Goal: Task Accomplishment & Management: Complete application form

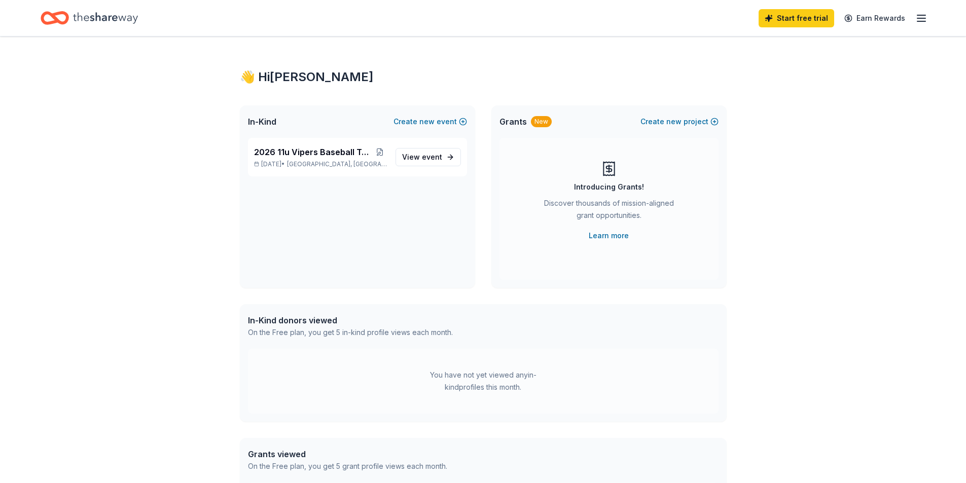
click at [921, 17] on icon "button" at bounding box center [922, 18] width 12 height 12
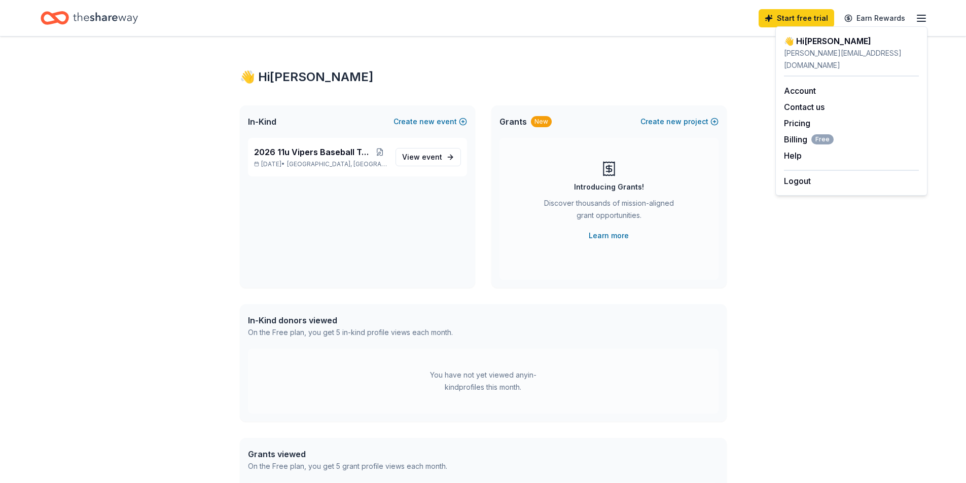
click at [822, 269] on div "👋 Hi Anthony In-Kind Create new event 2026 11u Vipers Baseball Team Fundraiser …" at bounding box center [483, 323] width 966 height 572
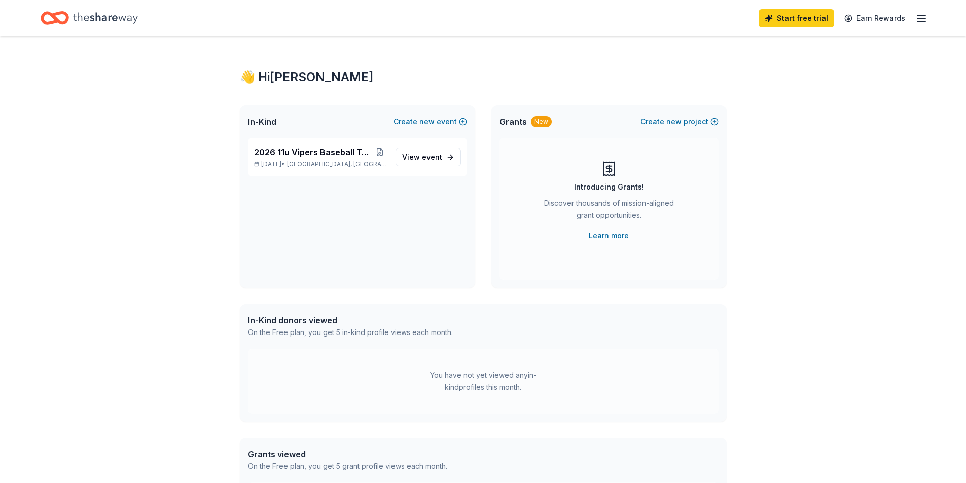
click at [100, 17] on icon "Home" at bounding box center [105, 17] width 65 height 11
click at [434, 161] on span "View event" at bounding box center [422, 157] width 40 height 12
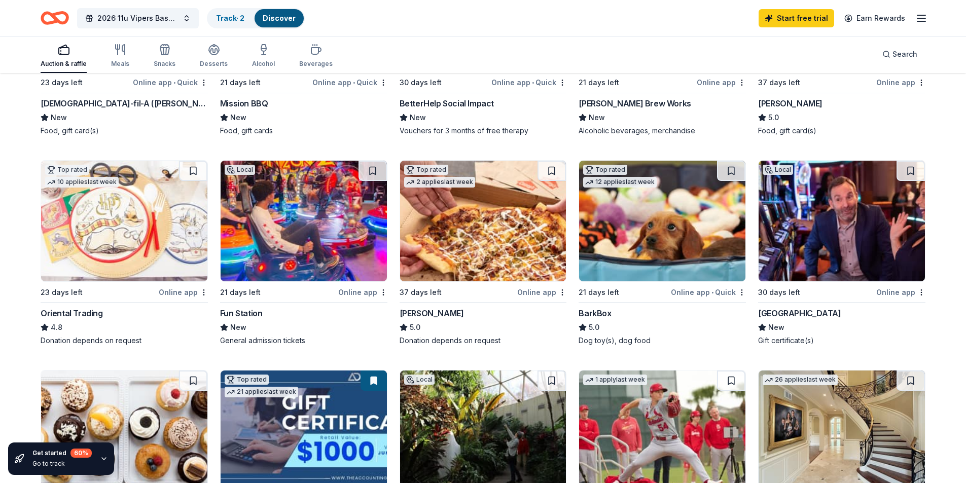
scroll to position [240, 0]
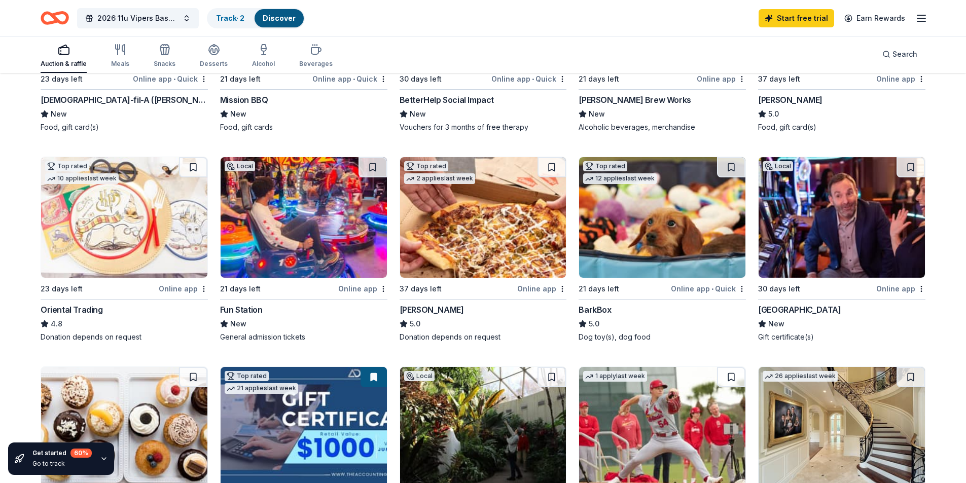
click at [834, 196] on img at bounding box center [842, 217] width 166 height 121
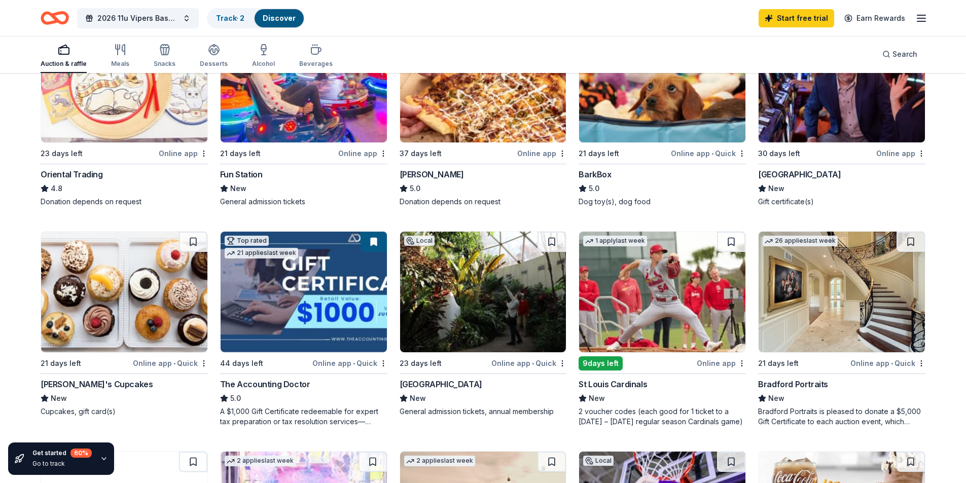
scroll to position [423, 0]
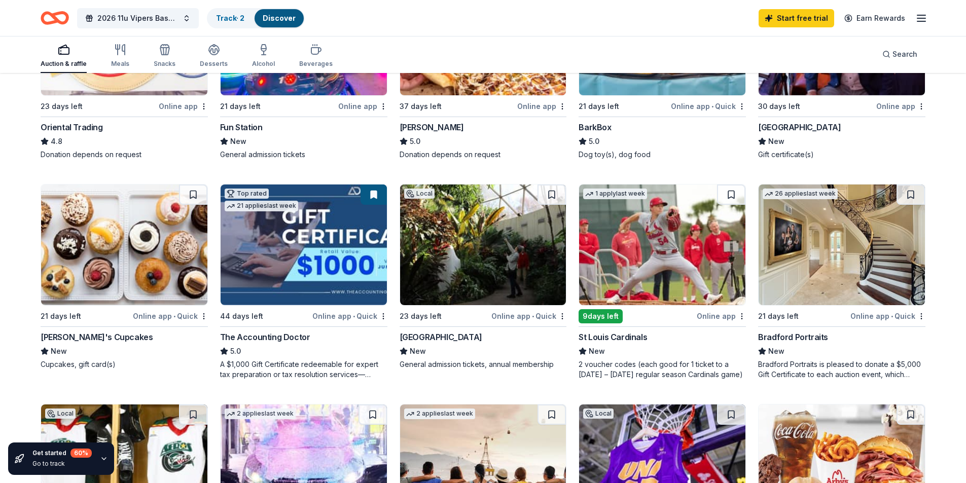
click at [83, 250] on img at bounding box center [124, 245] width 166 height 121
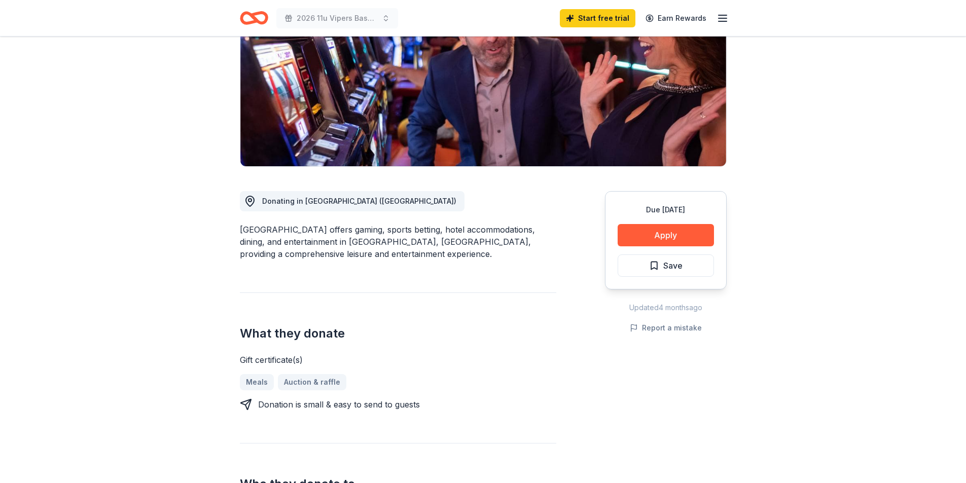
scroll to position [142, 0]
click at [654, 236] on button "Apply" at bounding box center [666, 235] width 96 height 22
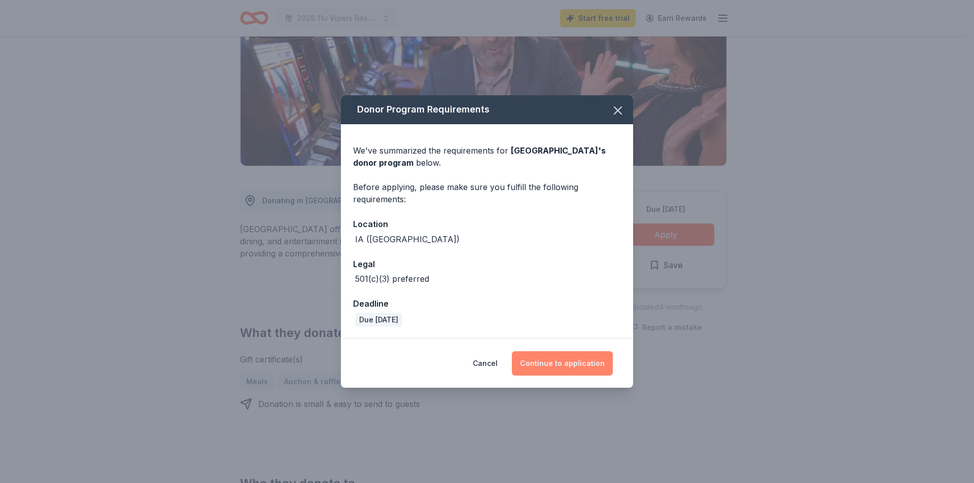
click at [562, 363] on button "Continue to application" at bounding box center [562, 364] width 101 height 24
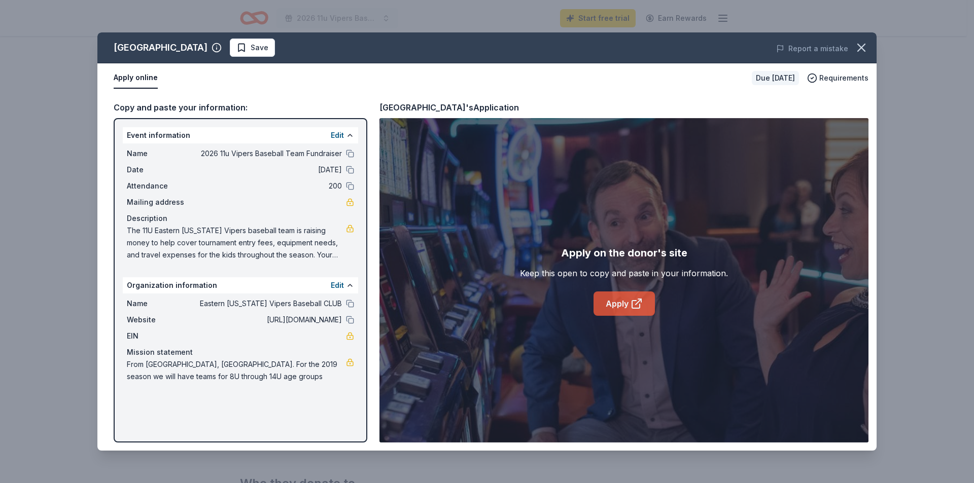
click at [623, 306] on link "Apply" at bounding box center [623, 304] width 61 height 24
click at [861, 47] on icon "button" at bounding box center [861, 47] width 7 height 7
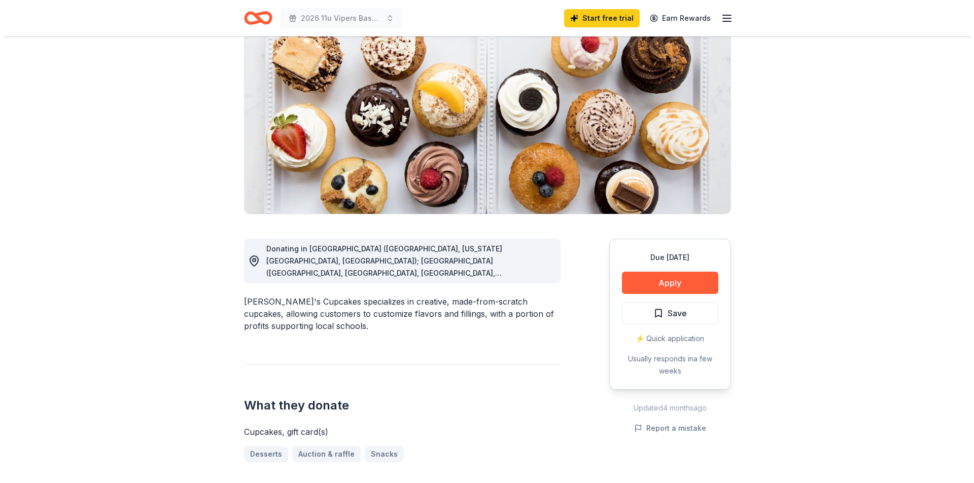
scroll to position [138, 0]
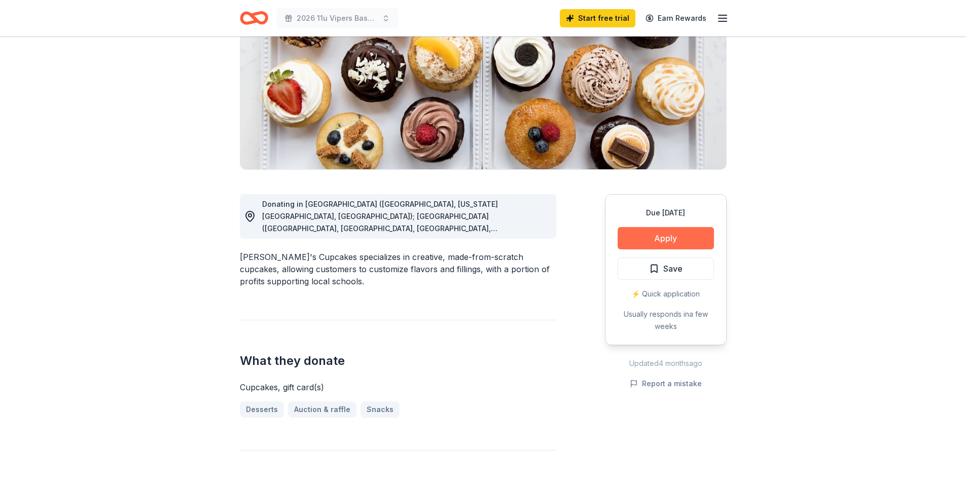
click at [674, 237] on button "Apply" at bounding box center [666, 238] width 96 height 22
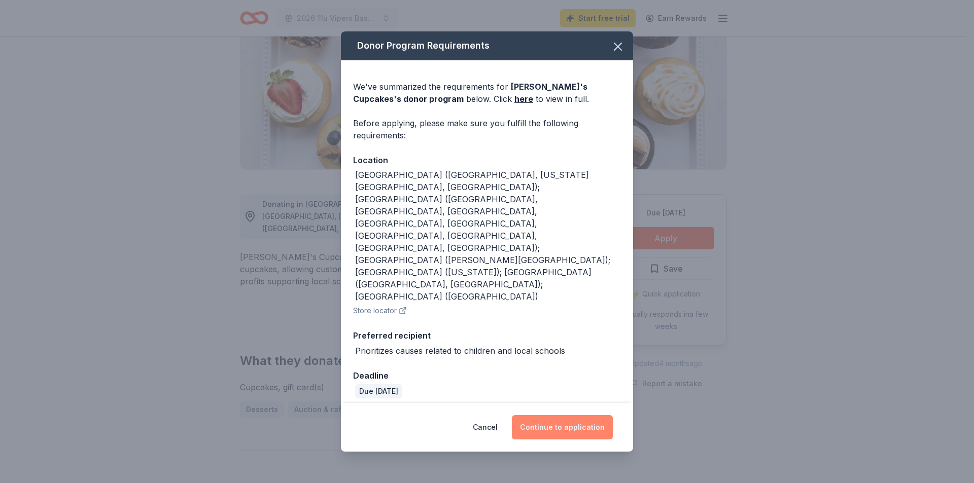
click at [550, 415] on button "Continue to application" at bounding box center [562, 427] width 101 height 24
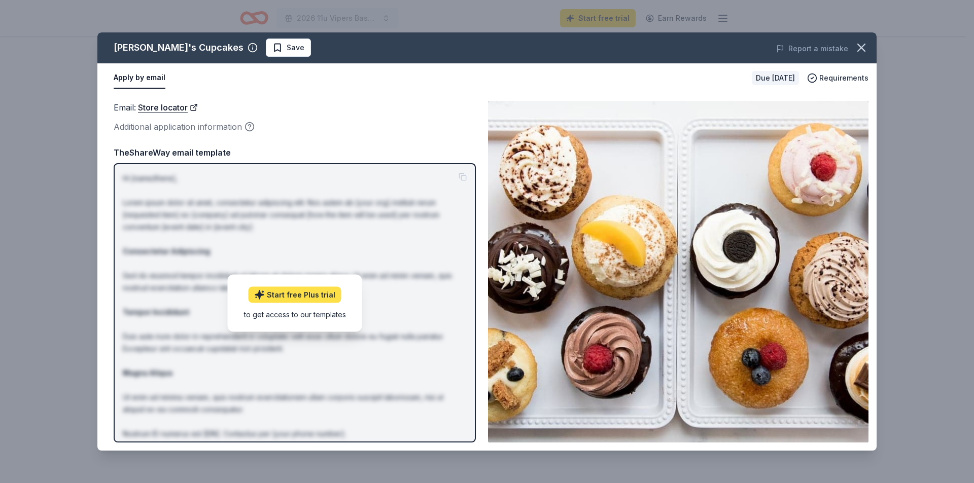
click at [306, 297] on link "Start free Plus trial" at bounding box center [295, 295] width 93 height 16
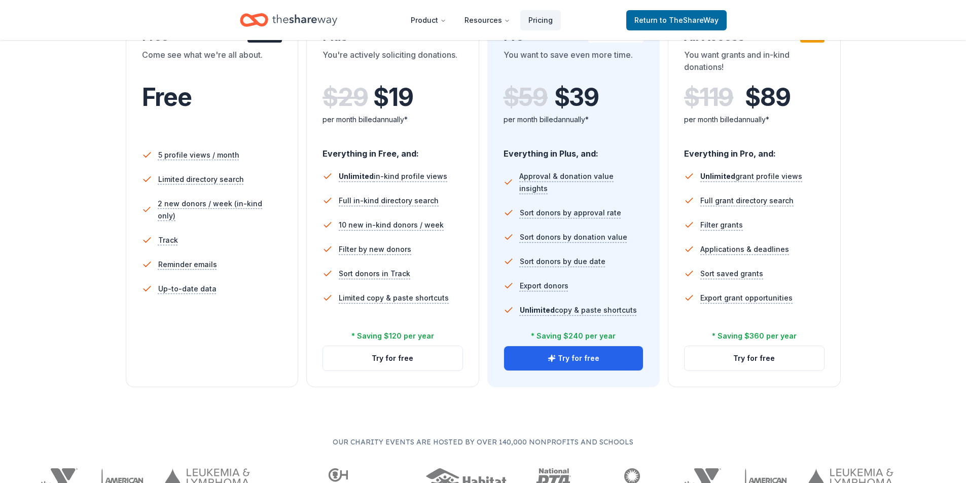
scroll to position [260, 0]
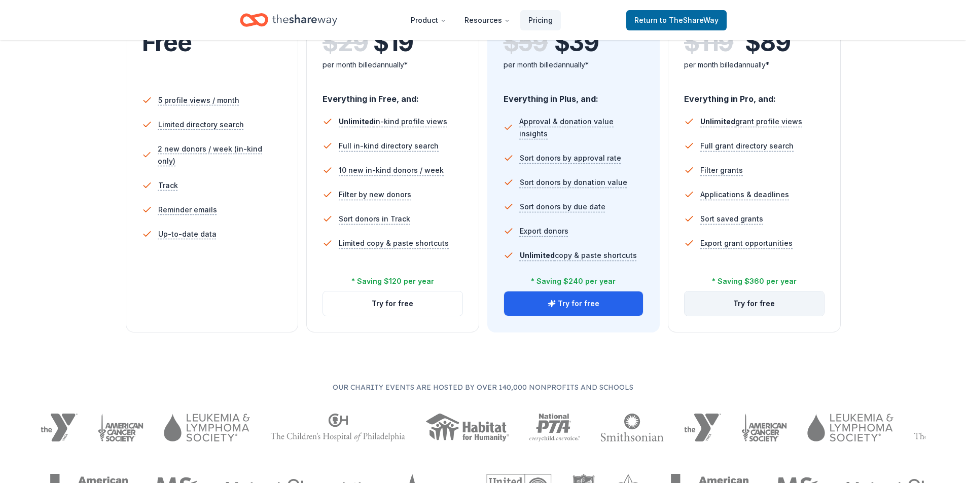
click at [741, 311] on button "Try for free" at bounding box center [754, 304] width 139 height 24
click at [396, 305] on button "Try for free" at bounding box center [392, 304] width 139 height 24
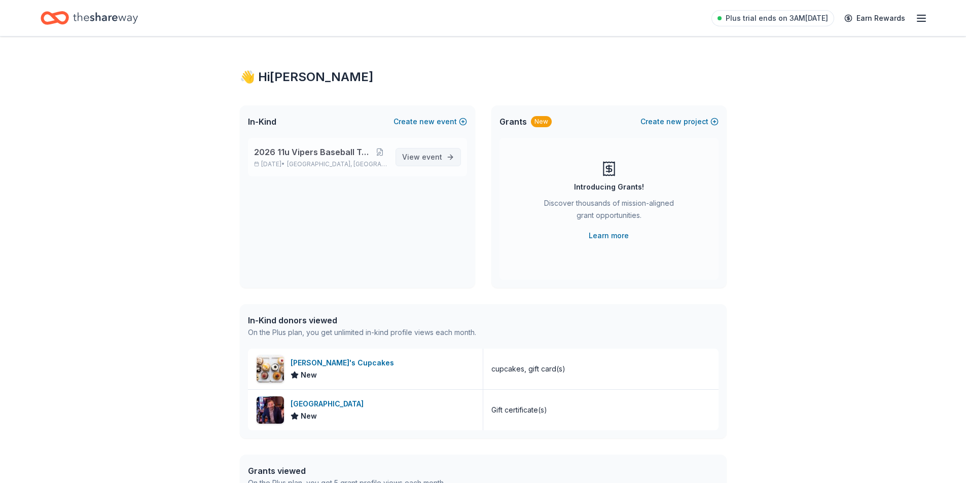
click at [430, 158] on span "event" at bounding box center [432, 157] width 20 height 9
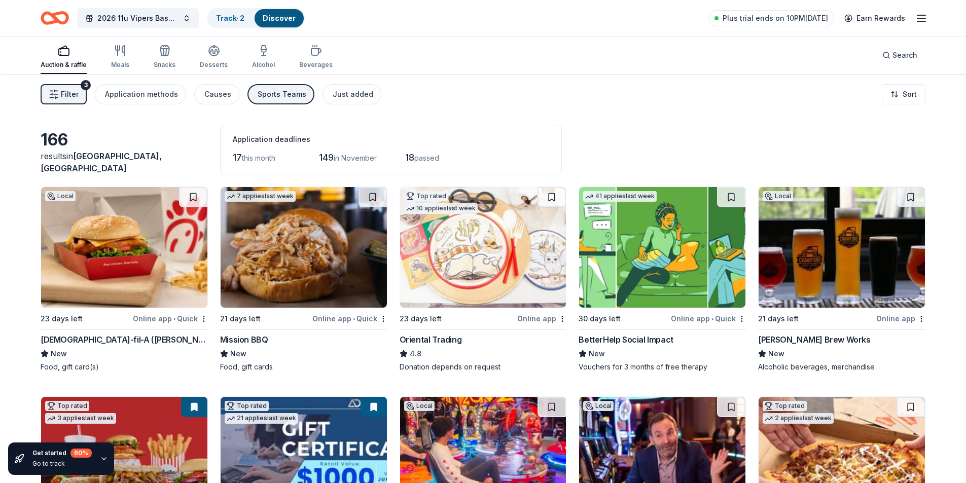
click at [506, 256] on img at bounding box center [483, 247] width 166 height 121
click at [891, 93] on html "2026 11u Vipers Baseball Team Fundraiser Track · 2 Discover Plus trial ends on …" at bounding box center [483, 241] width 966 height 483
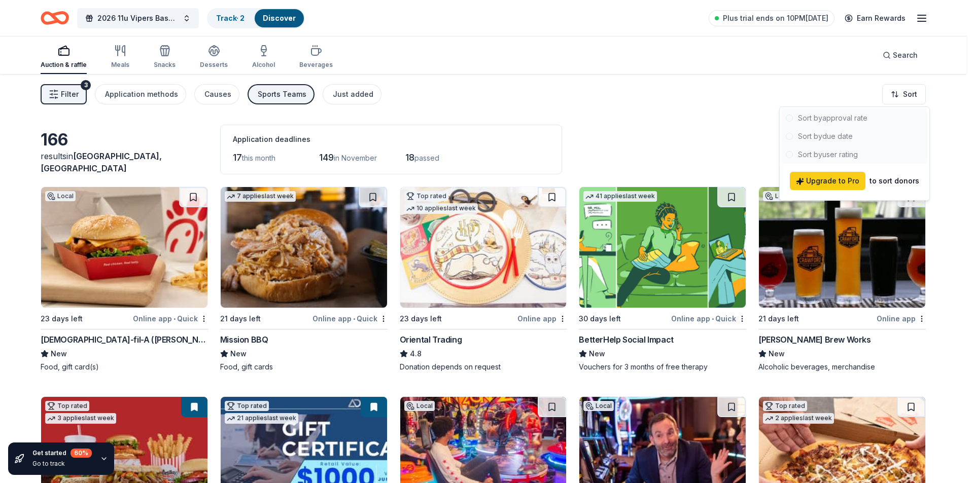
click at [698, 133] on html "2026 11u Vipers Baseball Team Fundraiser Track · 2 Discover Plus trial ends on …" at bounding box center [487, 241] width 974 height 483
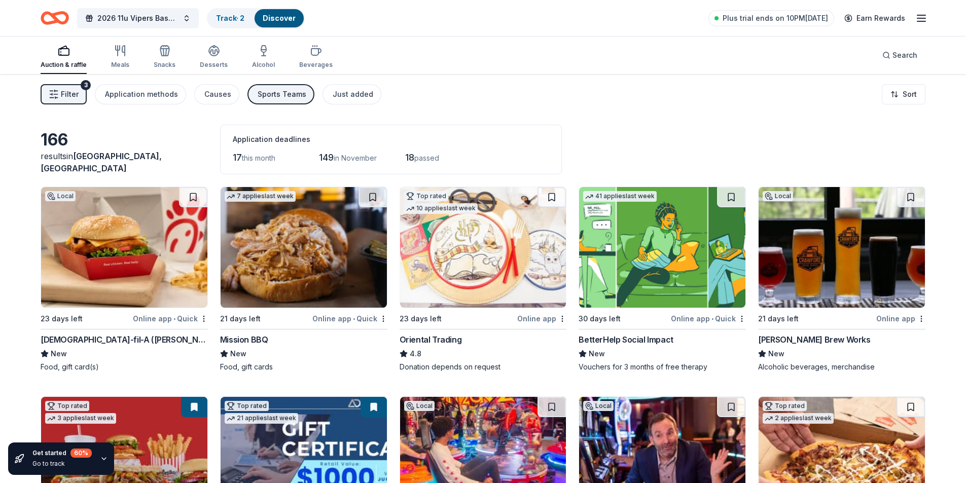
scroll to position [199, 0]
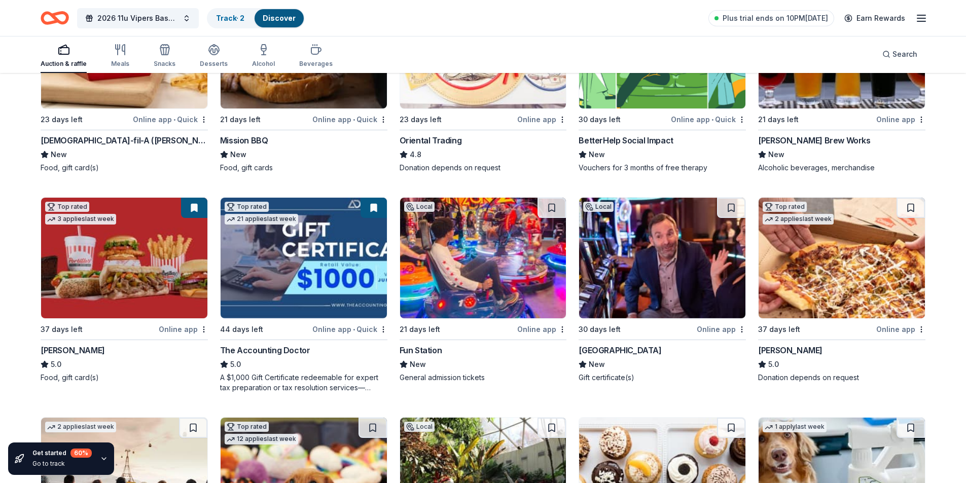
click at [493, 253] on img at bounding box center [483, 258] width 166 height 121
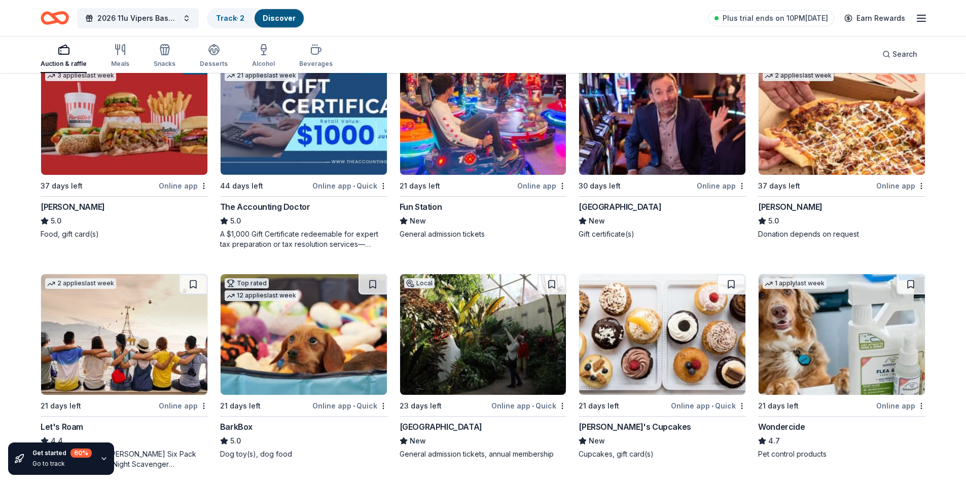
scroll to position [345, 0]
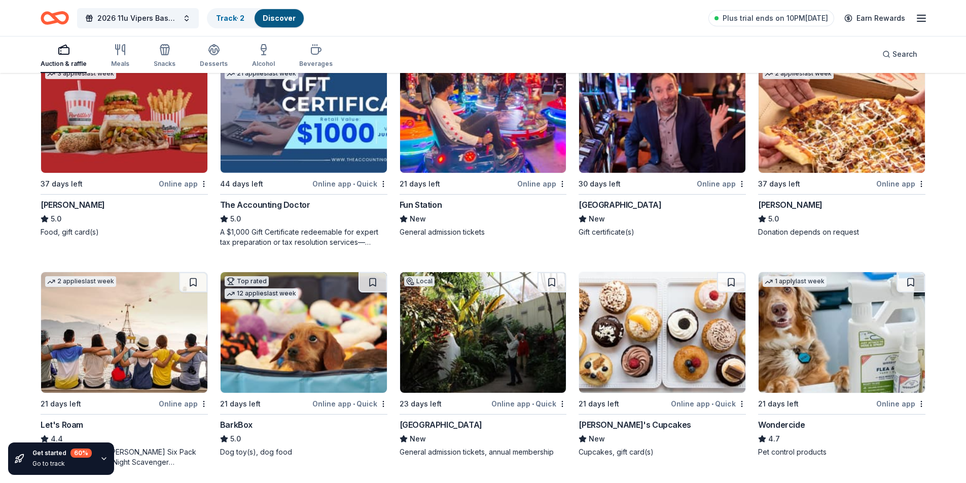
click at [841, 111] on img at bounding box center [842, 112] width 166 height 121
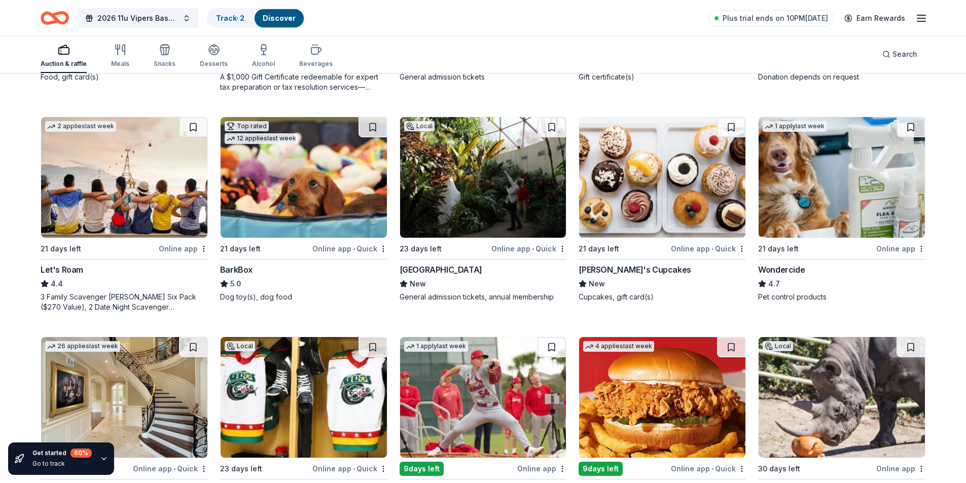
scroll to position [501, 0]
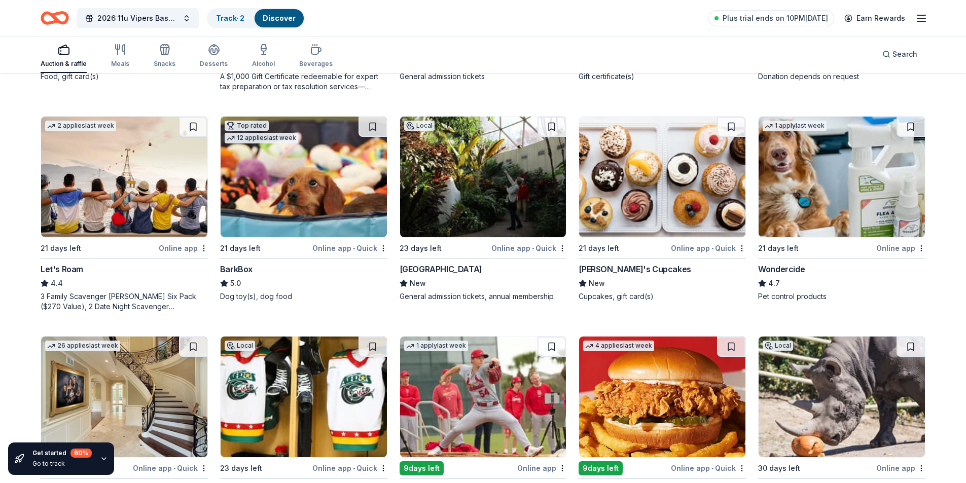
click at [116, 186] on img at bounding box center [124, 177] width 166 height 121
click at [341, 185] on img at bounding box center [304, 177] width 166 height 121
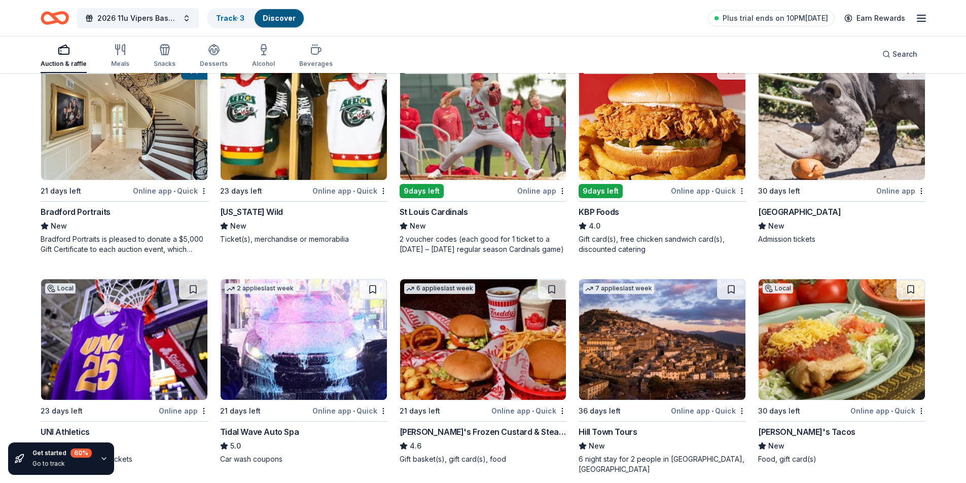
scroll to position [766, 0]
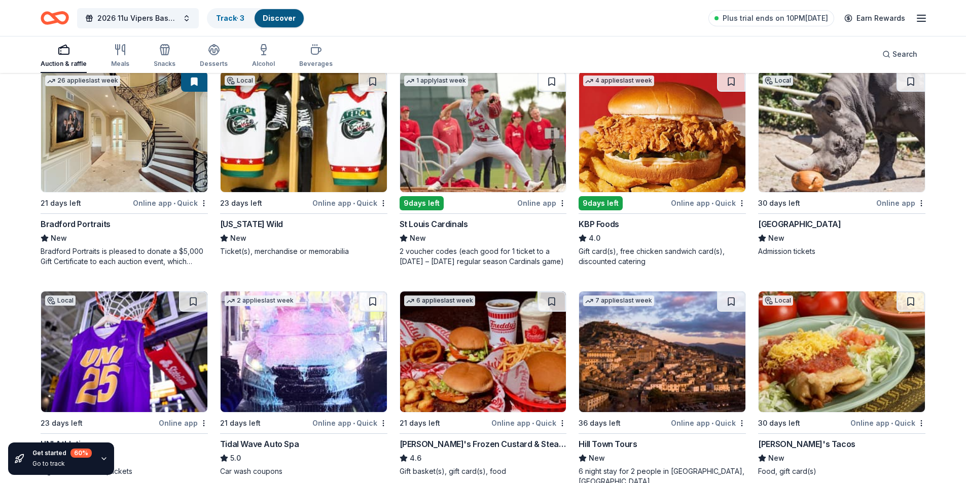
click at [307, 139] on img at bounding box center [304, 132] width 166 height 121
click at [659, 122] on img at bounding box center [662, 132] width 166 height 121
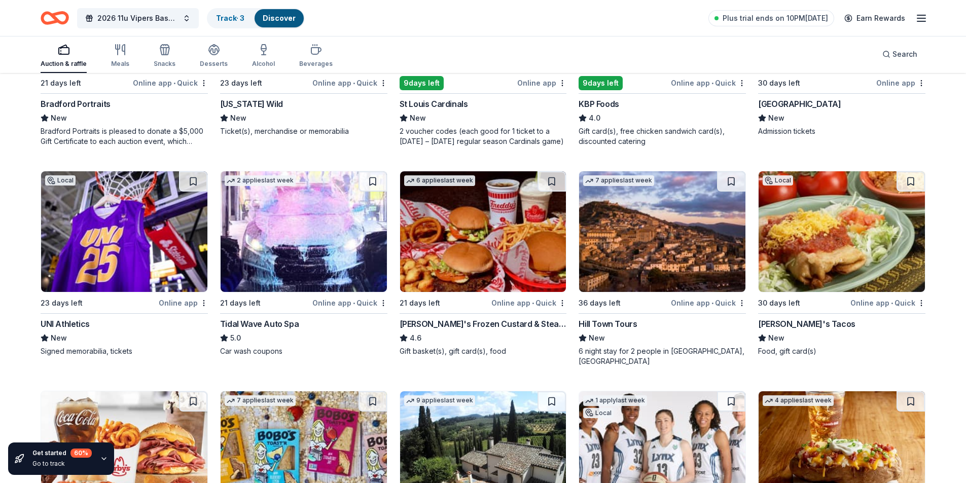
scroll to position [918, 0]
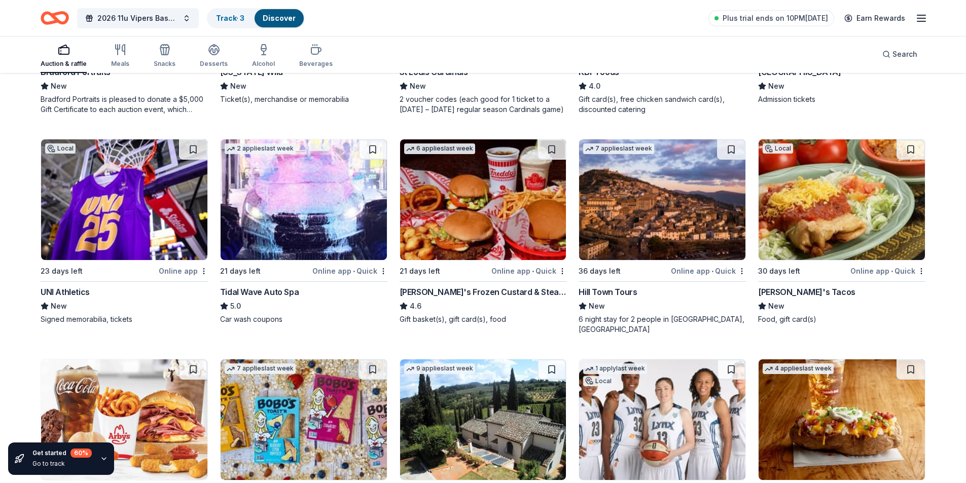
click at [650, 208] on img at bounding box center [662, 199] width 166 height 121
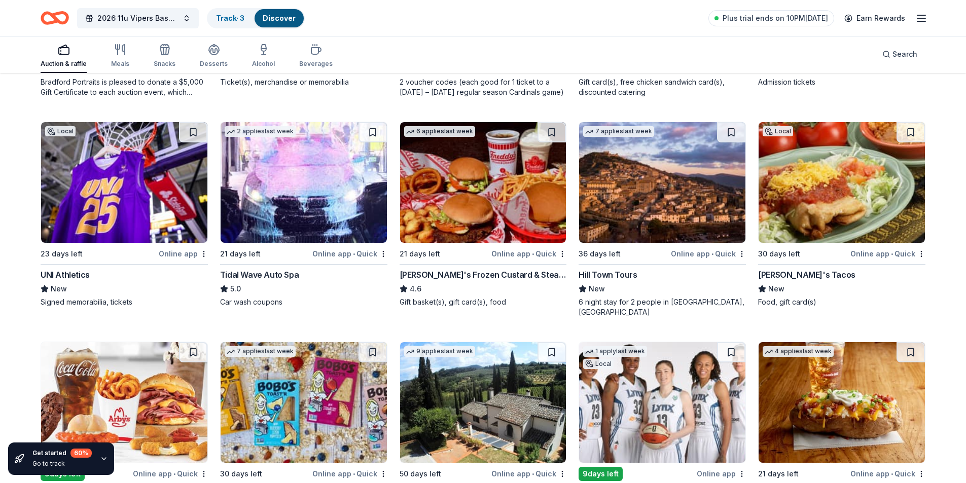
scroll to position [928, 0]
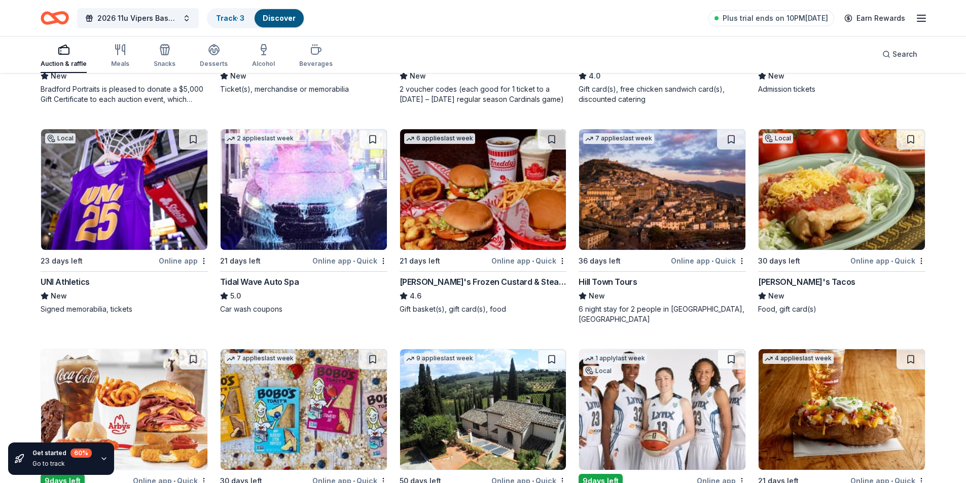
click at [323, 179] on img at bounding box center [304, 189] width 166 height 121
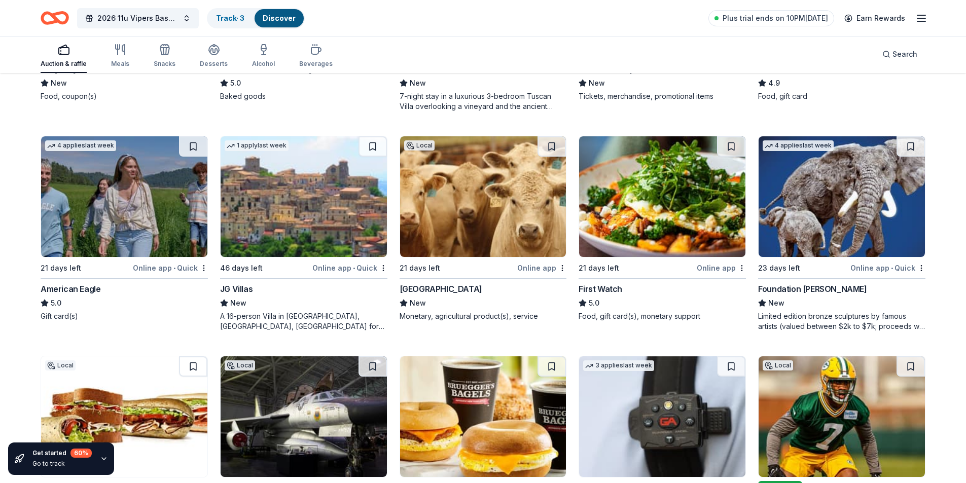
scroll to position [1462, 0]
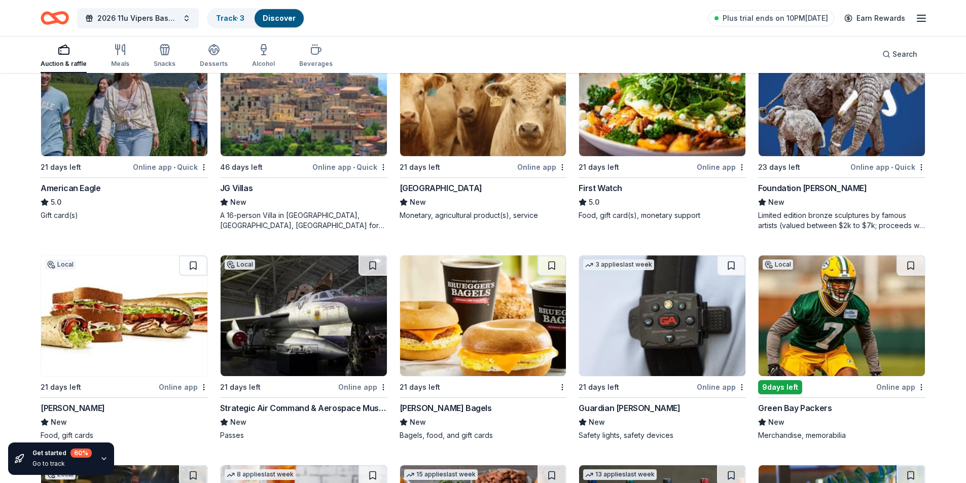
click at [842, 285] on img at bounding box center [842, 316] width 166 height 121
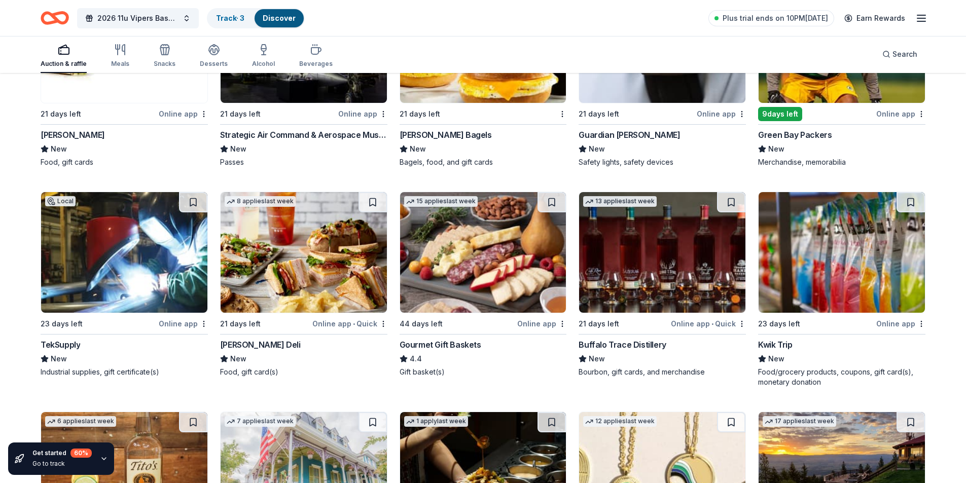
scroll to position [1720, 0]
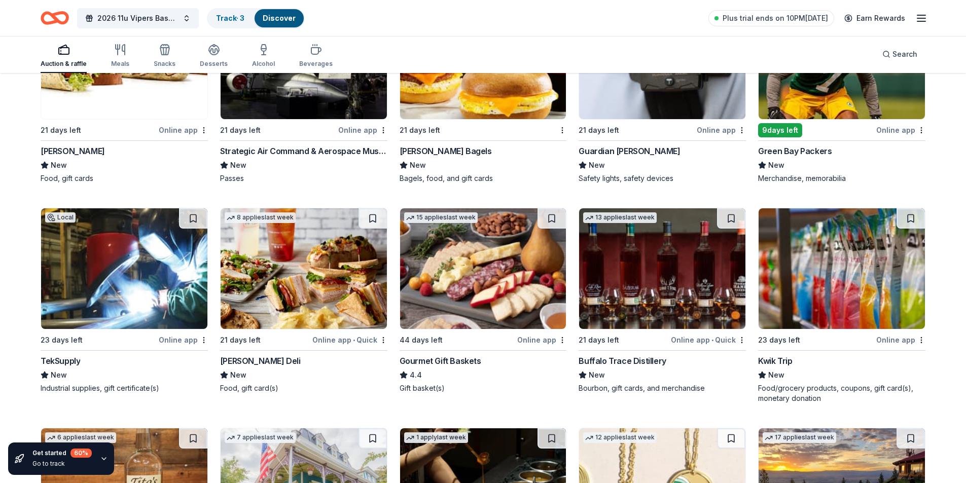
click at [659, 273] on img at bounding box center [662, 268] width 166 height 121
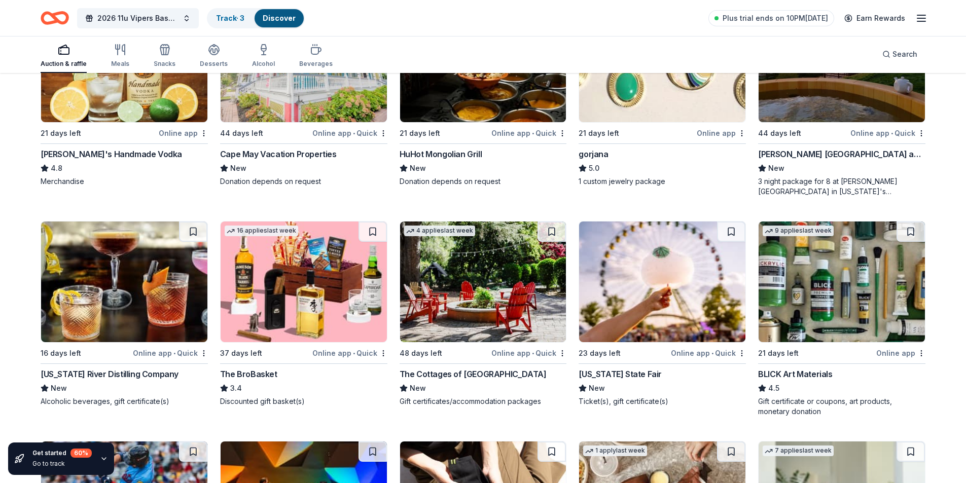
scroll to position [2179, 0]
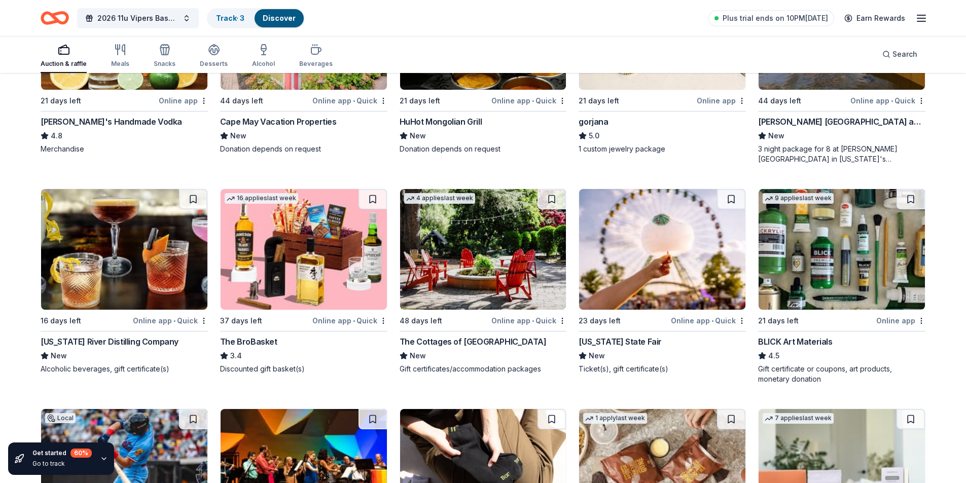
click at [332, 236] on img at bounding box center [304, 249] width 166 height 121
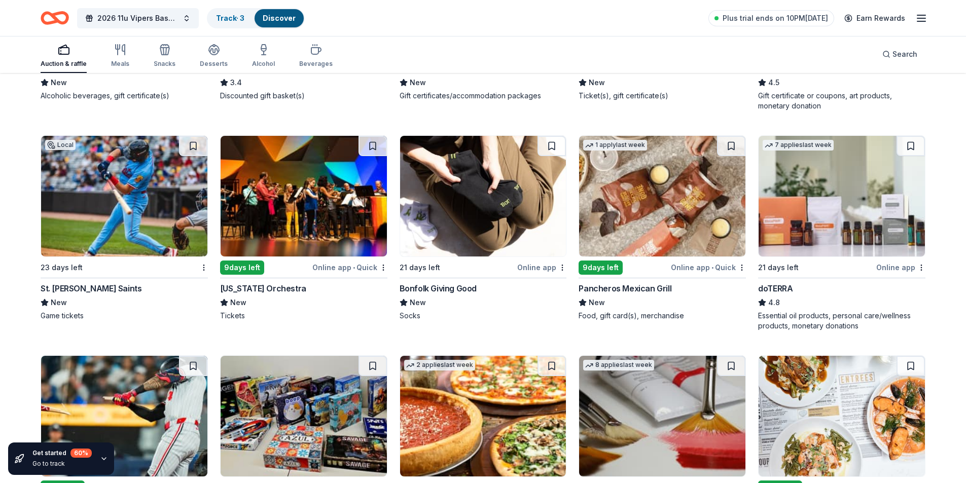
scroll to position [2534, 0]
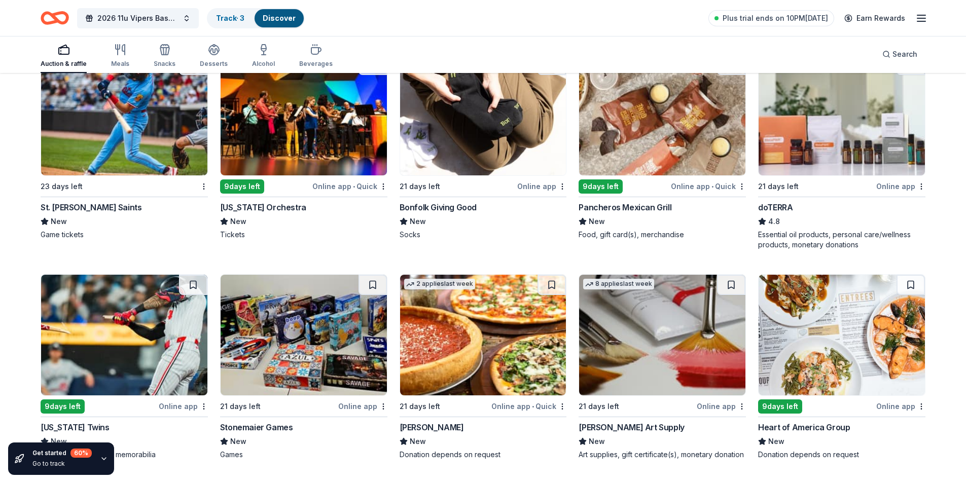
click at [658, 114] on img at bounding box center [662, 115] width 166 height 121
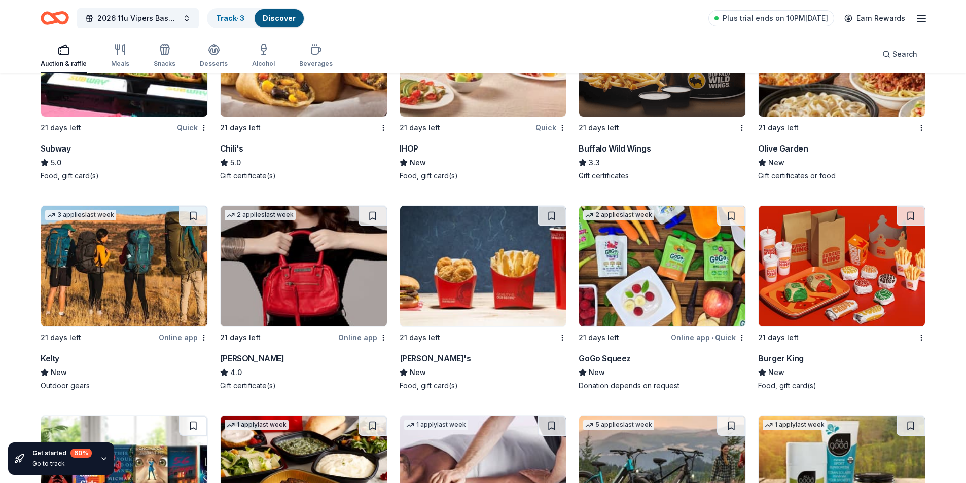
scroll to position [4701, 0]
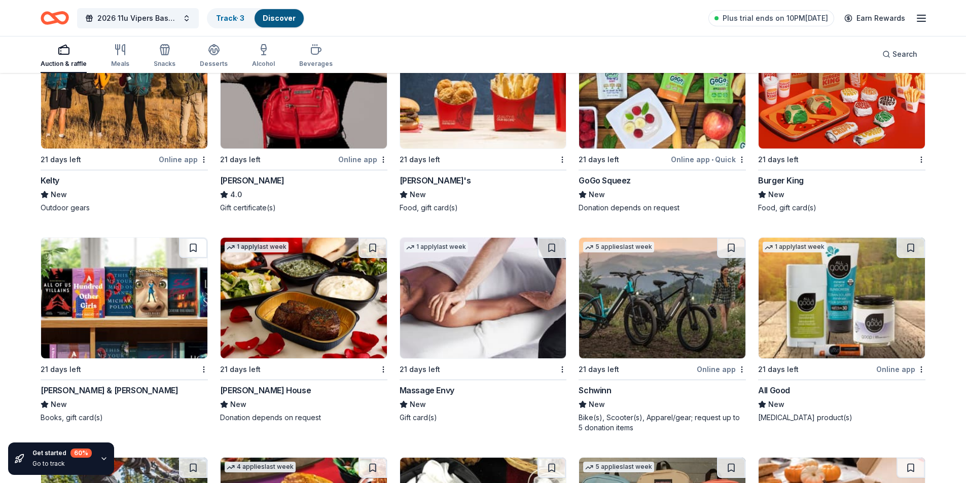
click at [443, 312] on img at bounding box center [483, 298] width 166 height 121
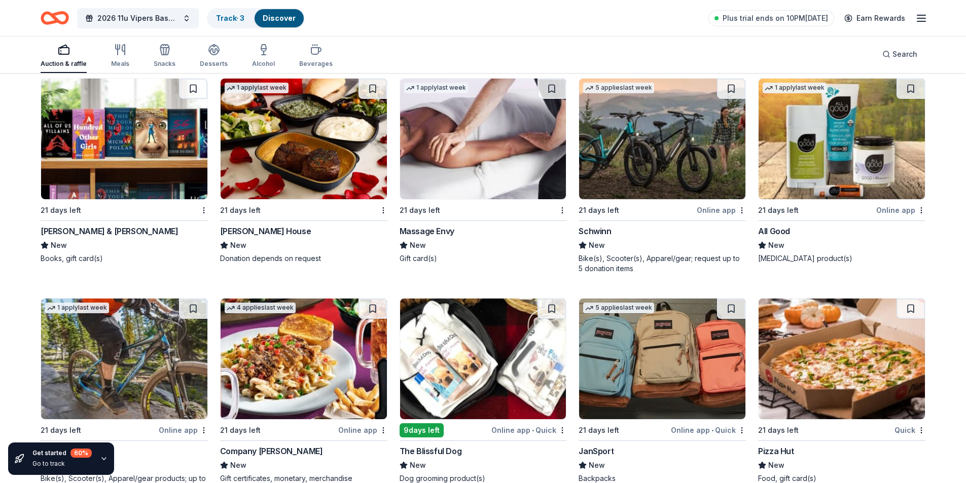
click at [330, 138] on img at bounding box center [304, 139] width 166 height 121
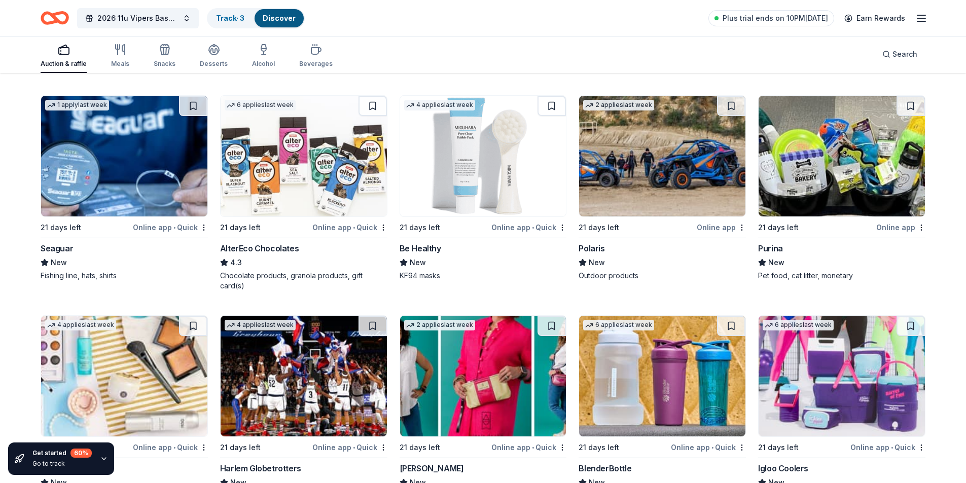
scroll to position [5372, 0]
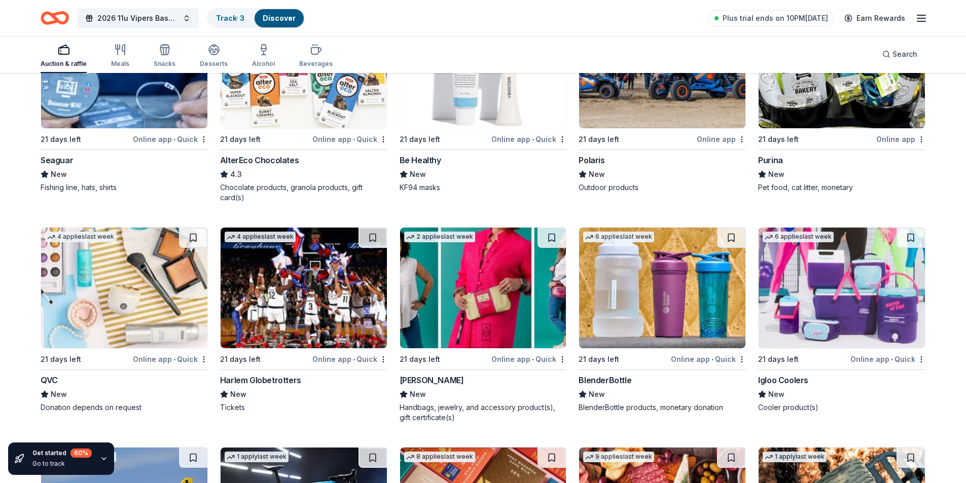
click at [322, 303] on img at bounding box center [304, 288] width 166 height 121
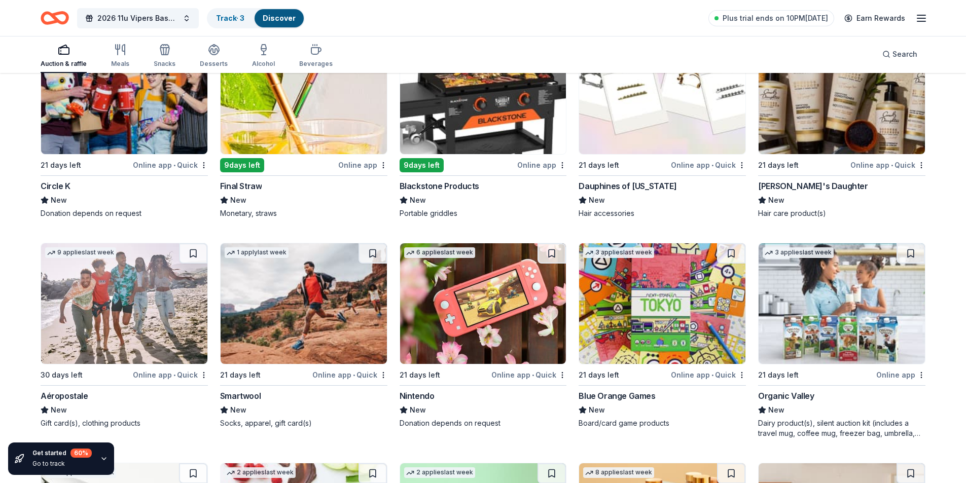
scroll to position [6437, 0]
click at [480, 102] on img at bounding box center [483, 93] width 166 height 121
click at [500, 292] on img at bounding box center [483, 303] width 166 height 121
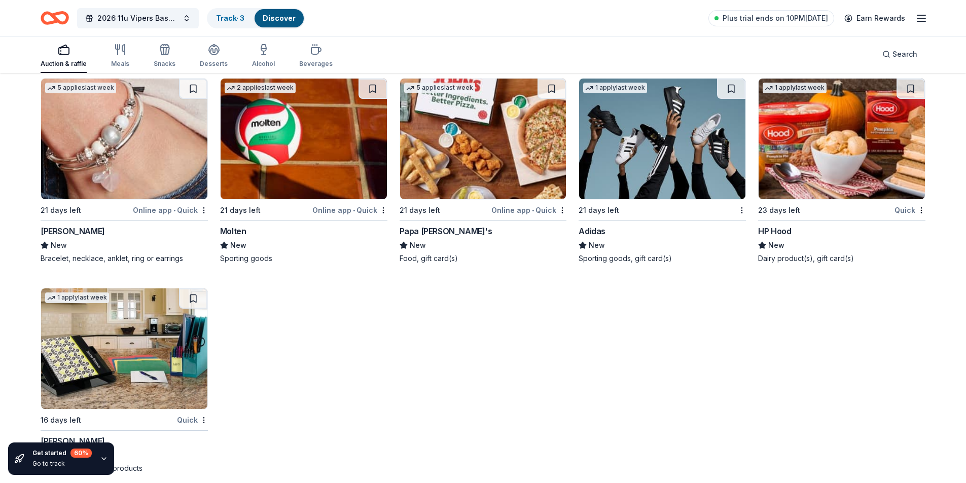
scroll to position [7032, 0]
click at [450, 128] on img at bounding box center [483, 138] width 166 height 121
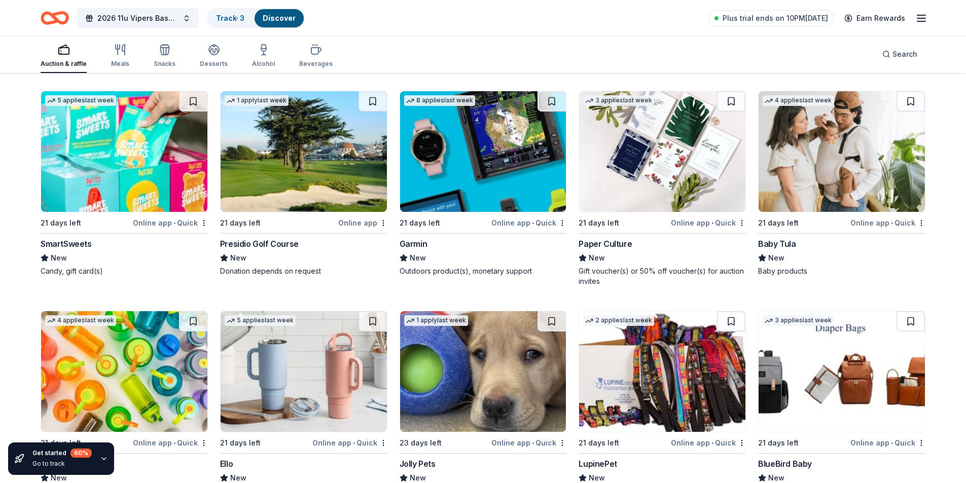
scroll to position [5981, 0]
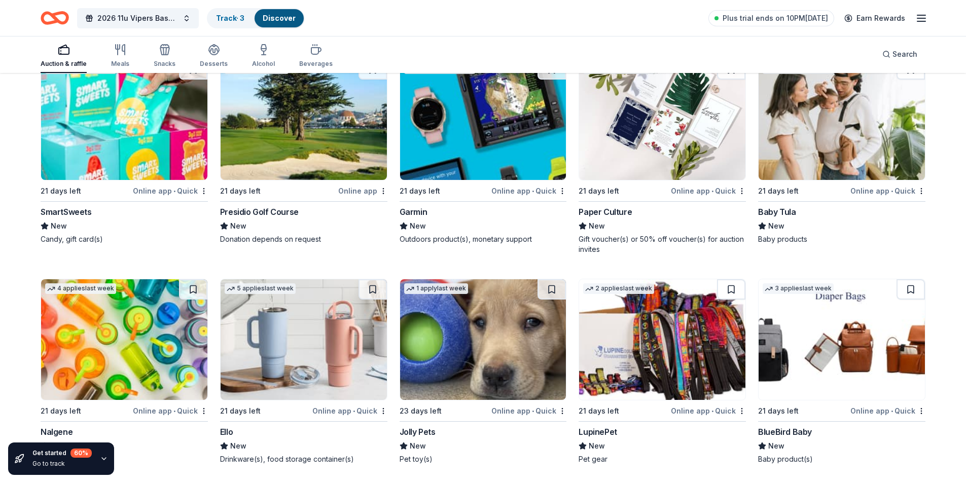
click at [37, 467] on div "Go to track" at bounding box center [61, 464] width 59 height 8
click at [105, 461] on icon "button" at bounding box center [104, 459] width 8 height 8
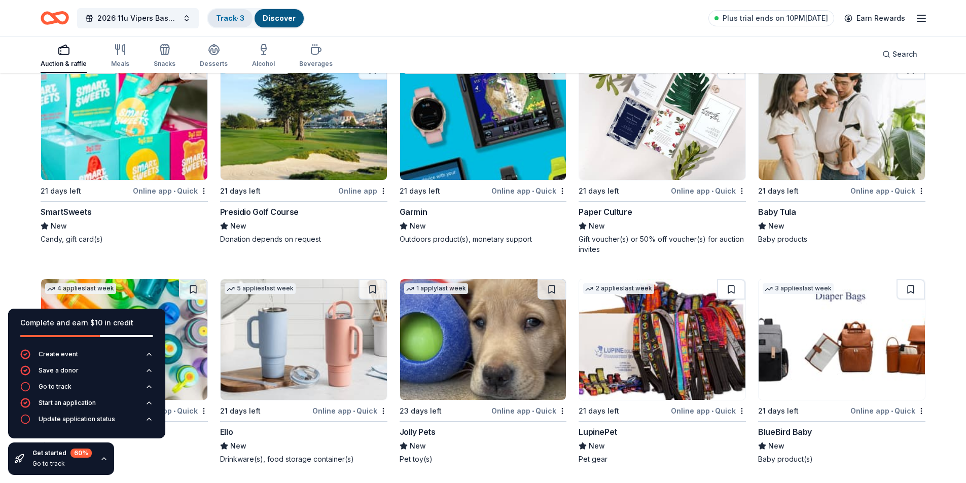
click at [231, 18] on link "Track · 3" at bounding box center [230, 18] width 28 height 9
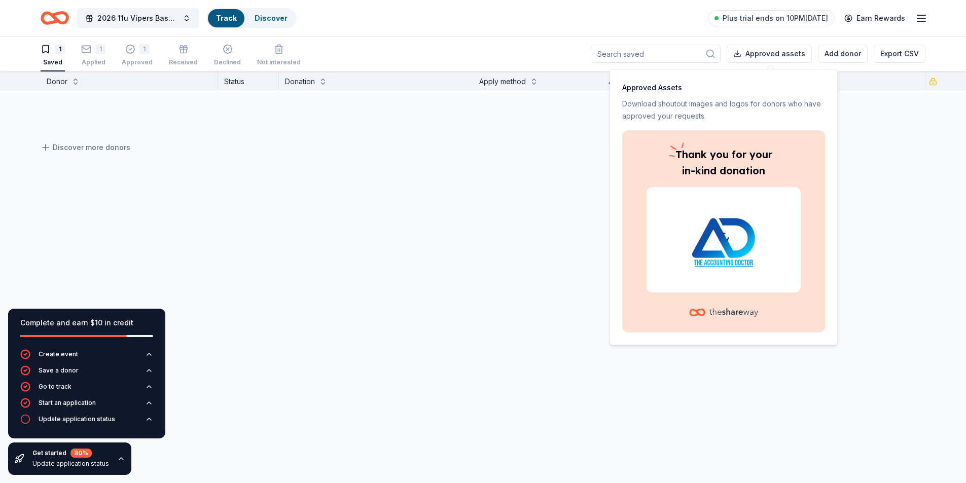
scroll to position [1, 0]
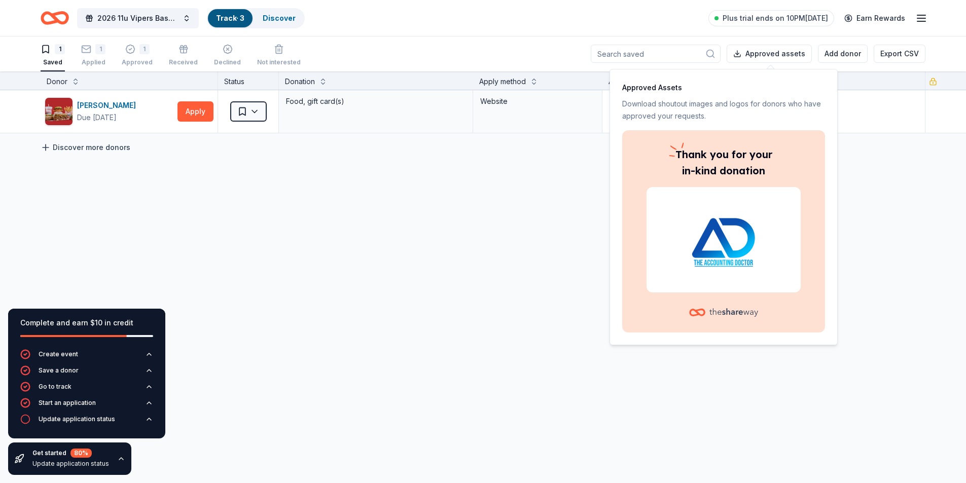
click at [43, 149] on icon at bounding box center [46, 148] width 10 height 10
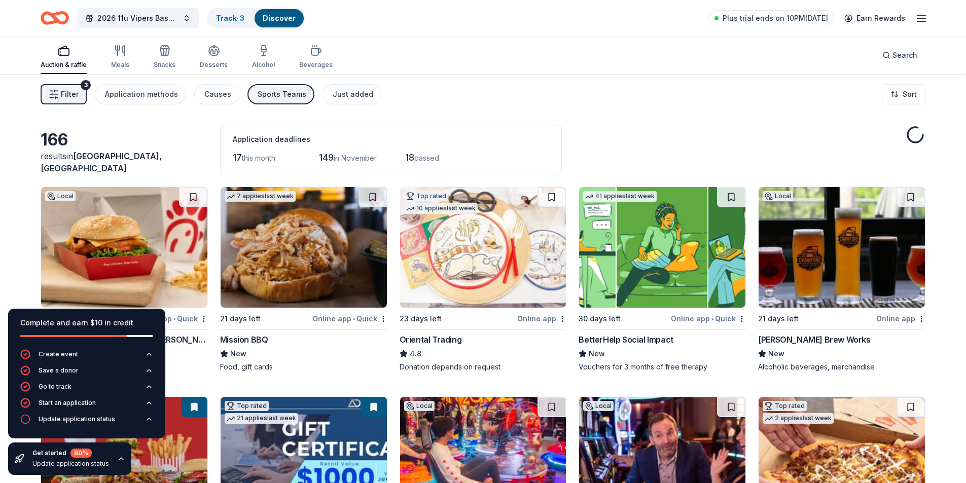
click at [279, 265] on img at bounding box center [304, 247] width 166 height 121
click at [343, 93] on div "Just added" at bounding box center [353, 94] width 41 height 12
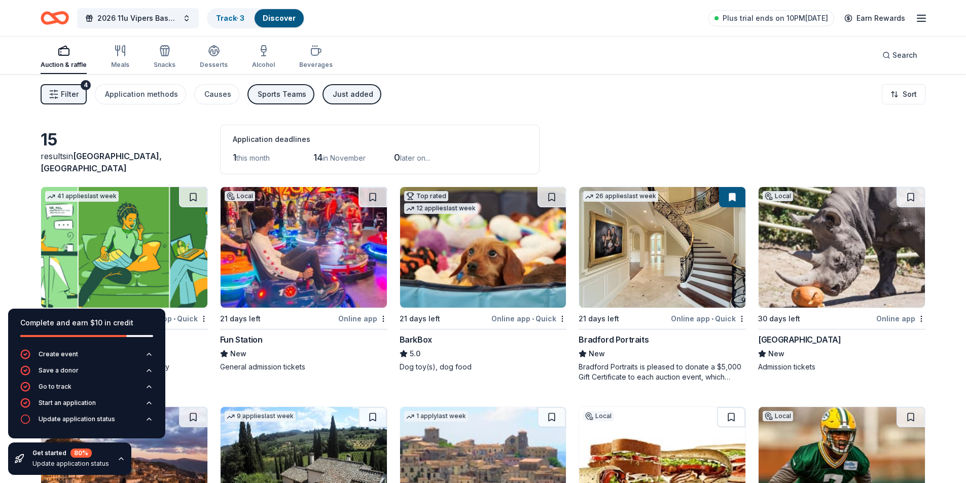
click at [269, 91] on div "Sports Teams" at bounding box center [282, 94] width 49 height 12
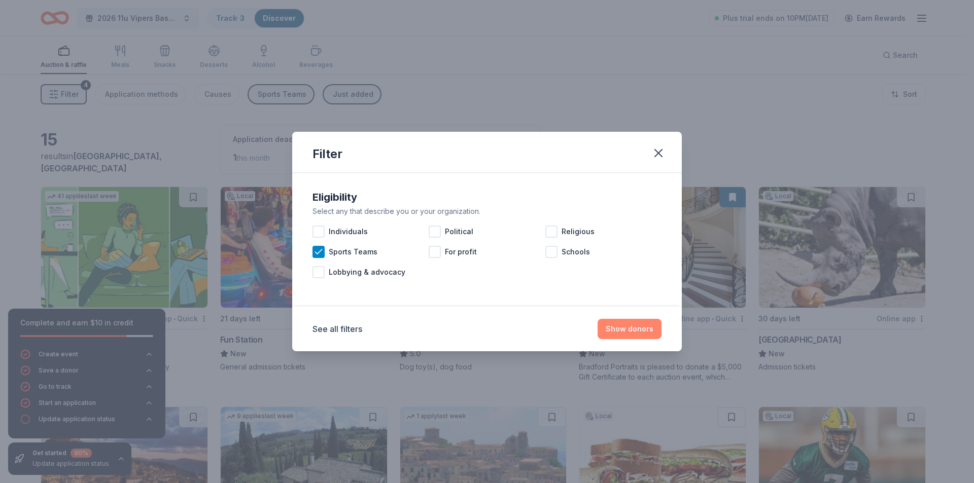
click at [633, 329] on button "Show donors" at bounding box center [630, 329] width 64 height 20
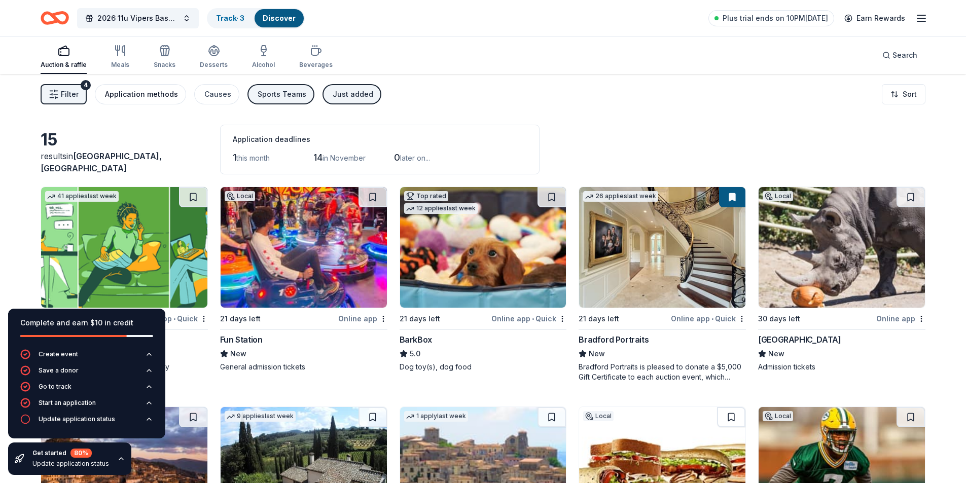
click at [163, 93] on div "Application methods" at bounding box center [141, 94] width 73 height 12
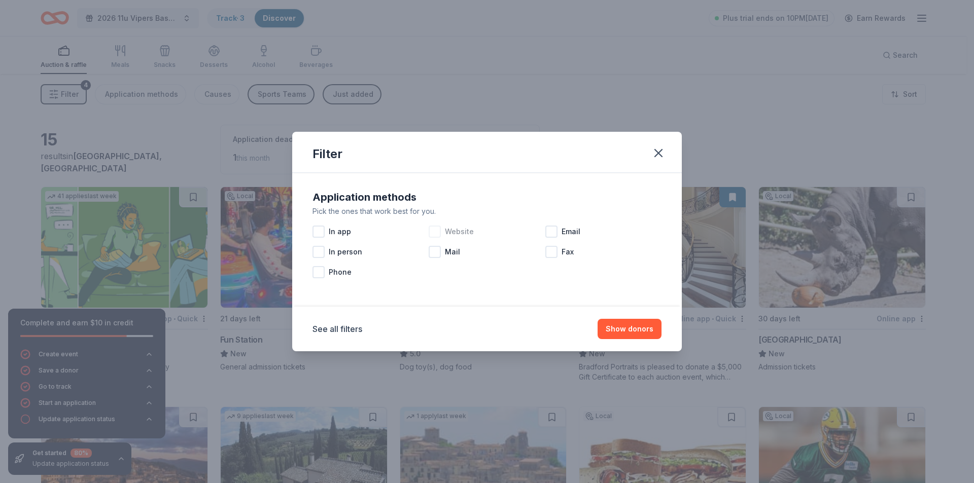
click at [433, 231] on div at bounding box center [435, 232] width 12 height 12
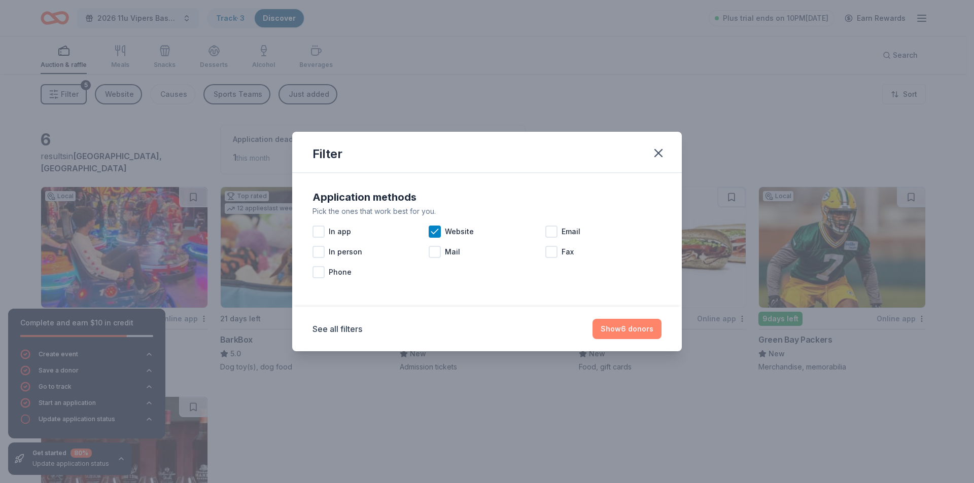
click at [635, 332] on button "Show 6 donors" at bounding box center [626, 329] width 69 height 20
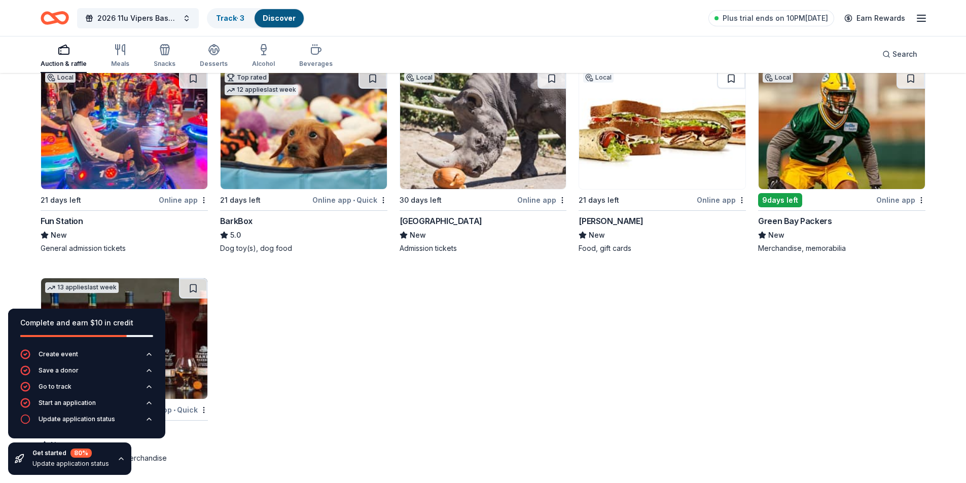
scroll to position [119, 0]
click at [489, 118] on img at bounding box center [483, 128] width 166 height 121
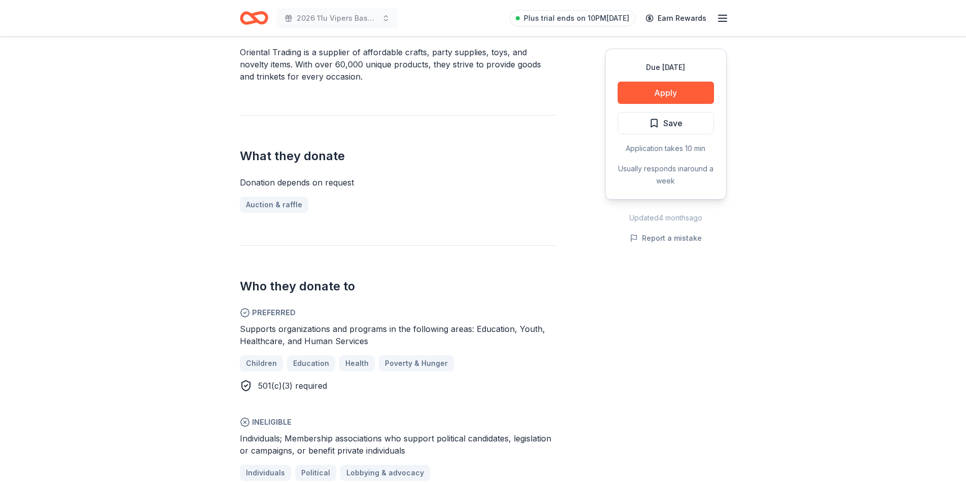
scroll to position [355, 0]
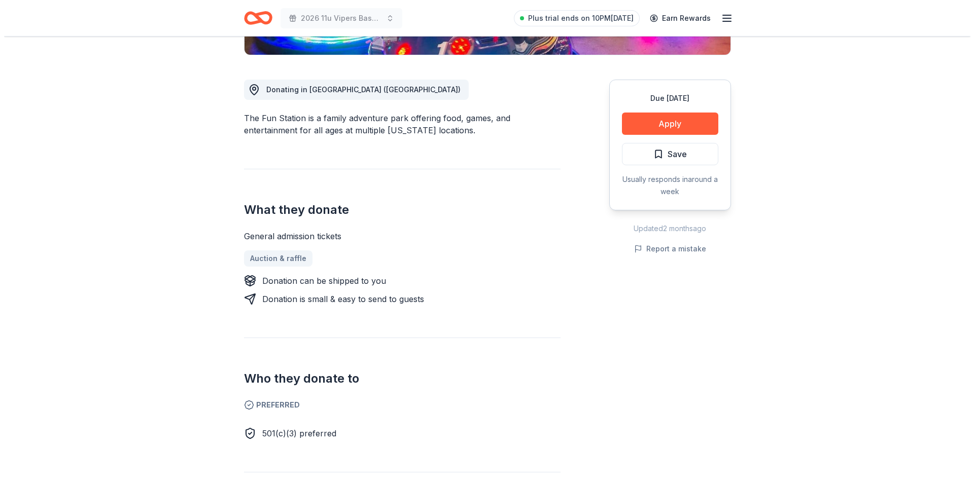
scroll to position [420, 0]
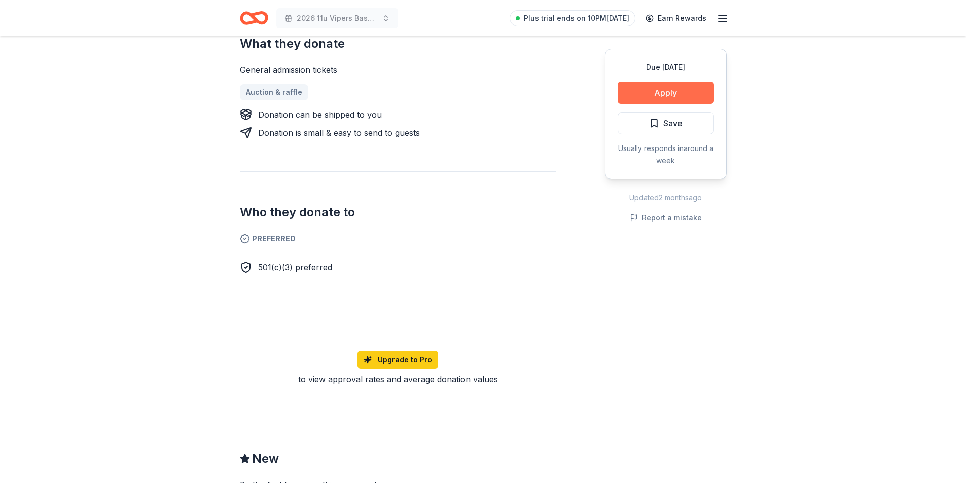
click at [654, 89] on button "Apply" at bounding box center [666, 93] width 96 height 22
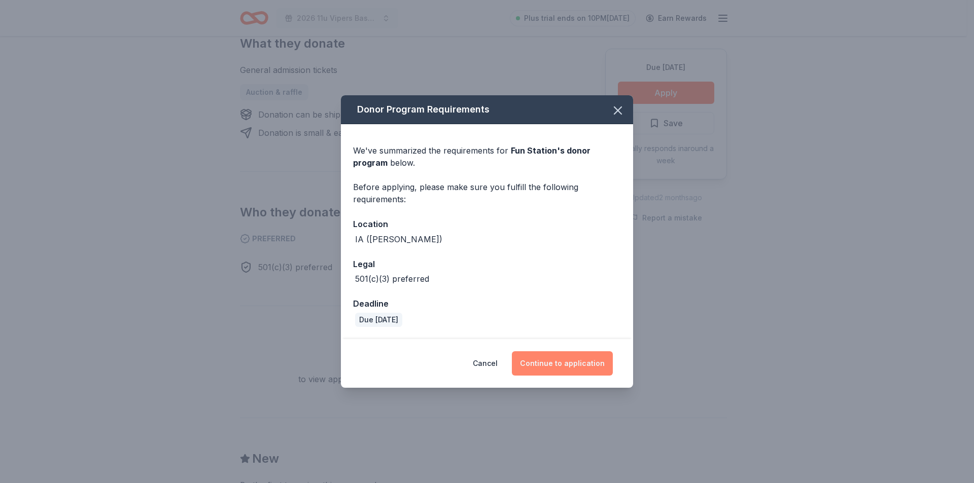
click at [574, 365] on button "Continue to application" at bounding box center [562, 364] width 101 height 24
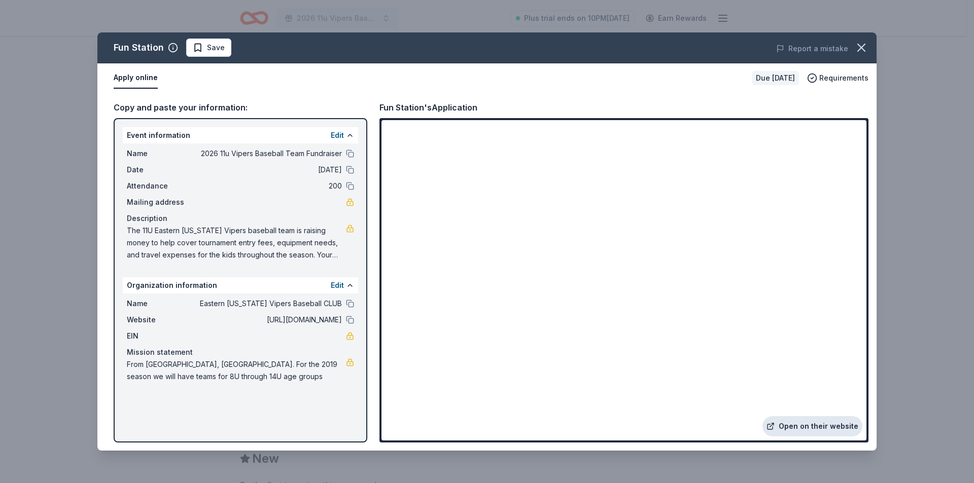
click at [804, 426] on link "Open on their website" at bounding box center [812, 426] width 100 height 20
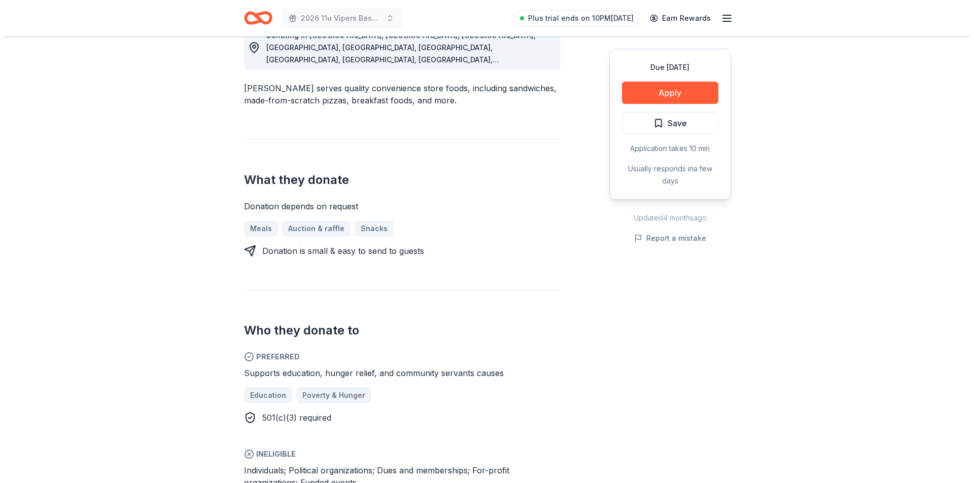
scroll to position [308, 0]
click at [668, 93] on button "Apply" at bounding box center [666, 93] width 96 height 22
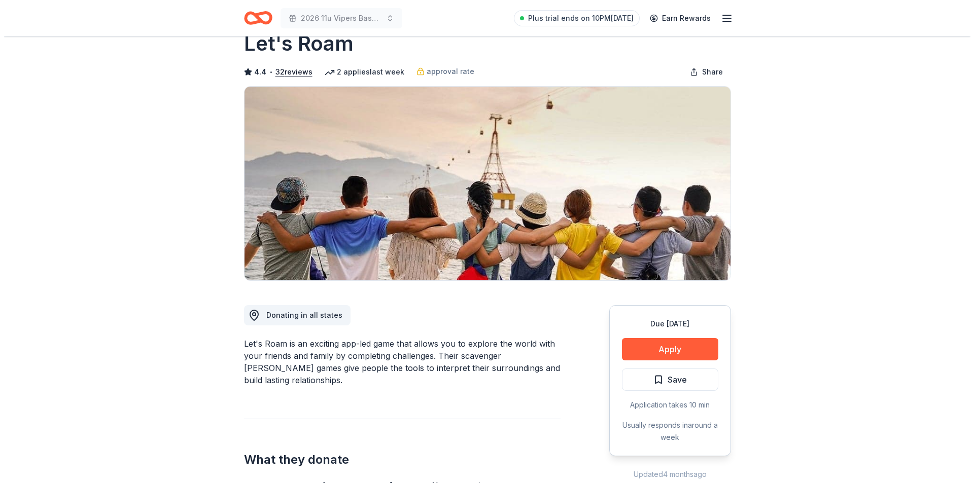
scroll to position [27, 0]
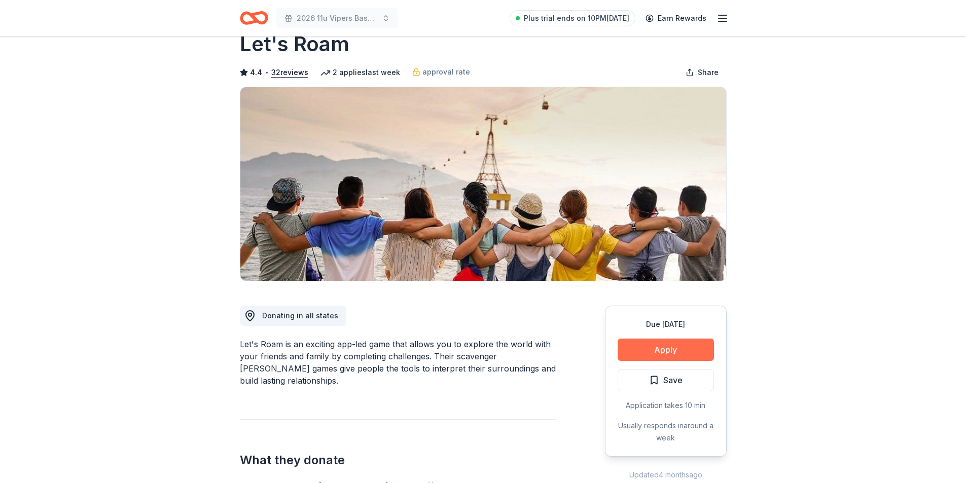
click at [677, 347] on button "Apply" at bounding box center [666, 350] width 96 height 22
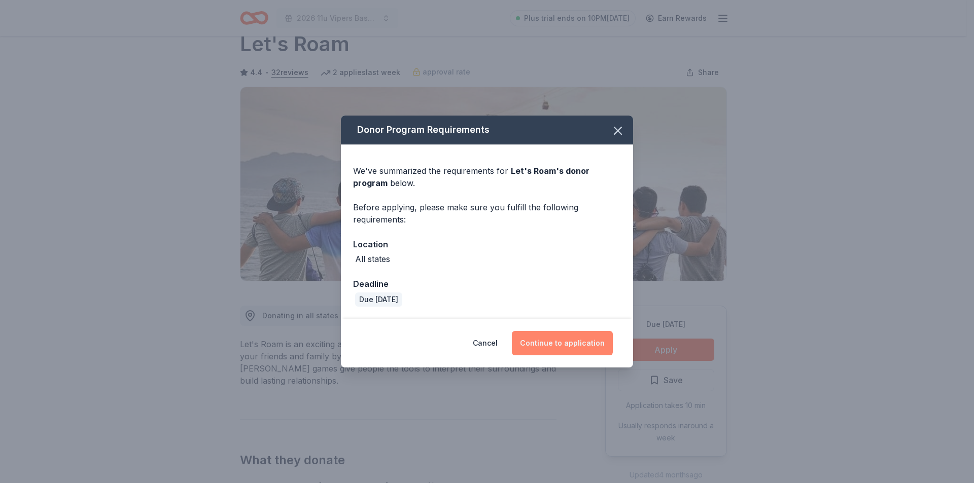
click at [557, 342] on button "Continue to application" at bounding box center [562, 343] width 101 height 24
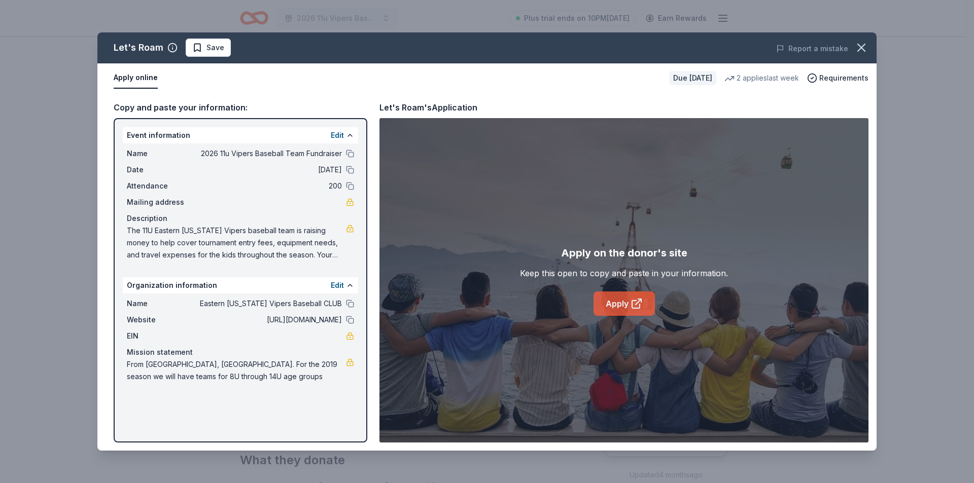
click at [620, 307] on link "Apply" at bounding box center [623, 304] width 61 height 24
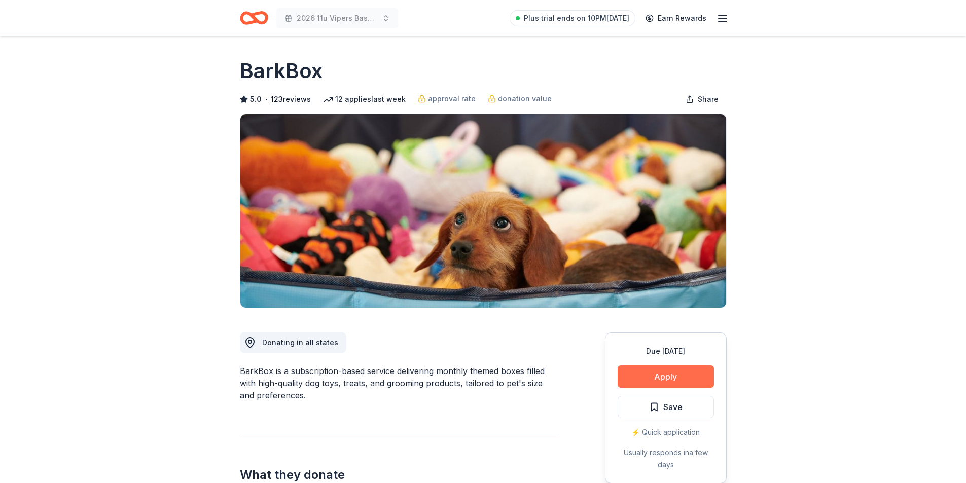
click at [660, 374] on button "Apply" at bounding box center [666, 377] width 96 height 22
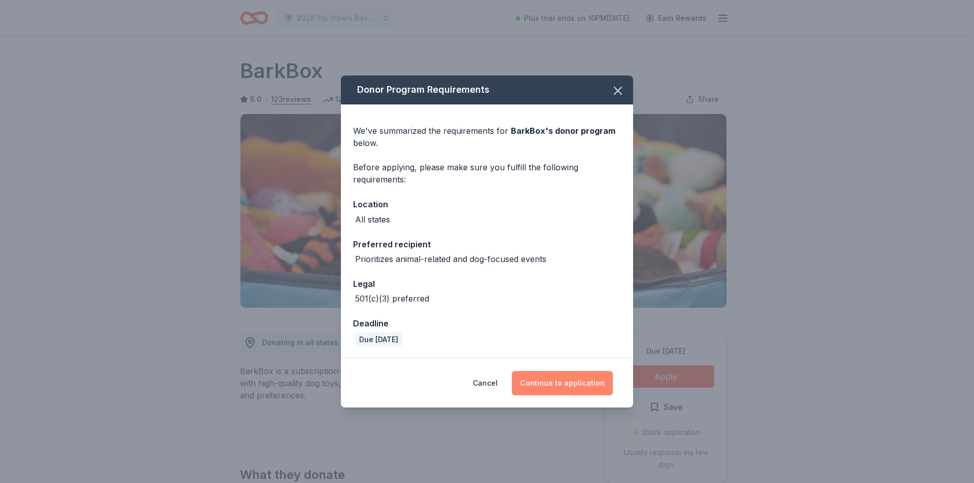
click at [551, 384] on button "Continue to application" at bounding box center [562, 383] width 101 height 24
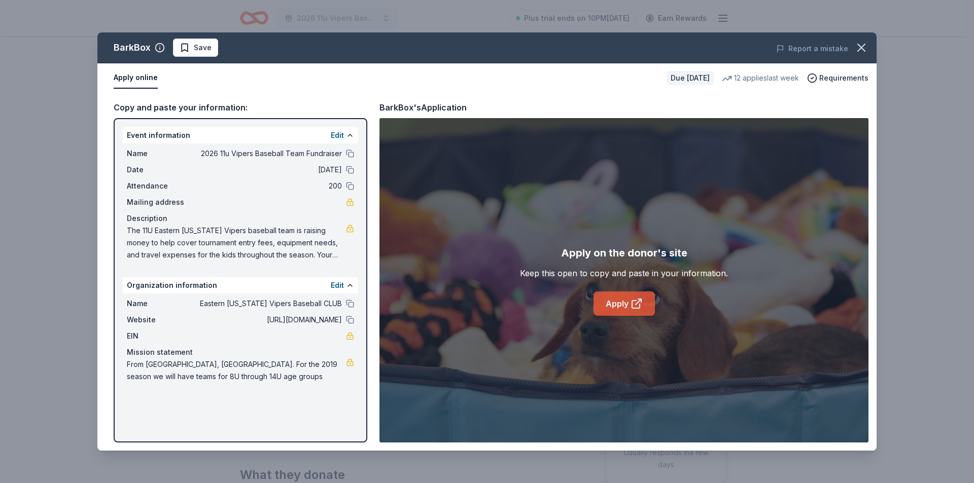
click at [619, 300] on link "Apply" at bounding box center [623, 304] width 61 height 24
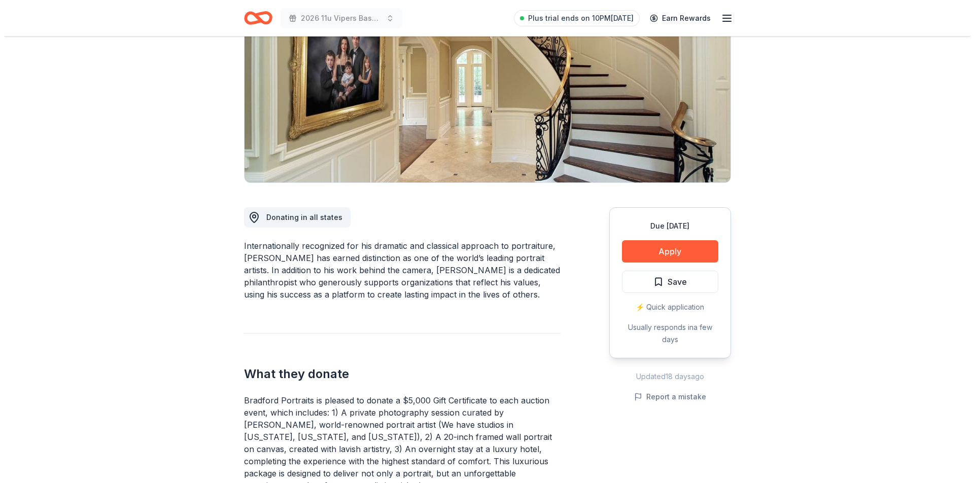
scroll to position [78, 0]
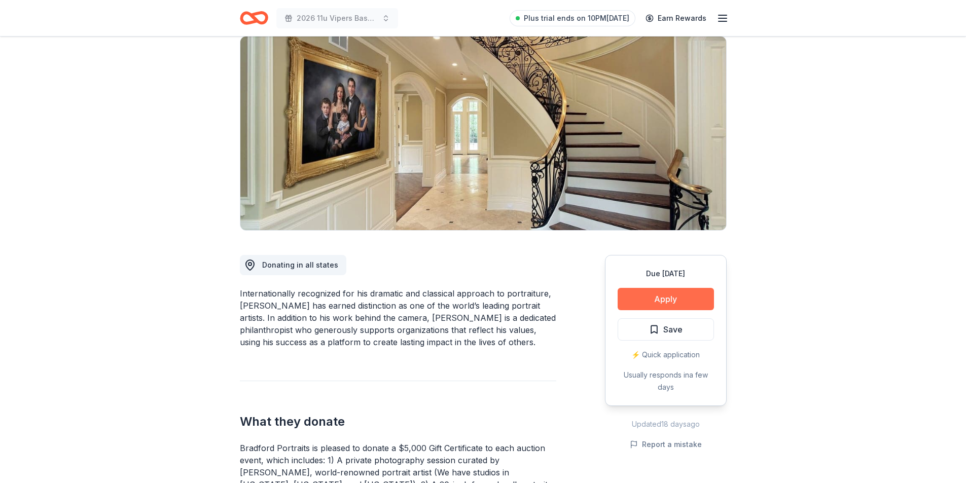
click at [683, 300] on button "Apply" at bounding box center [666, 299] width 96 height 22
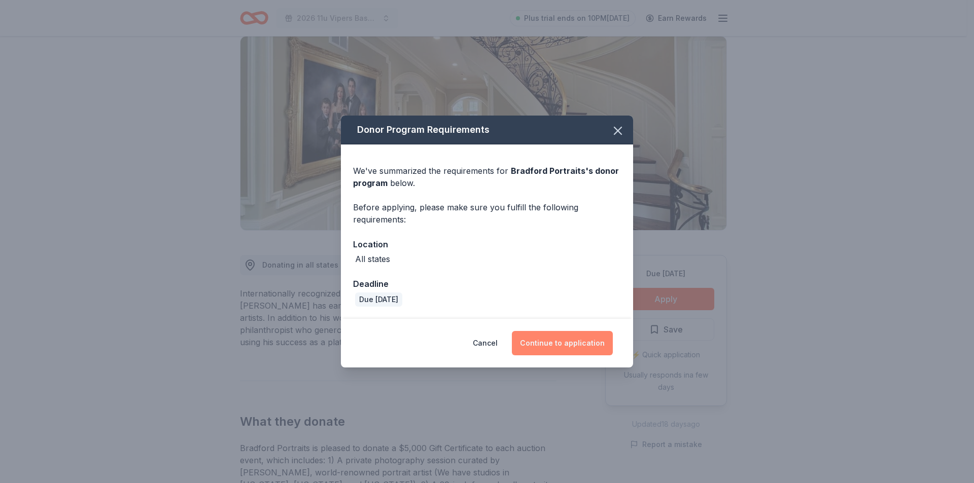
click at [556, 348] on button "Continue to application" at bounding box center [562, 343] width 101 height 24
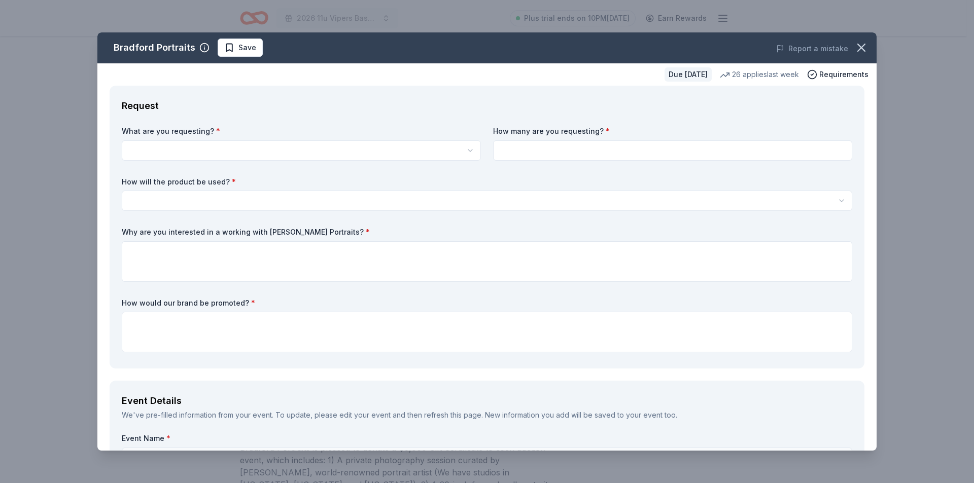
drag, startPoint x: 374, startPoint y: 54, endPoint x: 391, endPoint y: 186, distance: 132.9
click at [391, 186] on div "Bradford Portraits Save Report a mistake Due in 21 days 26 applies last week Re…" at bounding box center [486, 241] width 779 height 418
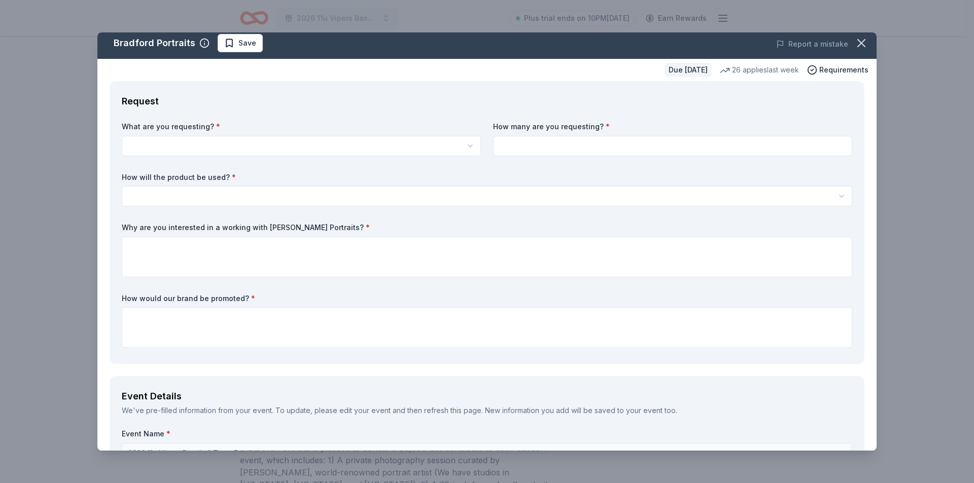
scroll to position [0, 0]
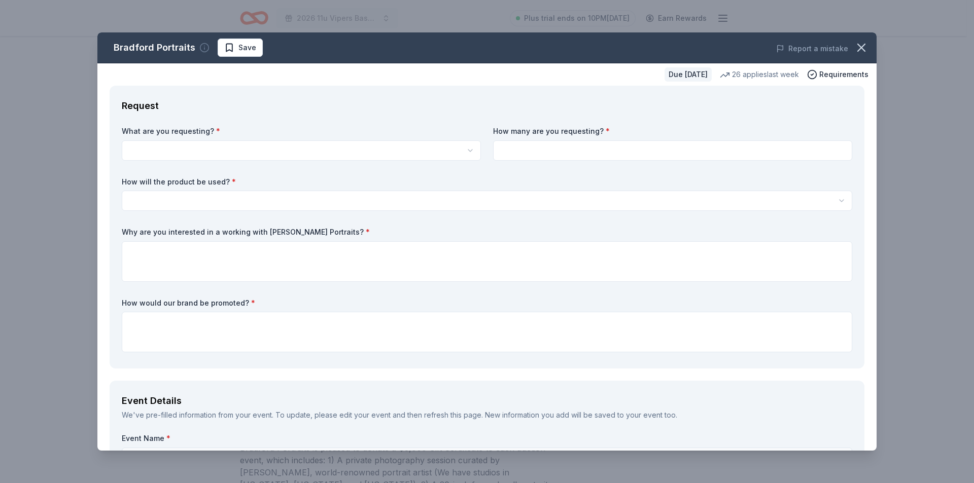
click at [199, 48] on icon "button" at bounding box center [204, 48] width 10 height 10
click at [167, 154] on html "2026 11u Vipers Baseball Team Fundraiser Plus trial ends on 10PM, 10/18 Earn Re…" at bounding box center [487, 163] width 974 height 483
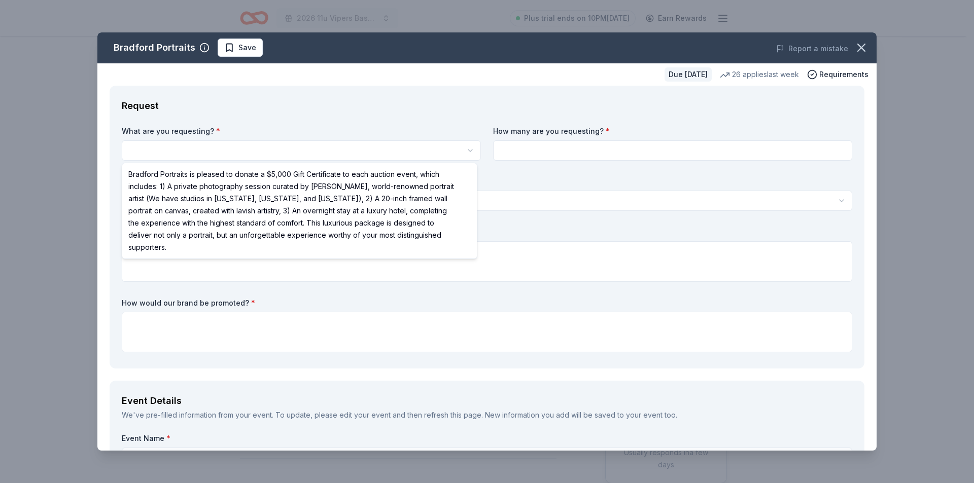
select select "Bradford Portraits is pleased to donate a $5,000 Gift Certificate to each aucti…"
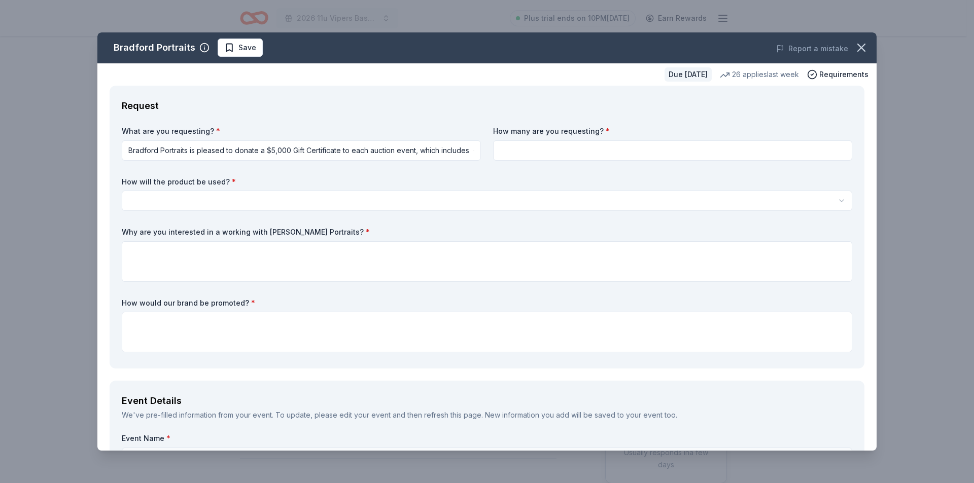
click at [550, 136] on div "How many are you requesting? *" at bounding box center [672, 143] width 359 height 34
click at [547, 146] on input at bounding box center [672, 151] width 359 height 20
click at [550, 136] on label "How many are you requesting? *" at bounding box center [672, 131] width 359 height 10
click at [537, 150] on input at bounding box center [672, 151] width 359 height 20
type input "1"
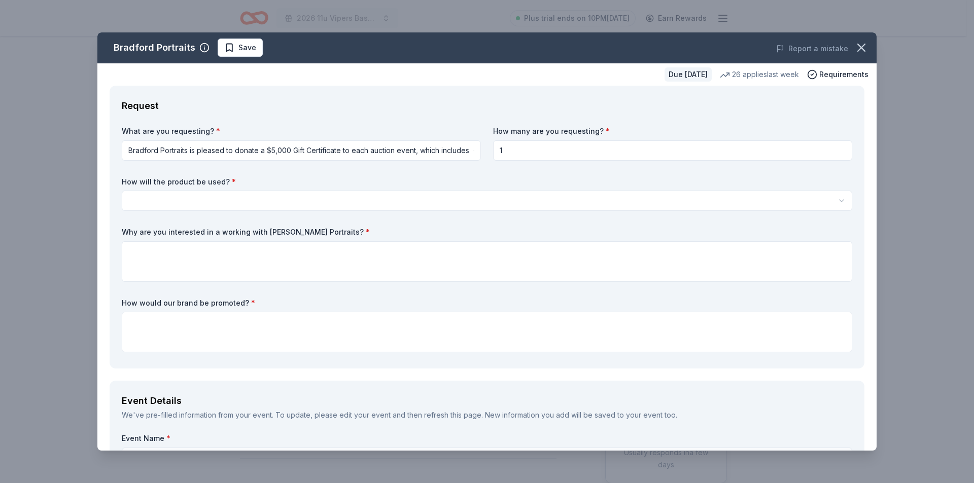
click at [263, 197] on html "2026 11u Vipers Baseball Team Fundraiser Plus trial ends on 10PM, 10/18 Earn Re…" at bounding box center [487, 241] width 974 height 483
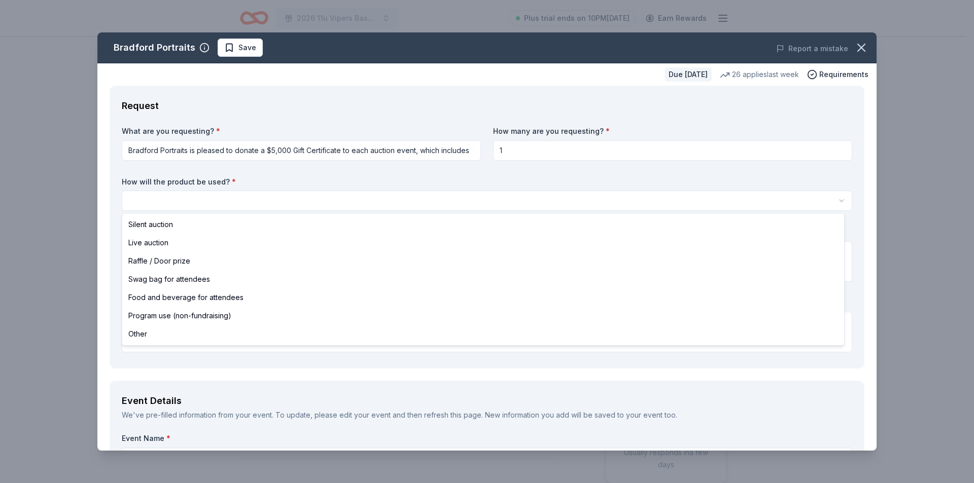
select select "raffleDoorPrize"
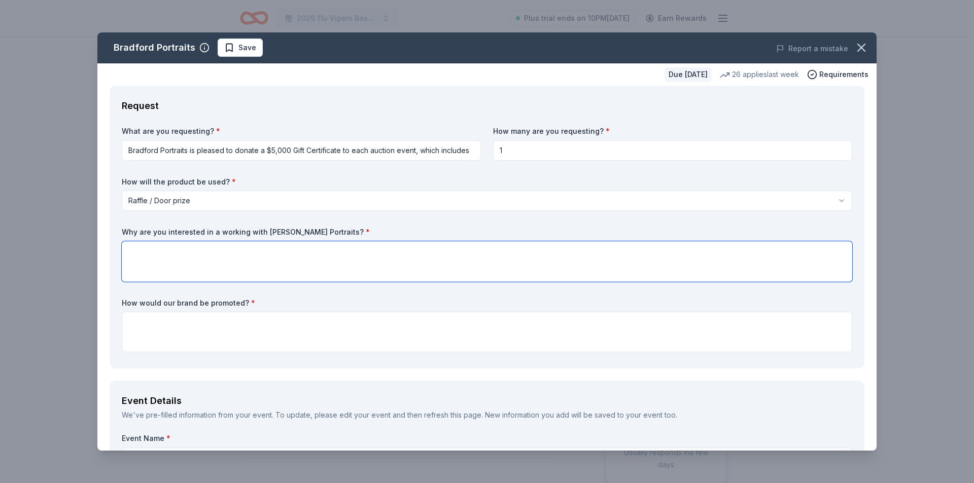
click at [167, 263] on textarea at bounding box center [487, 261] width 730 height 41
click at [259, 230] on label "Why are you interested in a working with Bradford Portraits? *" at bounding box center [487, 232] width 730 height 10
click at [300, 266] on textarea at bounding box center [487, 261] width 730 height 41
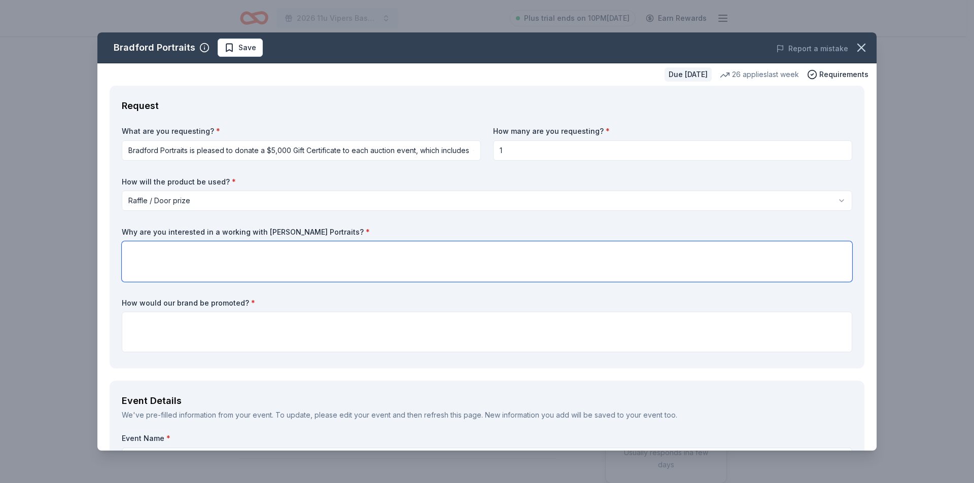
paste textarea "I’m reaching out because Bradford Portraits has a strong reputation for support…"
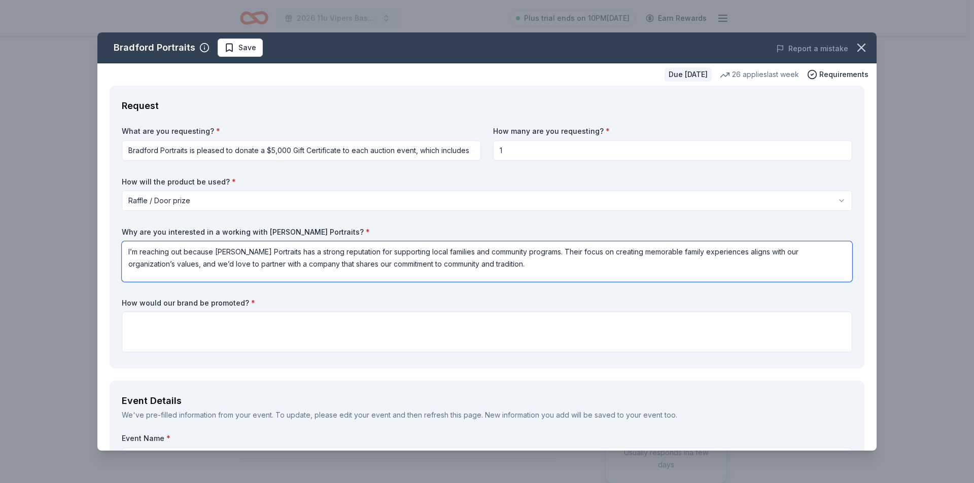
type textarea "I’m reaching out because Bradford Portraits has a strong reputation for support…"
click at [210, 328] on textarea at bounding box center [487, 332] width 730 height 41
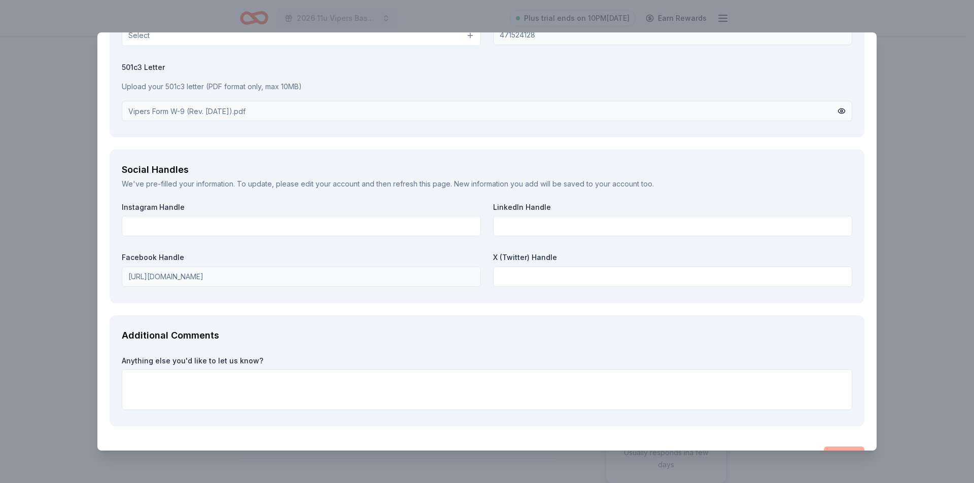
scroll to position [1196, 0]
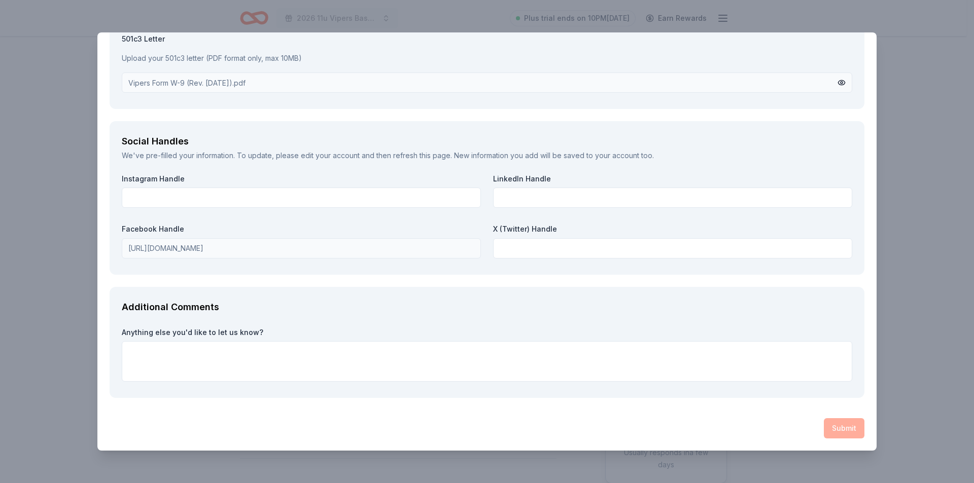
type textarea "We will be having a winter gift basket raffle and would love to include this as…"
click at [833, 427] on div "Submit" at bounding box center [487, 428] width 755 height 20
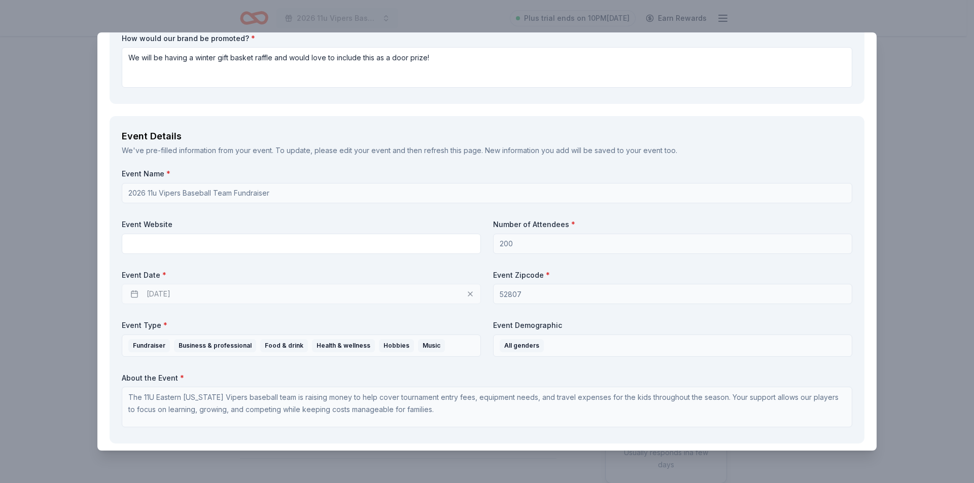
scroll to position [222, 0]
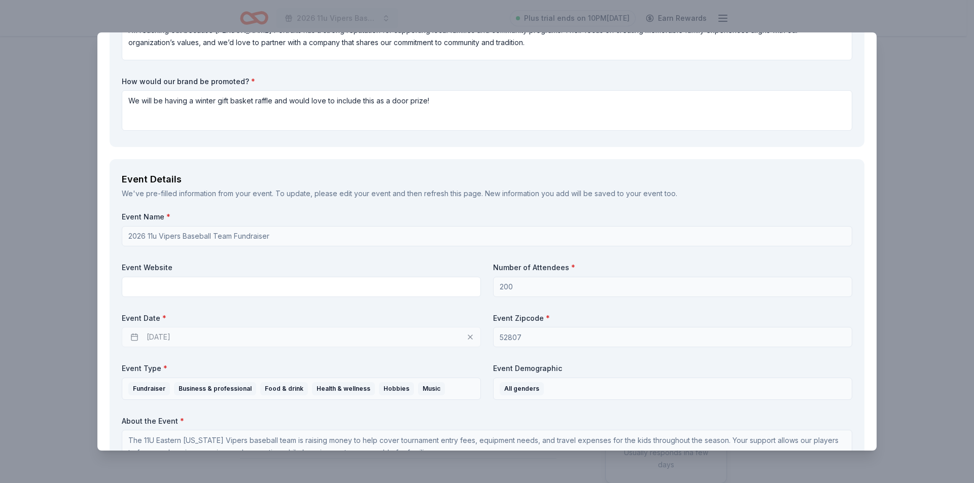
click at [748, 219] on label "Event Name *" at bounding box center [487, 217] width 730 height 10
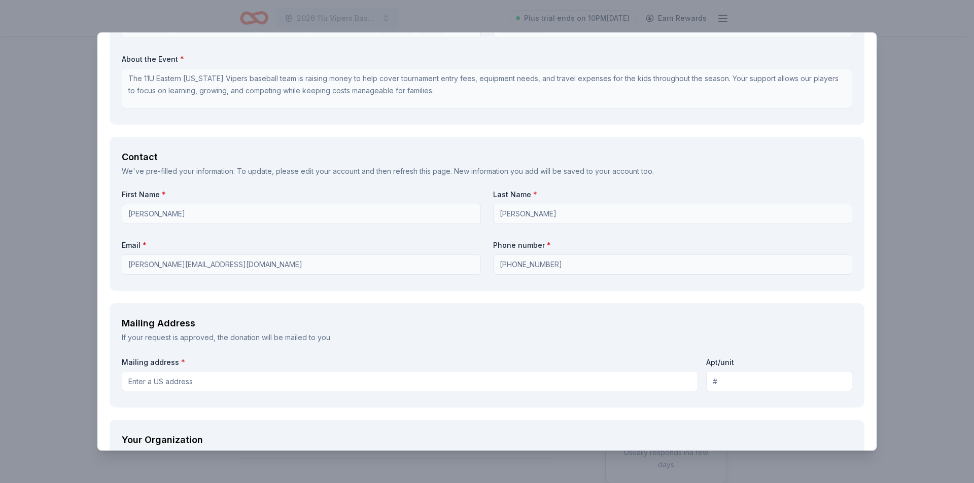
scroll to position [588, 0]
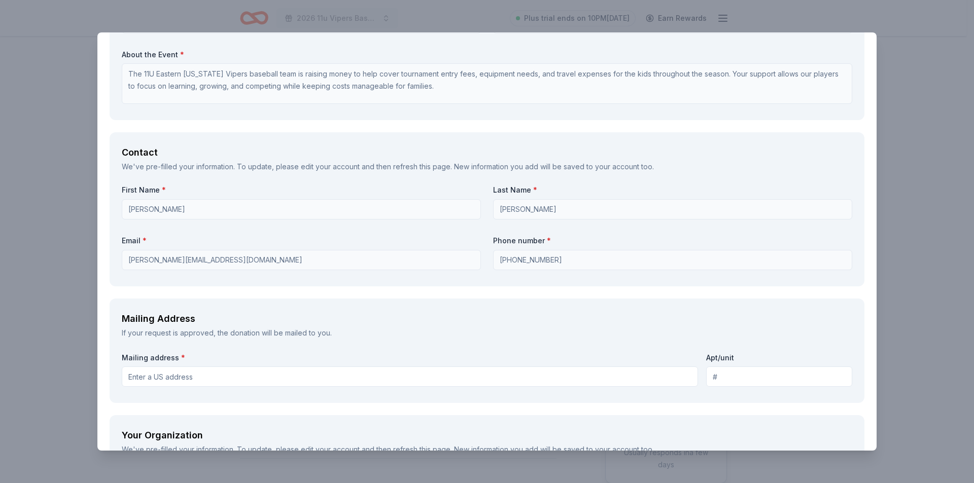
click at [289, 374] on input "Mailing address *" at bounding box center [410, 377] width 576 height 20
type input "3319 Valleywynds Drive, Bettendorf, IA, 52722"
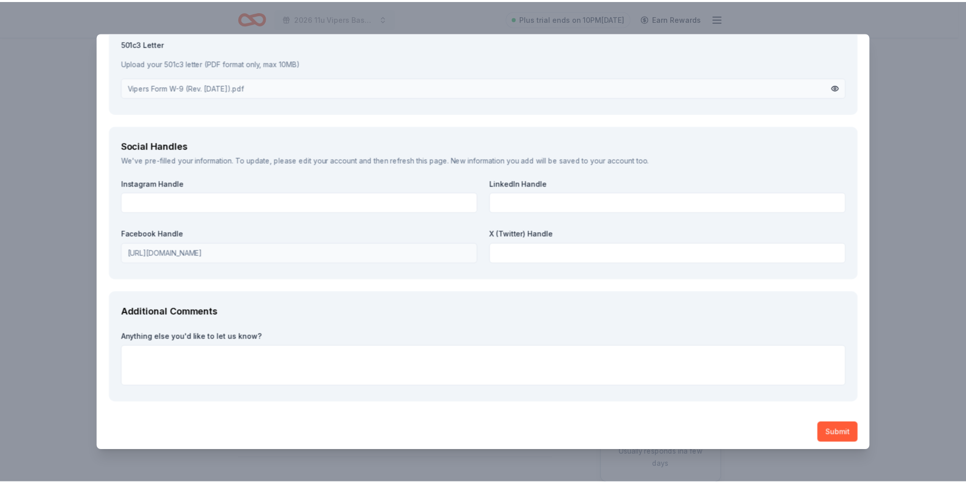
scroll to position [1196, 0]
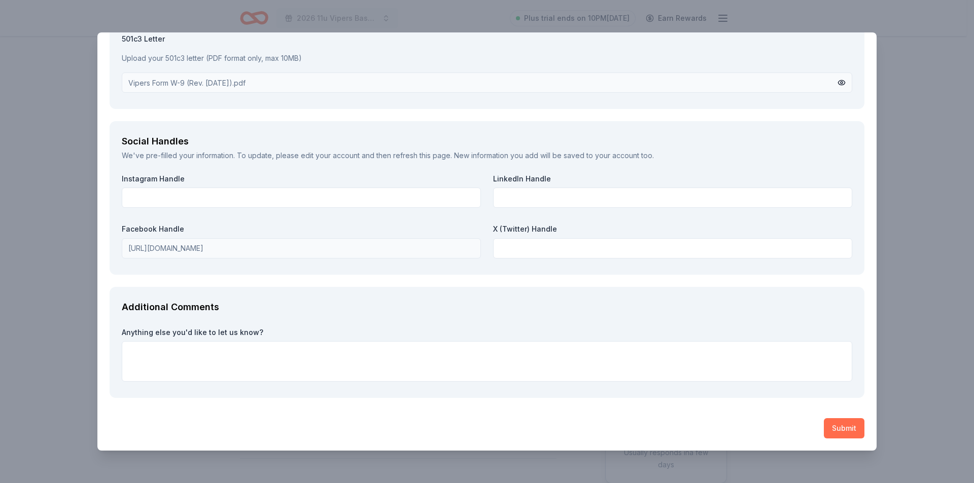
click at [830, 427] on button "Submit" at bounding box center [844, 428] width 41 height 20
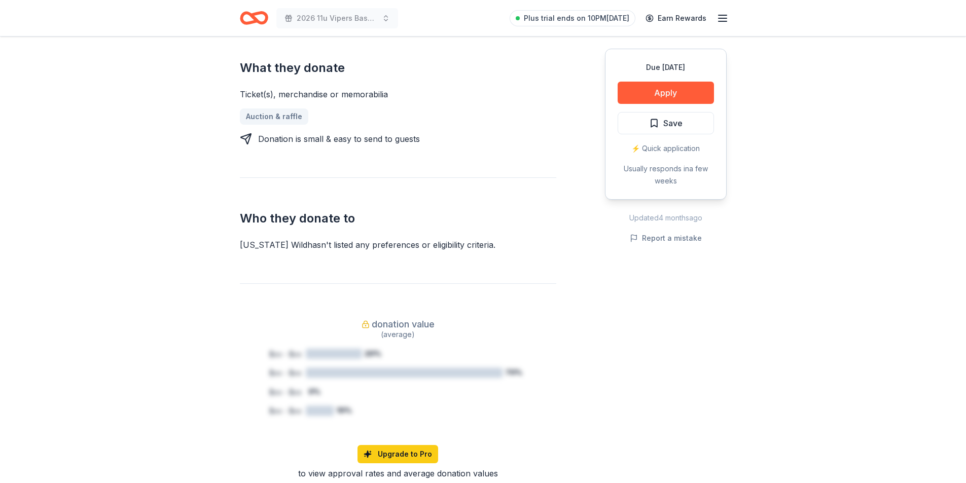
scroll to position [426, 0]
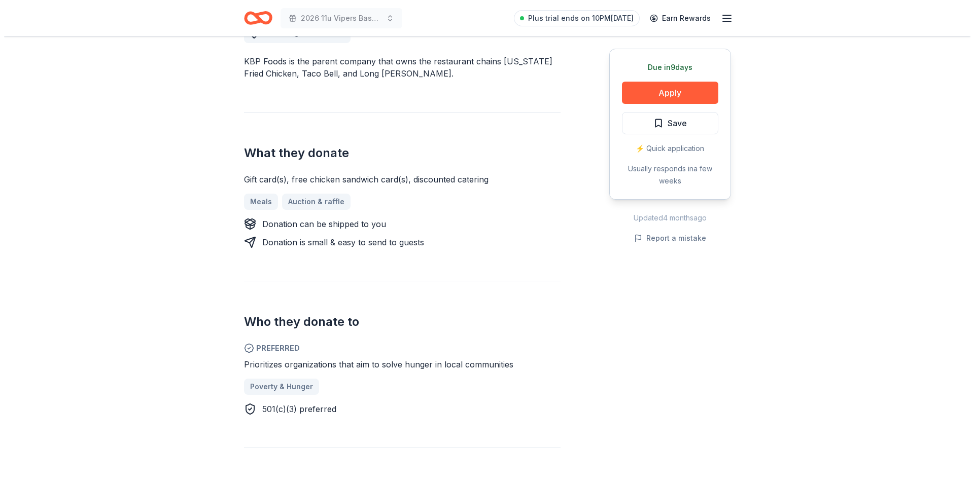
scroll to position [311, 0]
click at [669, 94] on button "Apply" at bounding box center [666, 93] width 96 height 22
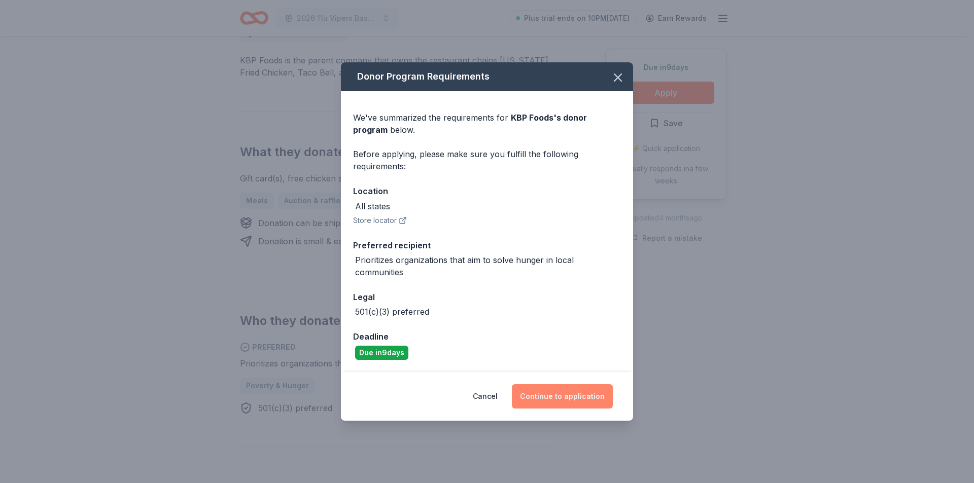
click at [568, 396] on button "Continue to application" at bounding box center [562, 397] width 101 height 24
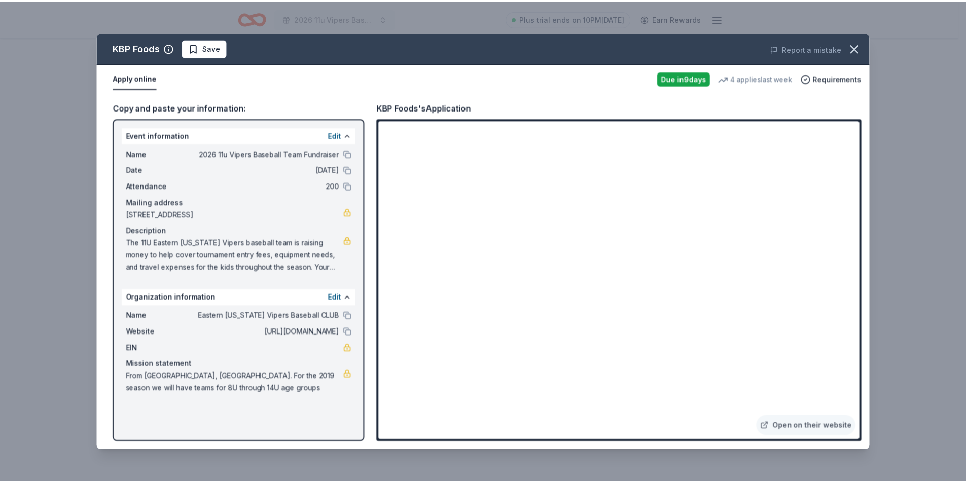
scroll to position [1305, 0]
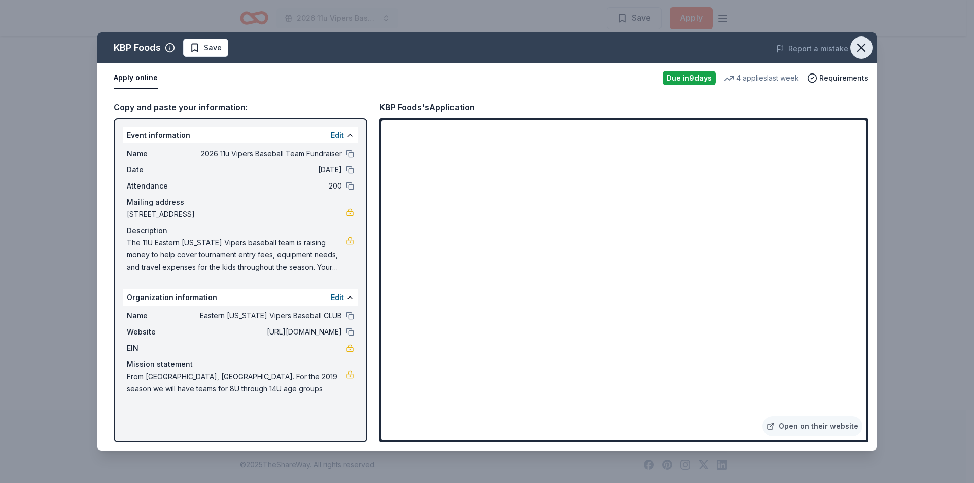
click at [861, 50] on icon "button" at bounding box center [861, 48] width 14 height 14
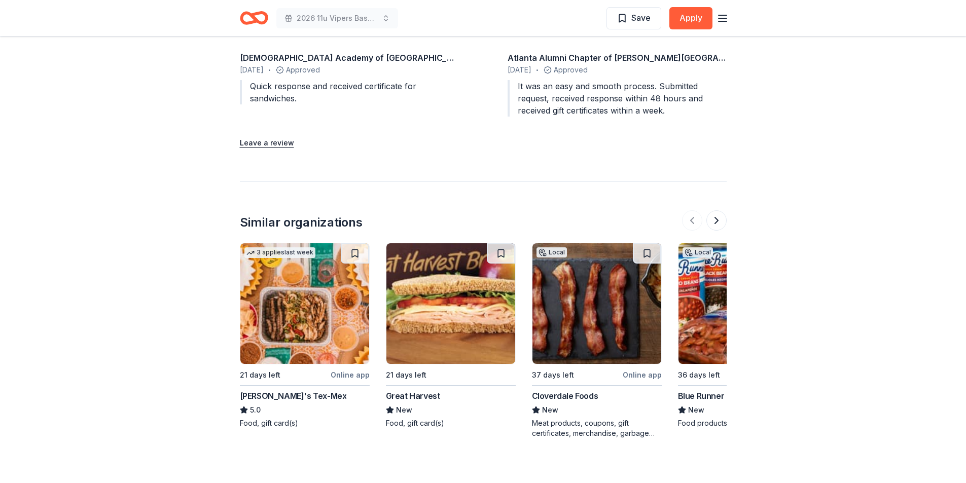
scroll to position [1210, 0]
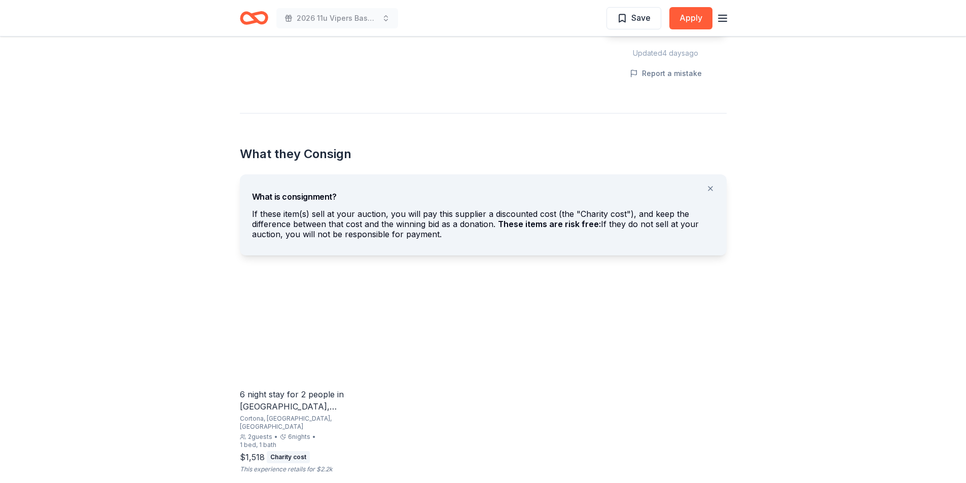
scroll to position [470, 0]
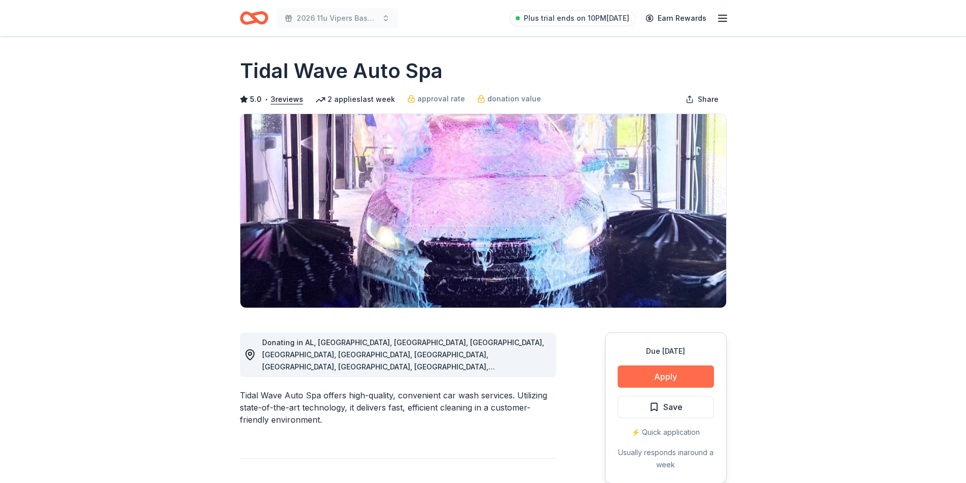
click at [680, 378] on button "Apply" at bounding box center [666, 377] width 96 height 22
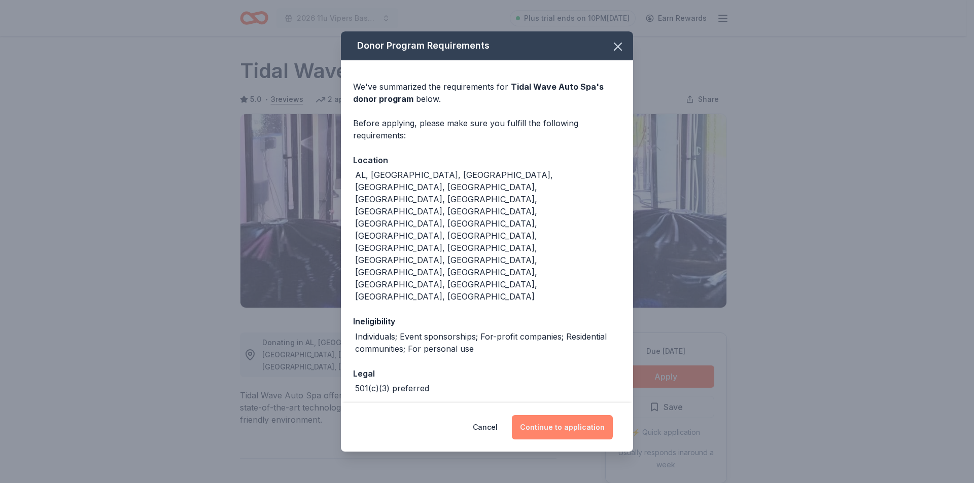
click at [553, 415] on button "Continue to application" at bounding box center [562, 427] width 101 height 24
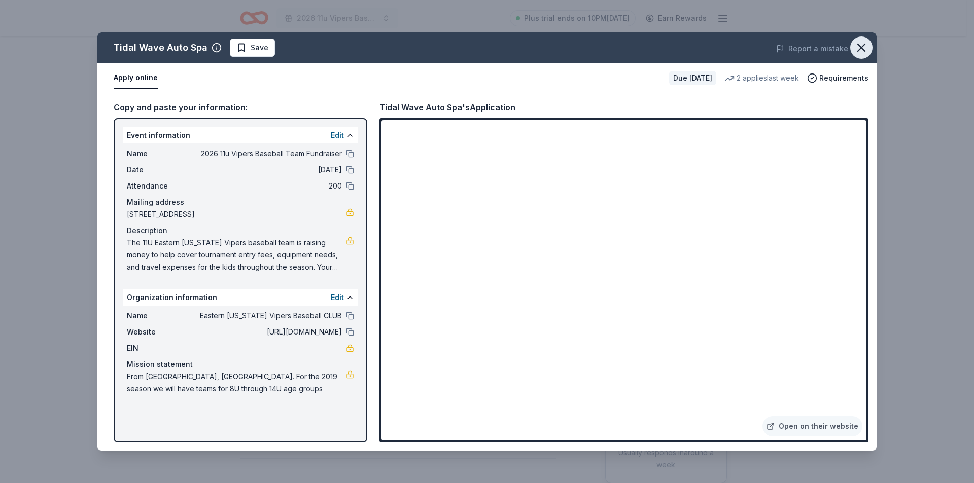
click at [862, 45] on icon "button" at bounding box center [861, 48] width 14 height 14
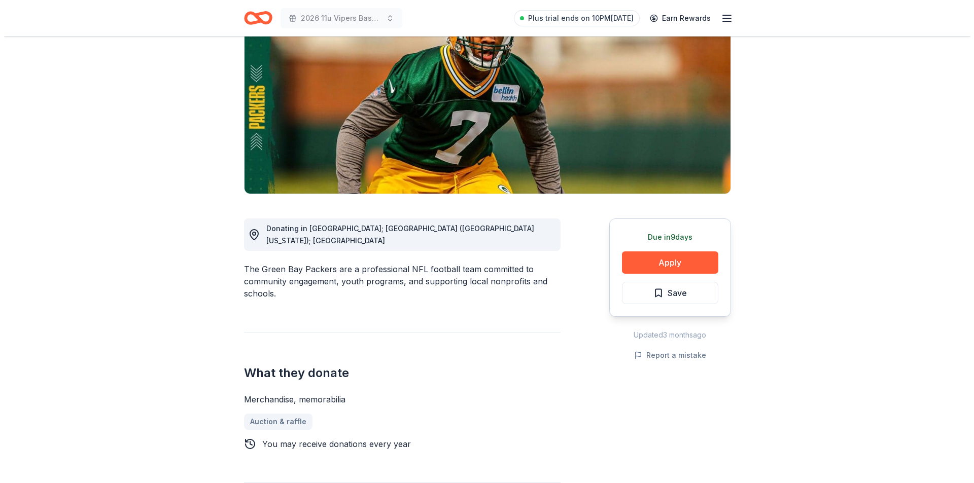
scroll to position [115, 0]
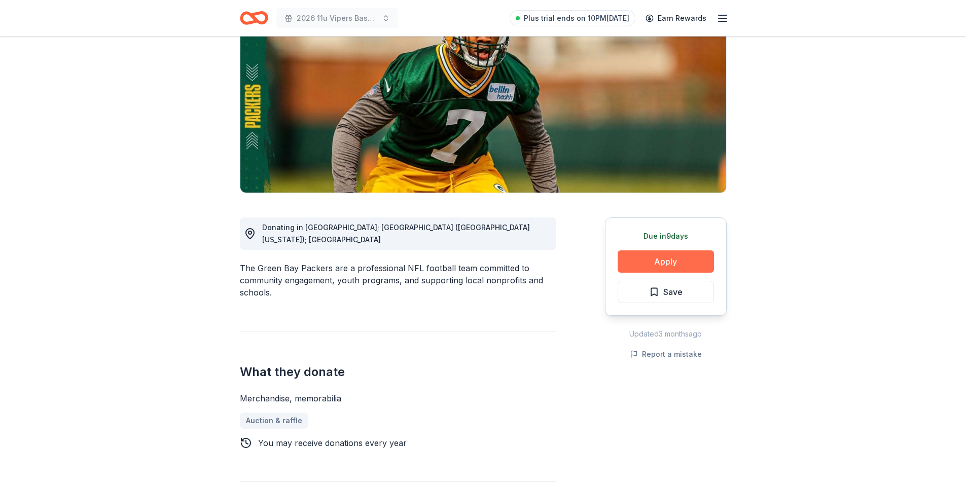
click at [684, 257] on button "Apply" at bounding box center [666, 262] width 96 height 22
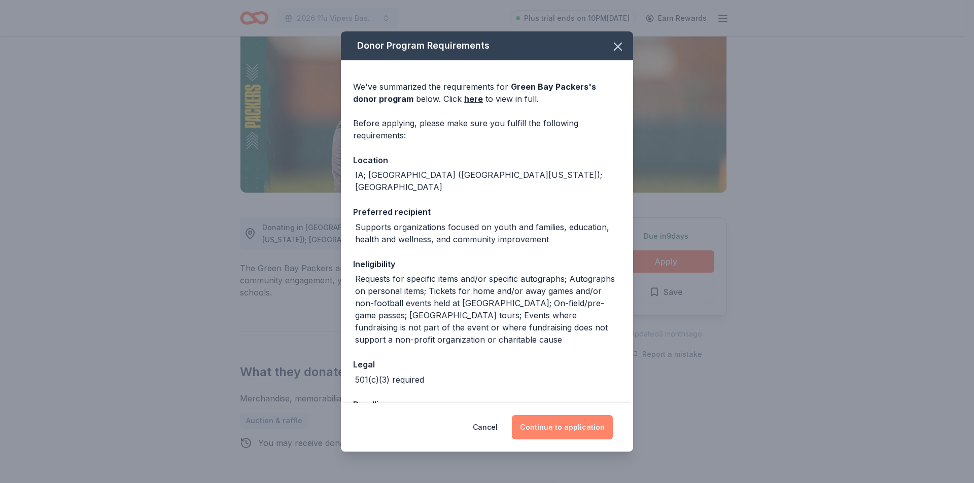
click at [548, 426] on button "Continue to application" at bounding box center [562, 427] width 101 height 24
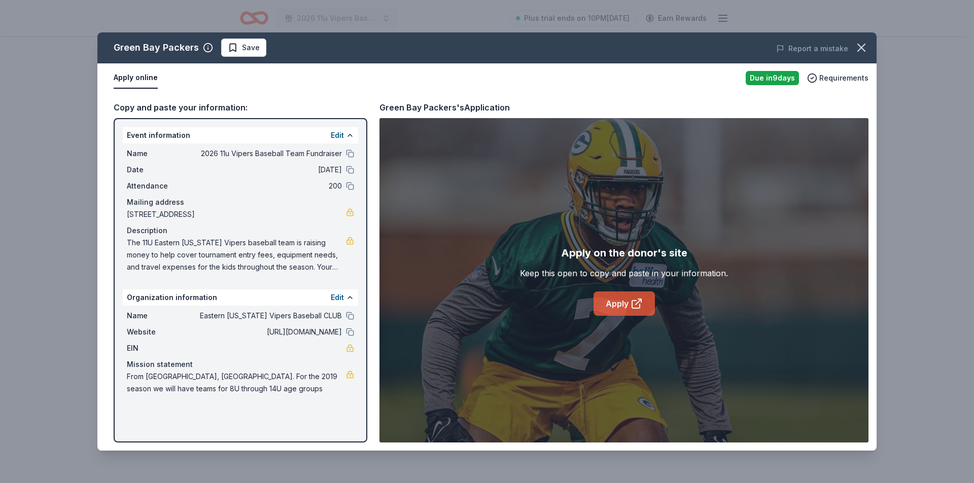
click at [639, 314] on link "Apply" at bounding box center [623, 304] width 61 height 24
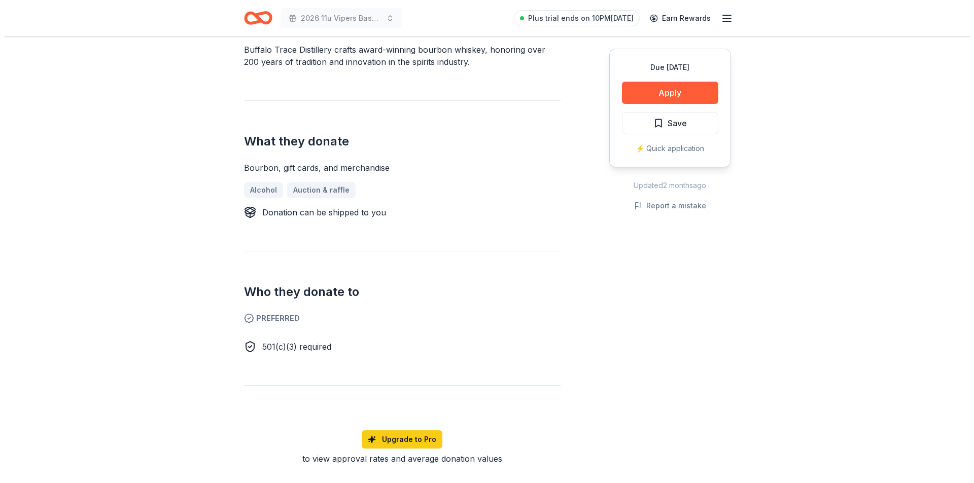
scroll to position [348, 0]
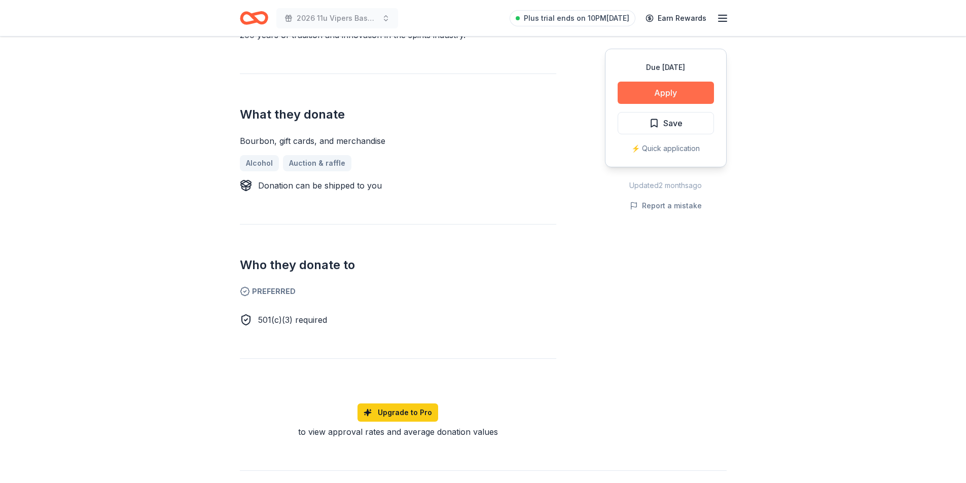
click at [656, 93] on button "Apply" at bounding box center [666, 93] width 96 height 22
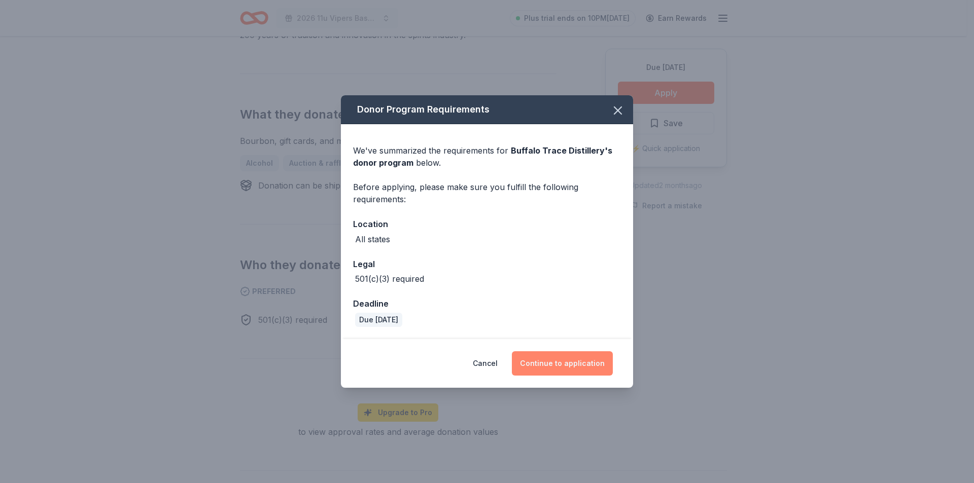
click at [575, 363] on button "Continue to application" at bounding box center [562, 364] width 101 height 24
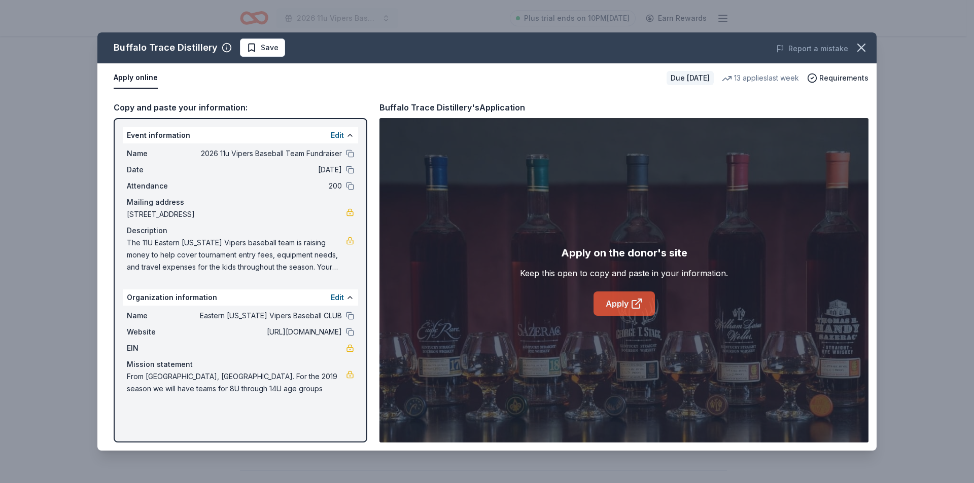
click at [620, 302] on link "Apply" at bounding box center [623, 304] width 61 height 24
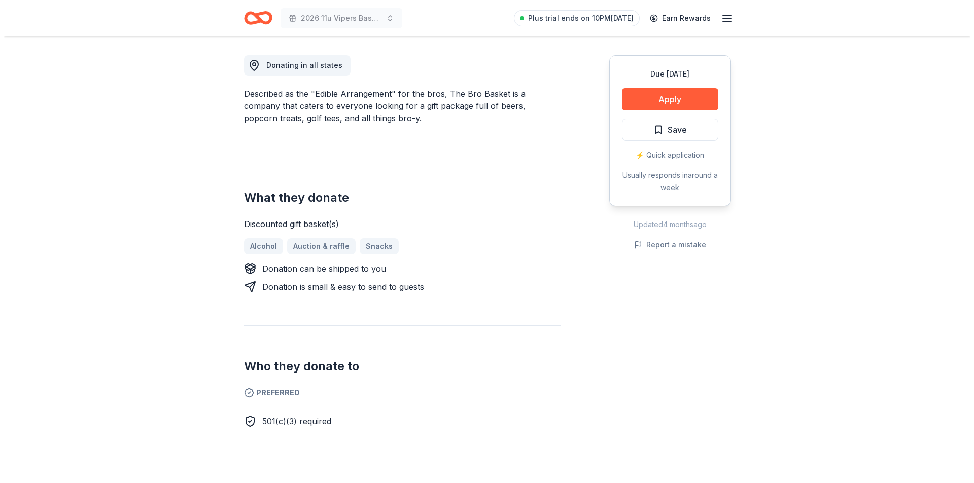
scroll to position [281, 0]
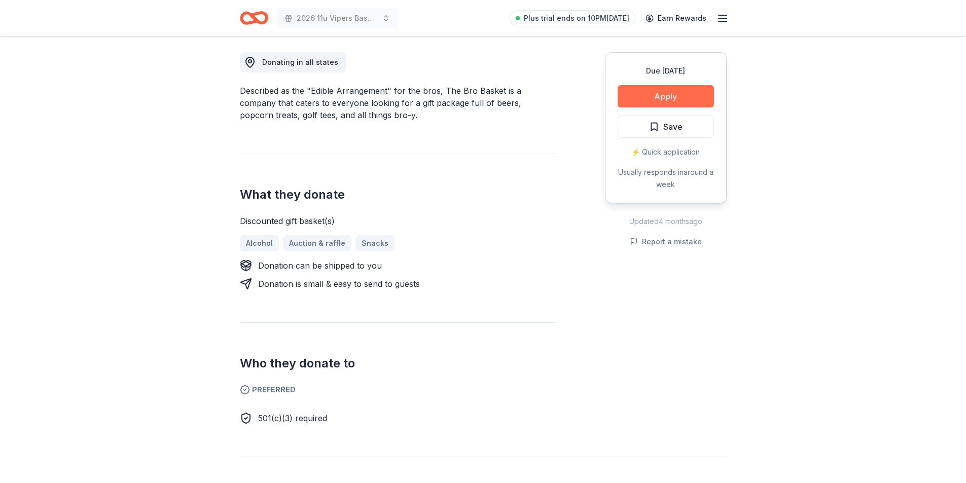
click at [648, 94] on button "Apply" at bounding box center [666, 96] width 96 height 22
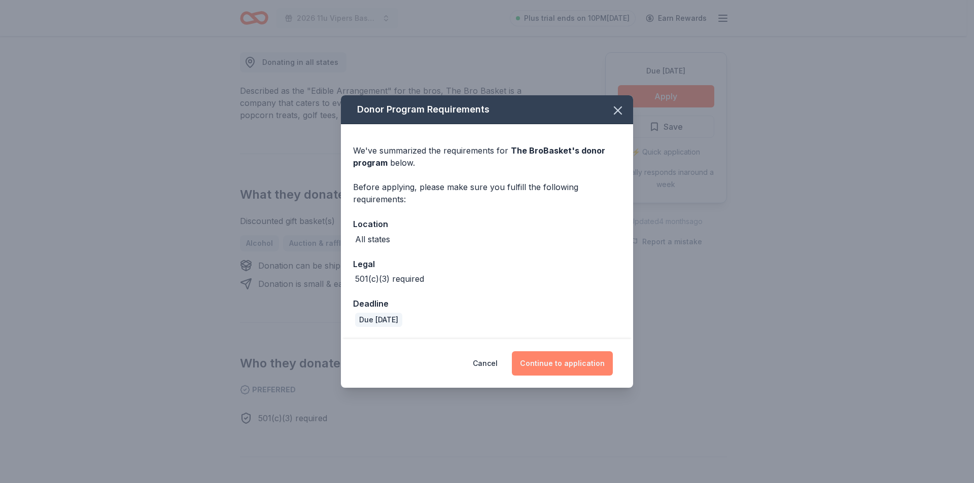
click at [551, 365] on button "Continue to application" at bounding box center [562, 364] width 101 height 24
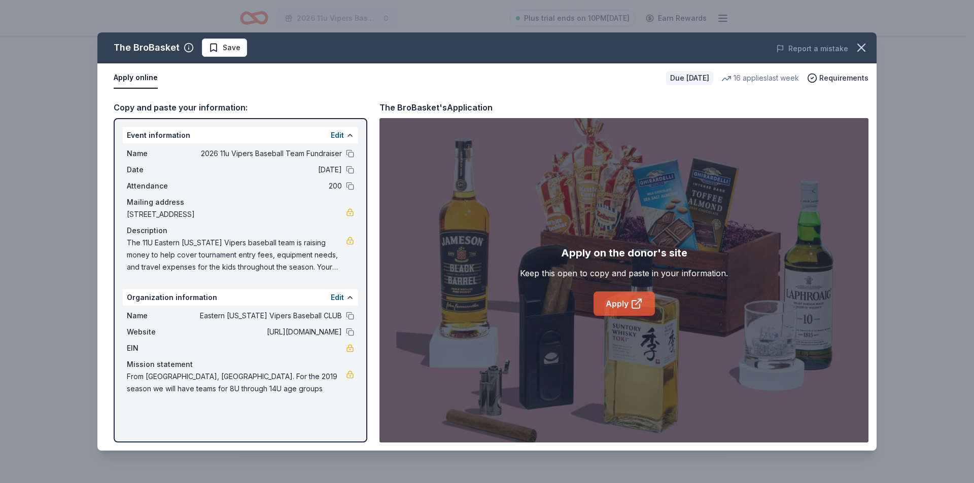
click at [613, 302] on link "Apply" at bounding box center [623, 304] width 61 height 24
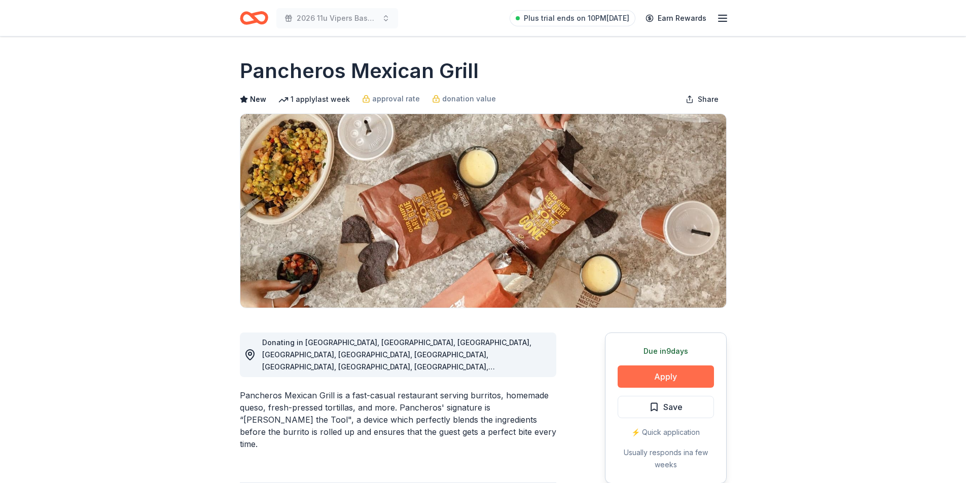
click at [660, 374] on button "Apply" at bounding box center [666, 377] width 96 height 22
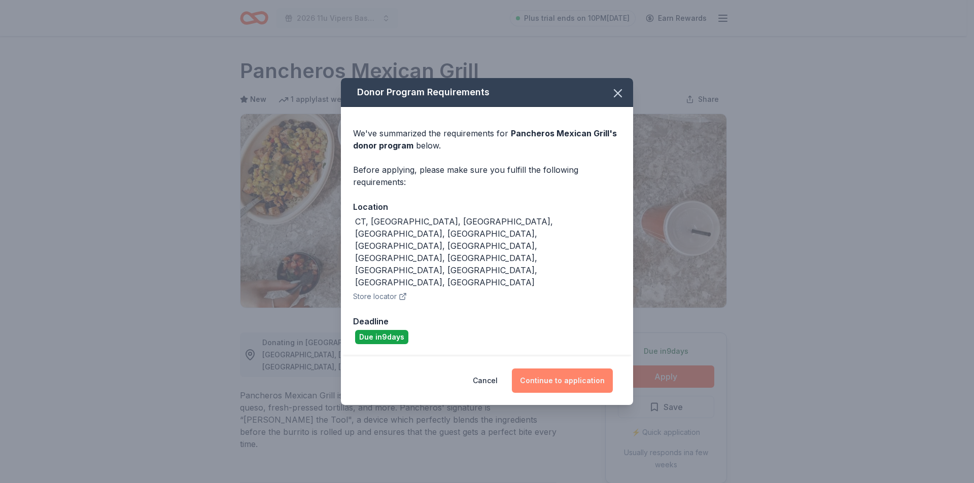
click at [548, 369] on button "Continue to application" at bounding box center [562, 381] width 101 height 24
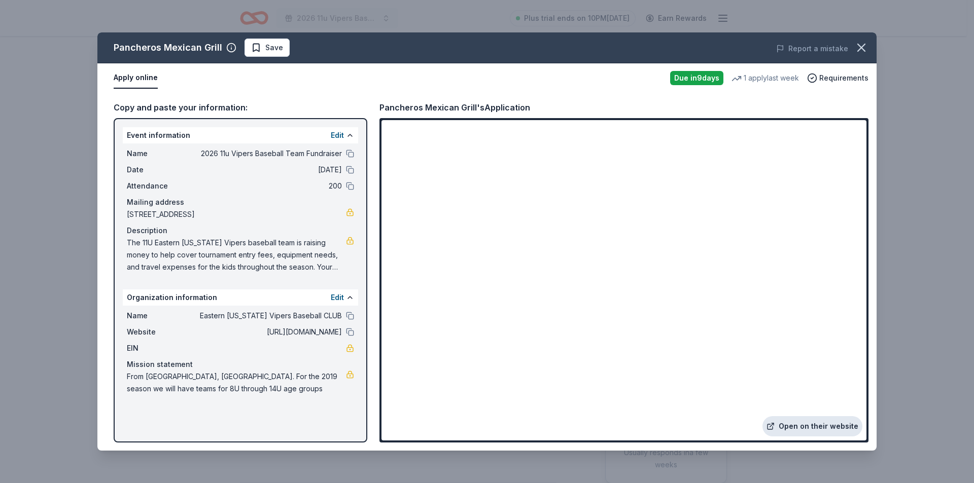
click at [832, 427] on link "Open on their website" at bounding box center [812, 426] width 100 height 20
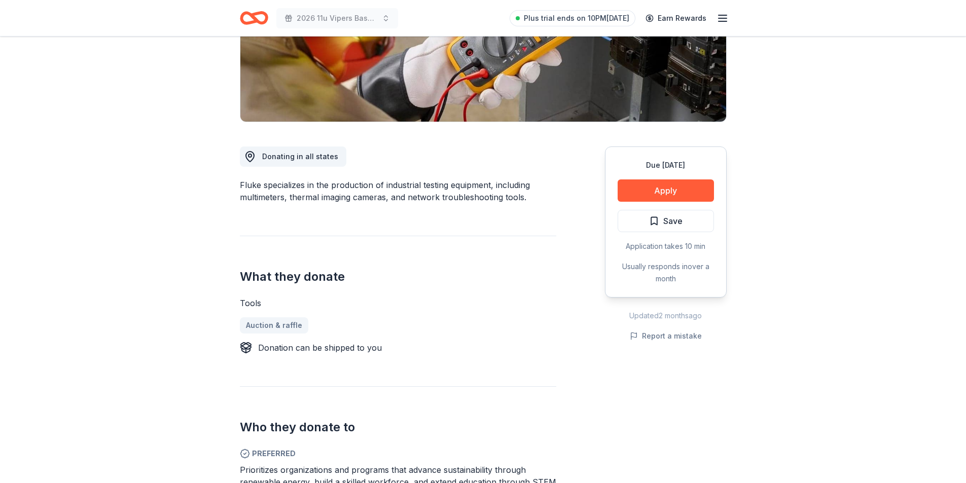
scroll to position [247, 0]
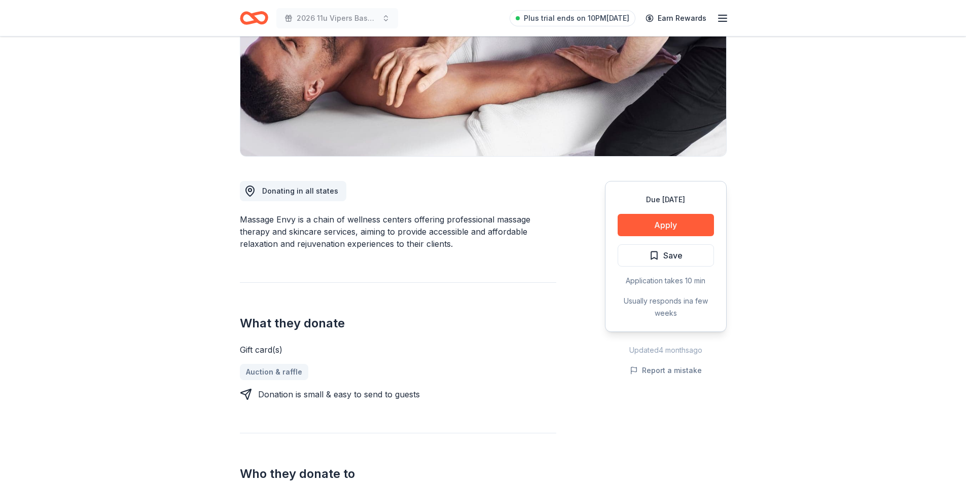
scroll to position [183, 0]
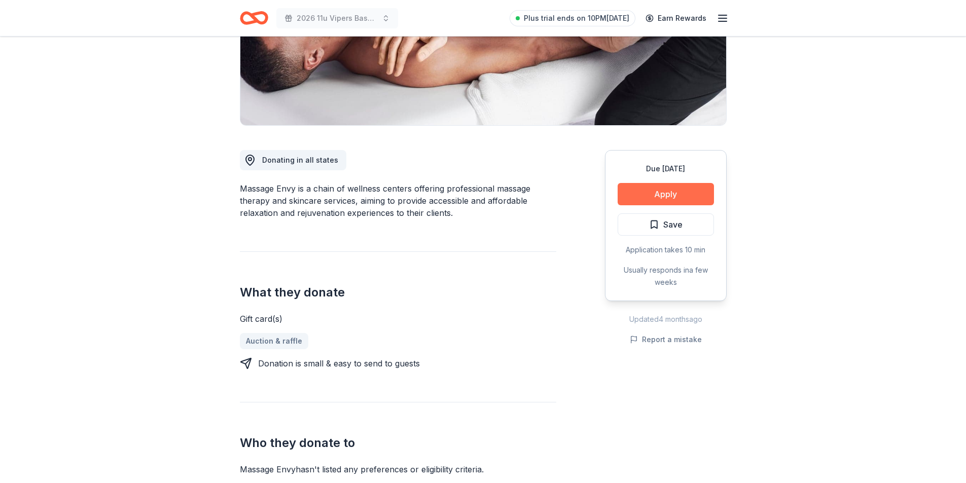
click at [668, 192] on button "Apply" at bounding box center [666, 194] width 96 height 22
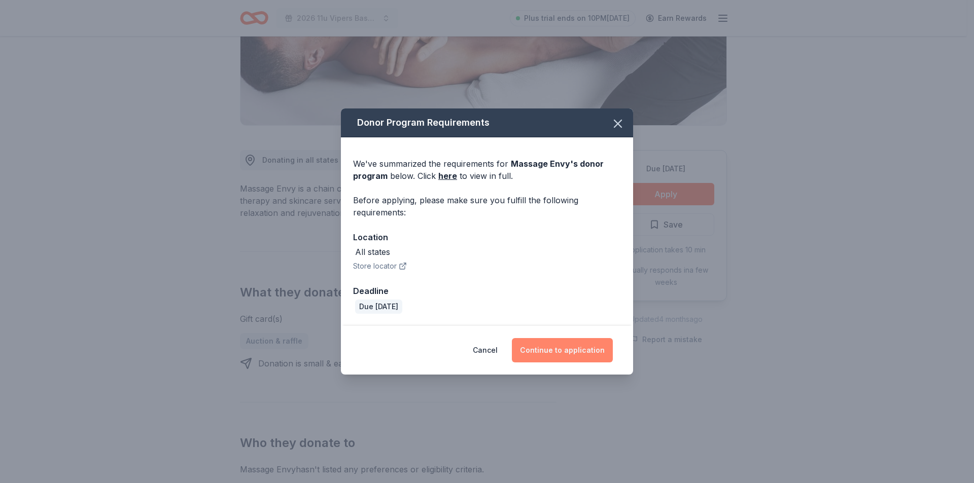
click at [573, 353] on button "Continue to application" at bounding box center [562, 350] width 101 height 24
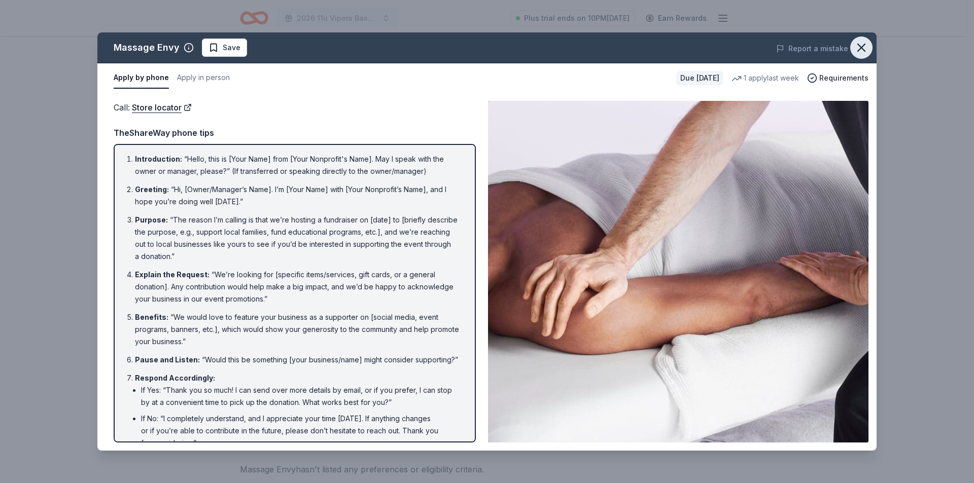
click at [863, 47] on icon "button" at bounding box center [861, 47] width 7 height 7
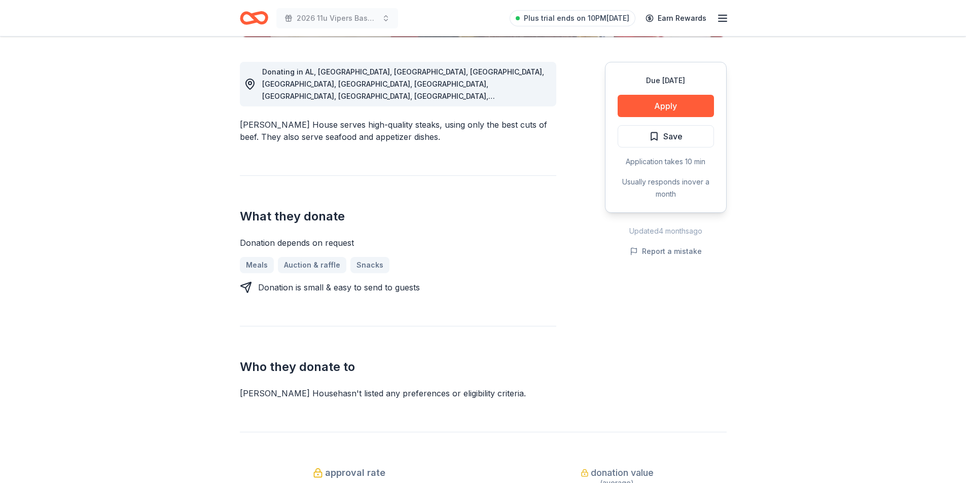
scroll to position [308, 0]
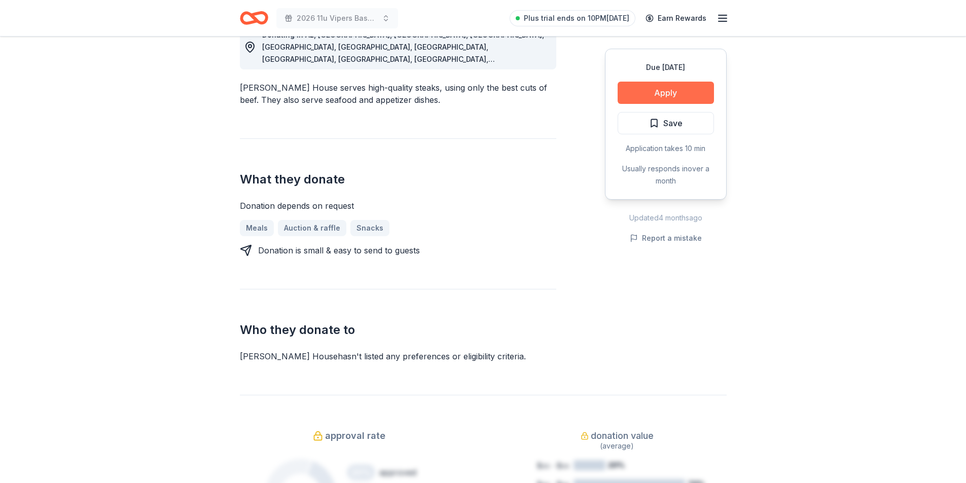
click at [647, 95] on button "Apply" at bounding box center [666, 93] width 96 height 22
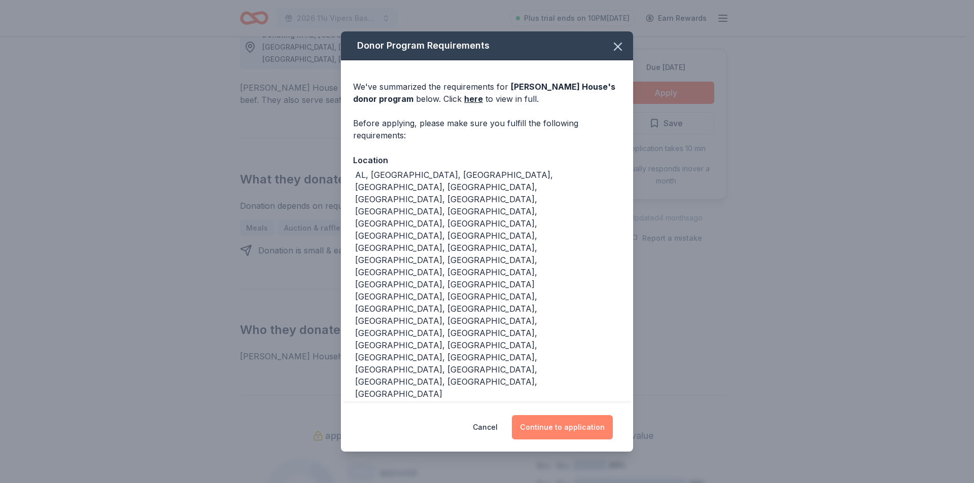
click at [560, 415] on button "Continue to application" at bounding box center [562, 427] width 101 height 24
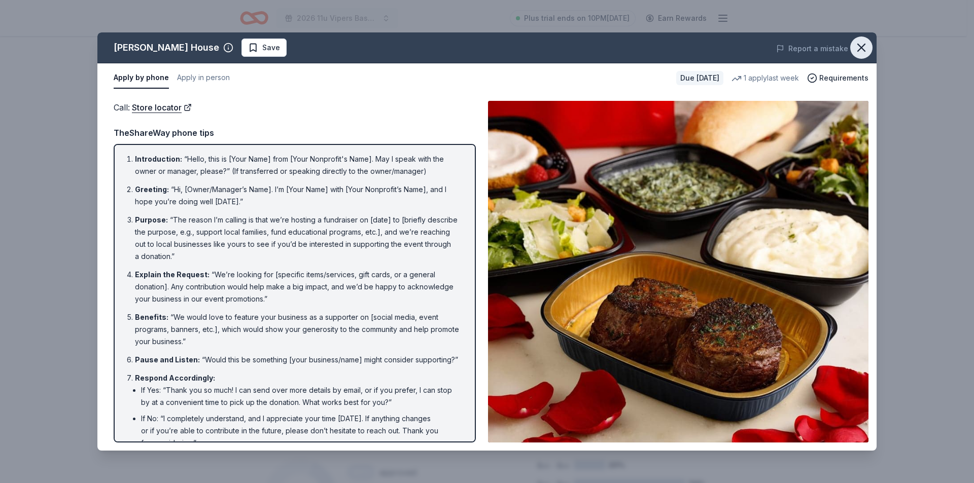
click at [861, 50] on icon "button" at bounding box center [861, 48] width 14 height 14
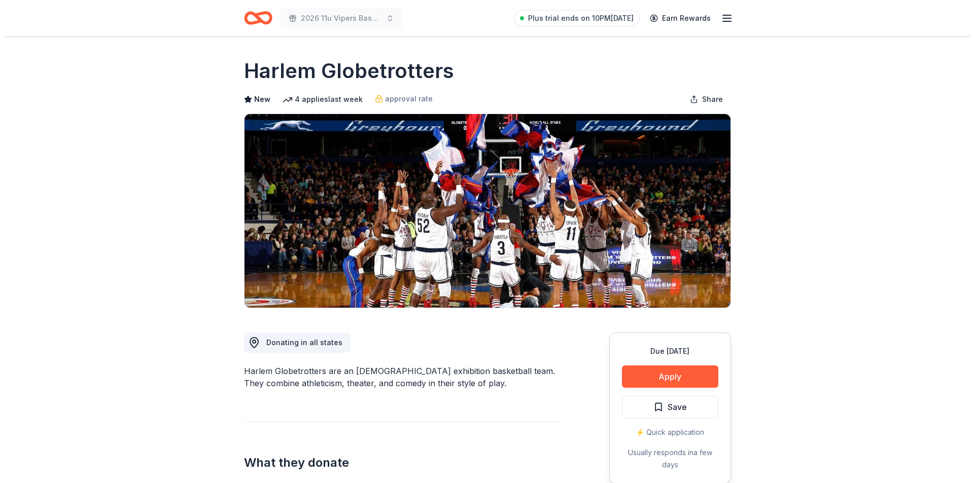
scroll to position [108, 0]
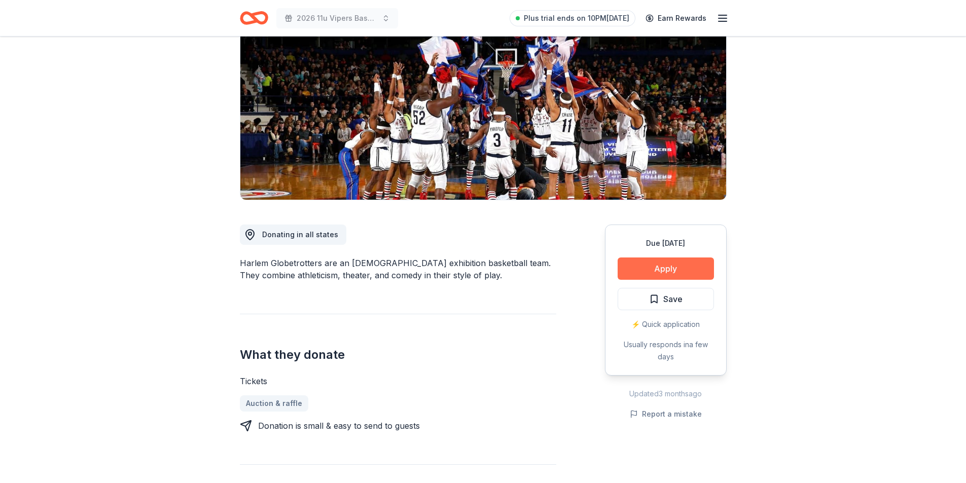
click at [673, 267] on button "Apply" at bounding box center [666, 269] width 96 height 22
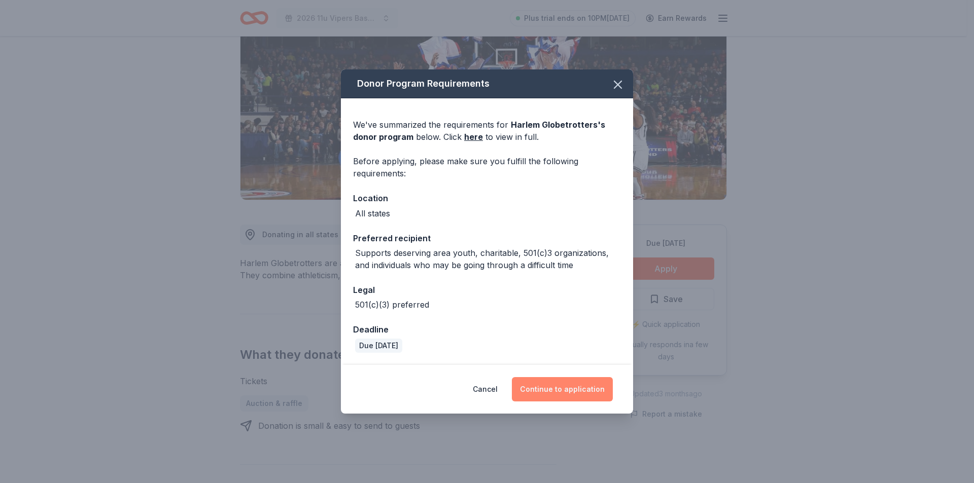
click at [561, 386] on button "Continue to application" at bounding box center [562, 389] width 101 height 24
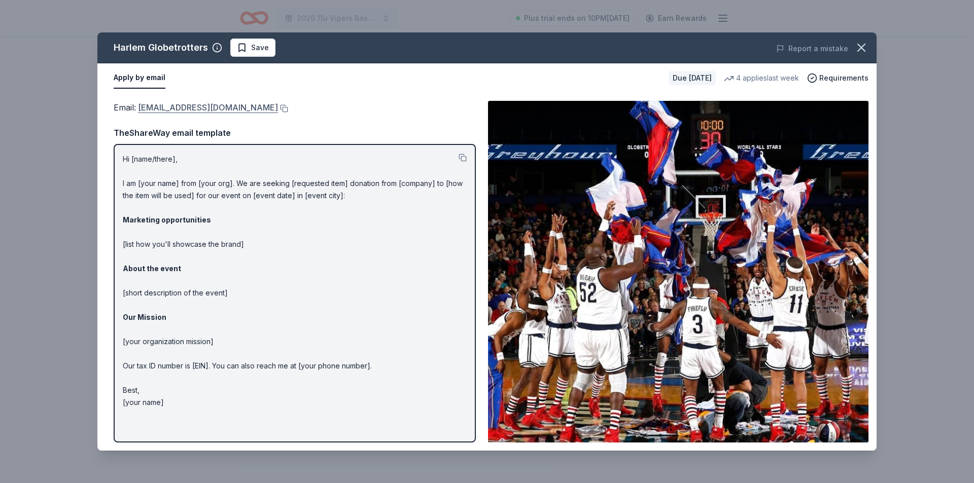
click at [243, 108] on link "[EMAIL_ADDRESS][DOMAIN_NAME]" at bounding box center [208, 107] width 140 height 13
click at [461, 155] on button at bounding box center [463, 158] width 8 height 8
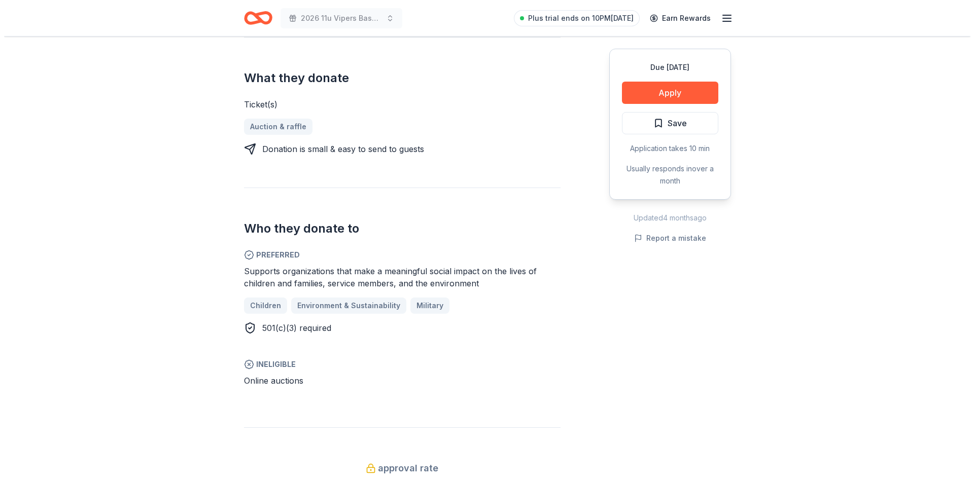
scroll to position [386, 0]
click at [679, 94] on button "Apply" at bounding box center [666, 93] width 96 height 22
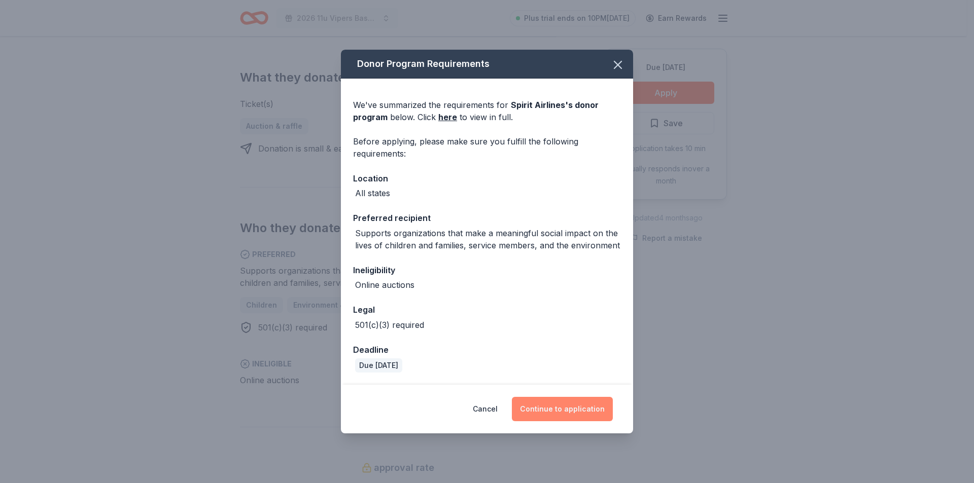
click at [561, 408] on button "Continue to application" at bounding box center [562, 409] width 101 height 24
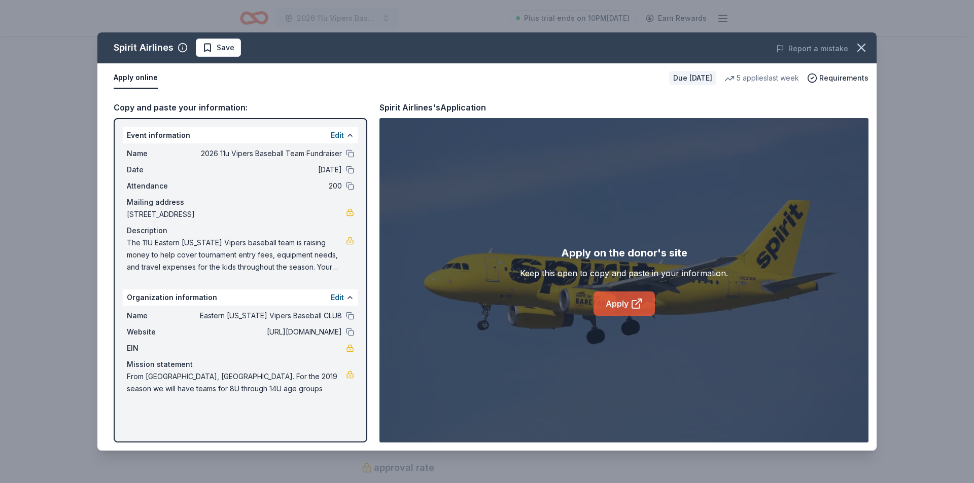
click at [625, 303] on link "Apply" at bounding box center [623, 304] width 61 height 24
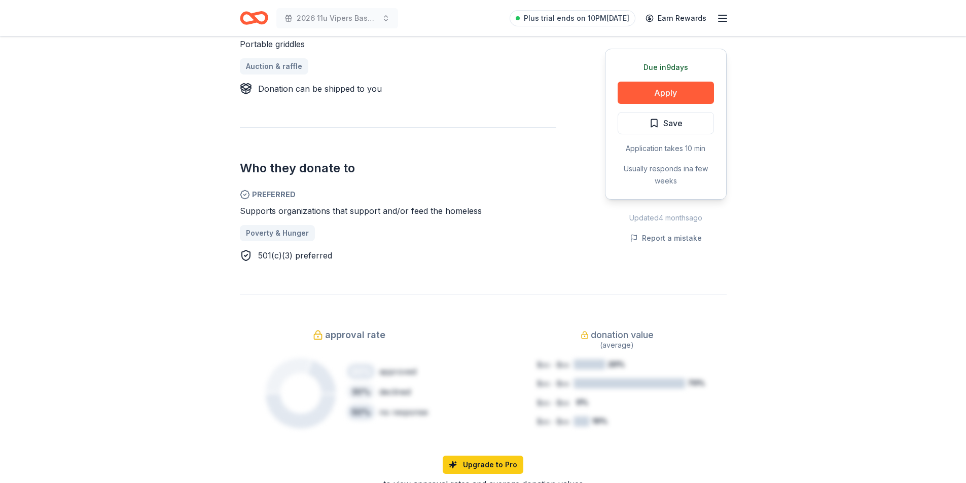
scroll to position [551, 0]
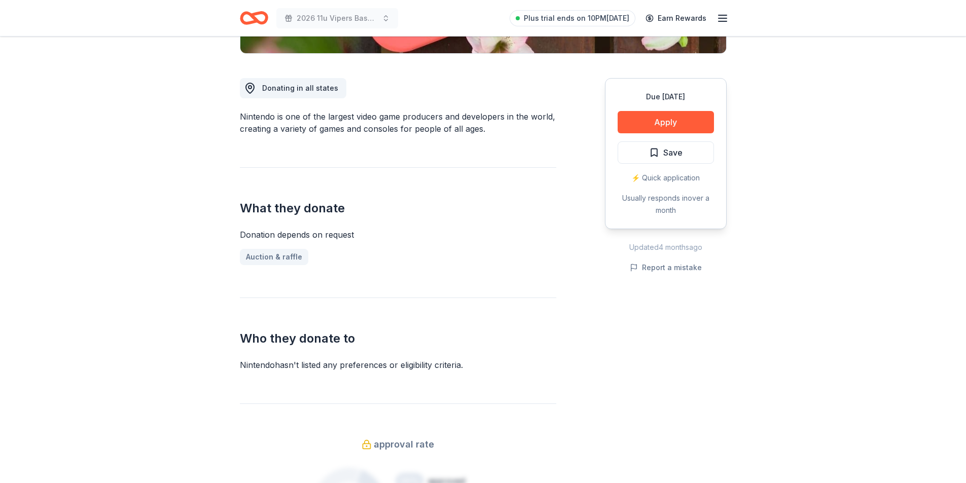
scroll to position [291, 0]
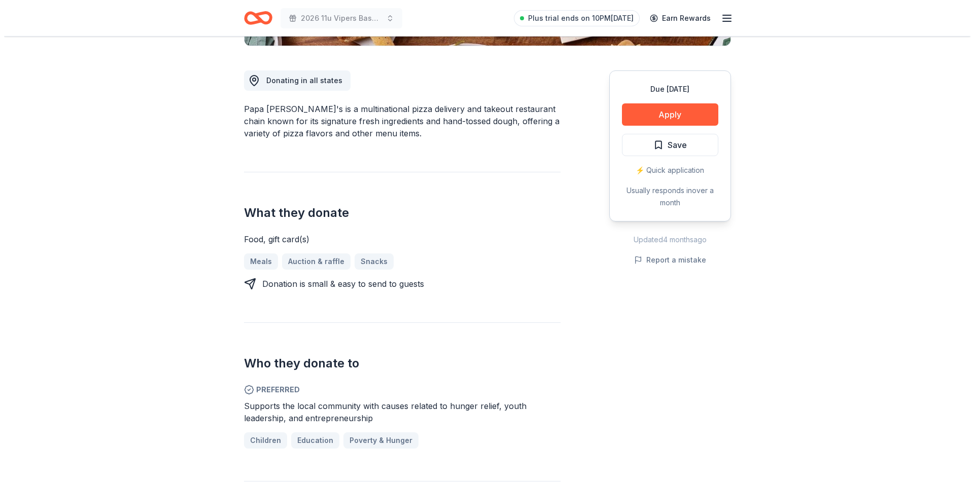
scroll to position [277, 0]
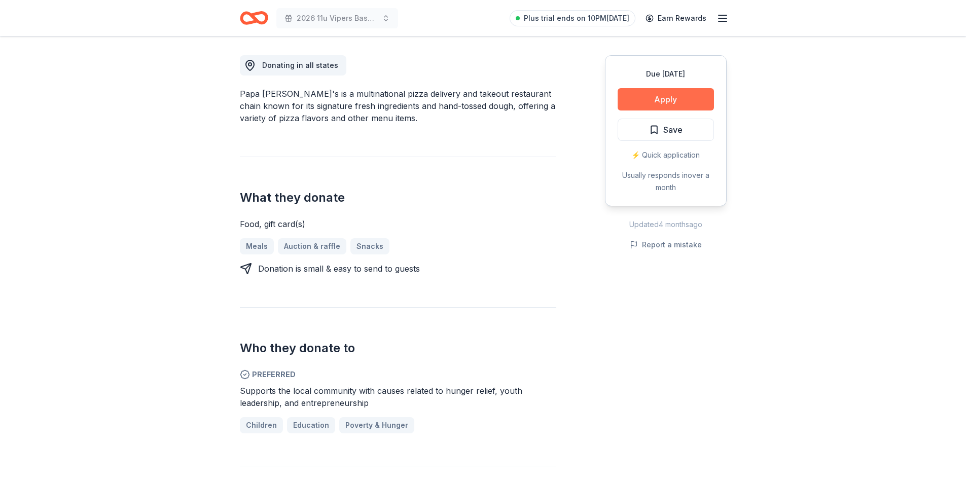
click at [672, 101] on button "Apply" at bounding box center [666, 99] width 96 height 22
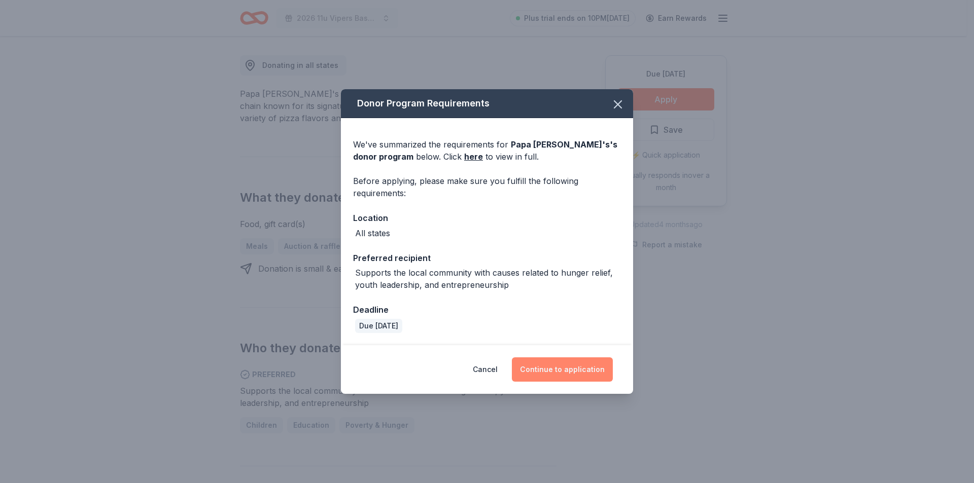
click at [554, 367] on button "Continue to application" at bounding box center [562, 370] width 101 height 24
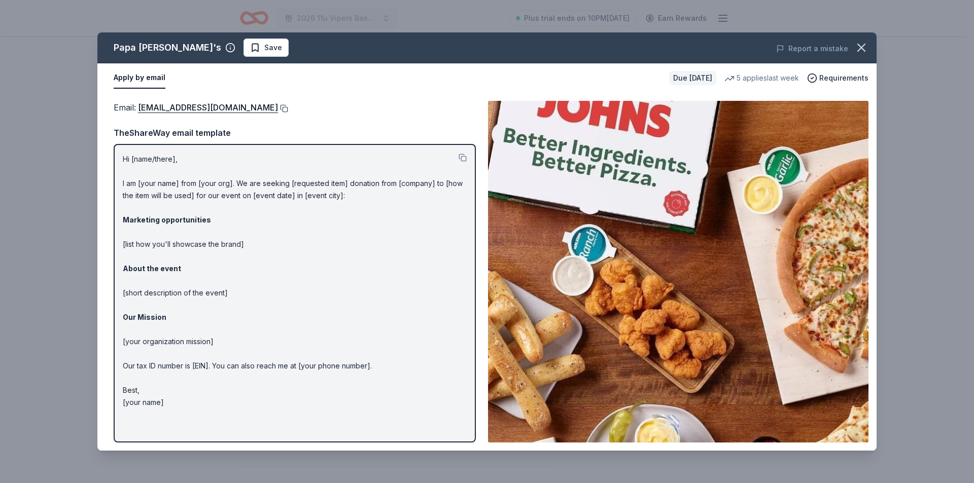
click at [278, 106] on button at bounding box center [283, 108] width 10 height 8
click at [464, 157] on button at bounding box center [463, 158] width 8 height 8
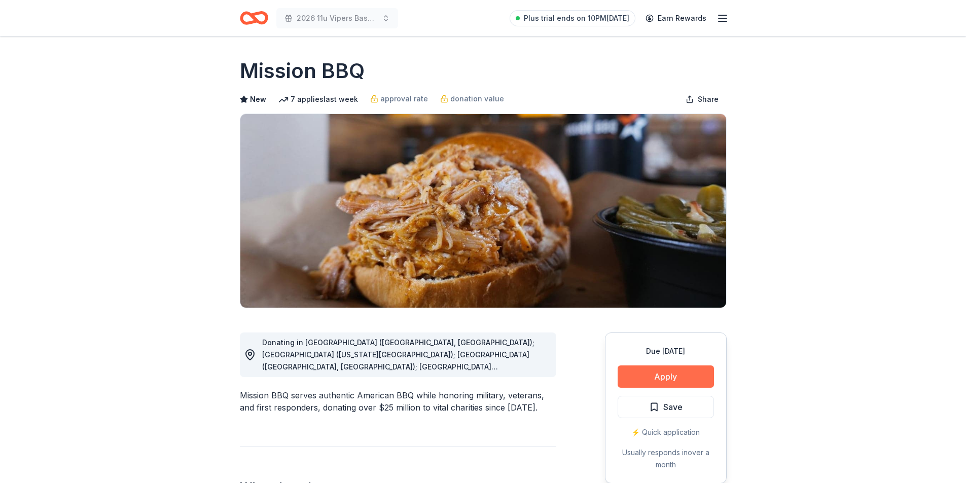
click at [668, 373] on button "Apply" at bounding box center [666, 377] width 96 height 22
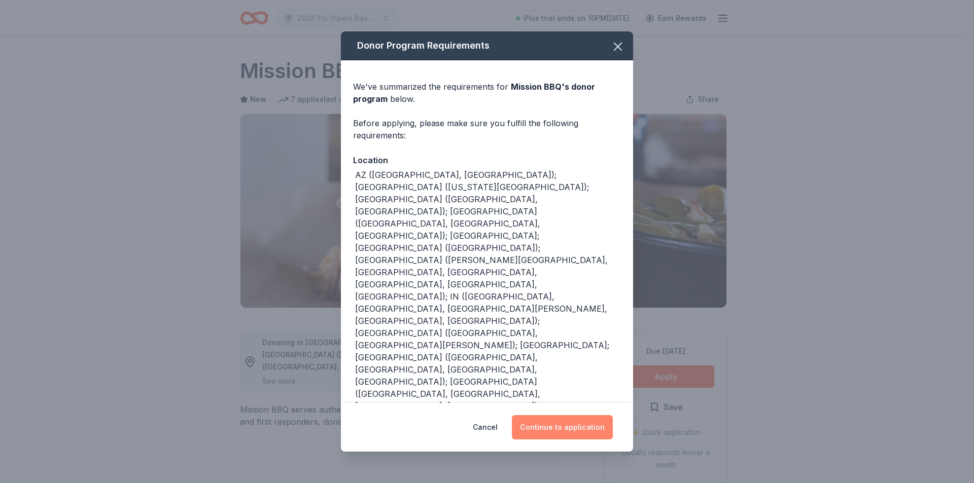
click at [556, 425] on button "Continue to application" at bounding box center [562, 427] width 101 height 24
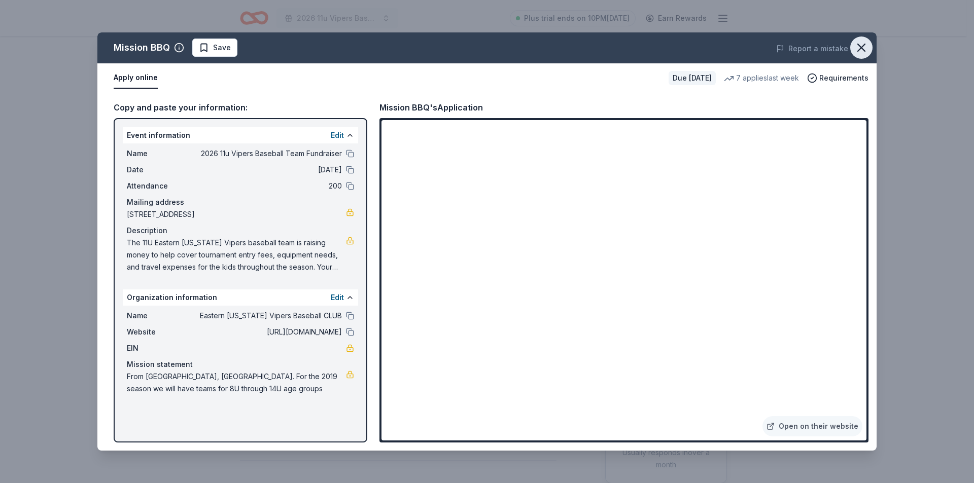
click at [860, 50] on icon "button" at bounding box center [861, 48] width 14 height 14
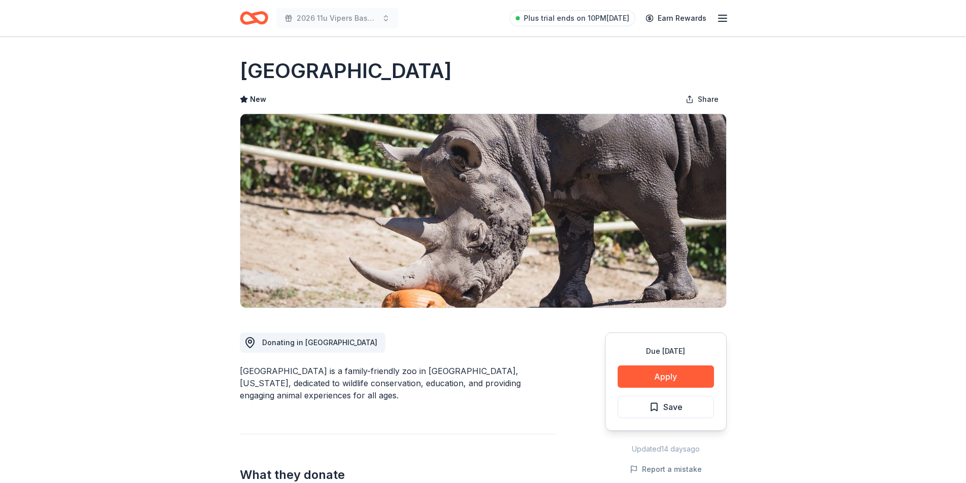
click at [241, 16] on icon "Home" at bounding box center [249, 18] width 16 height 10
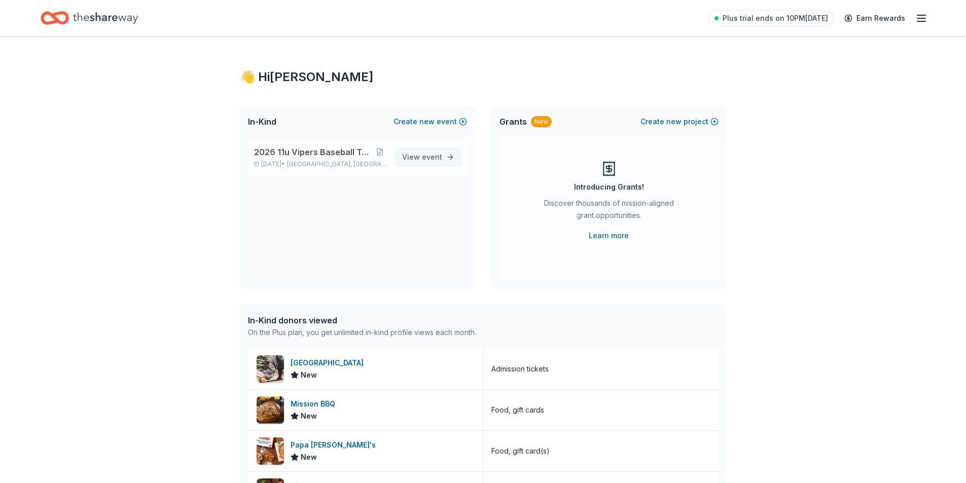
click at [422, 154] on span "View event" at bounding box center [422, 157] width 40 height 12
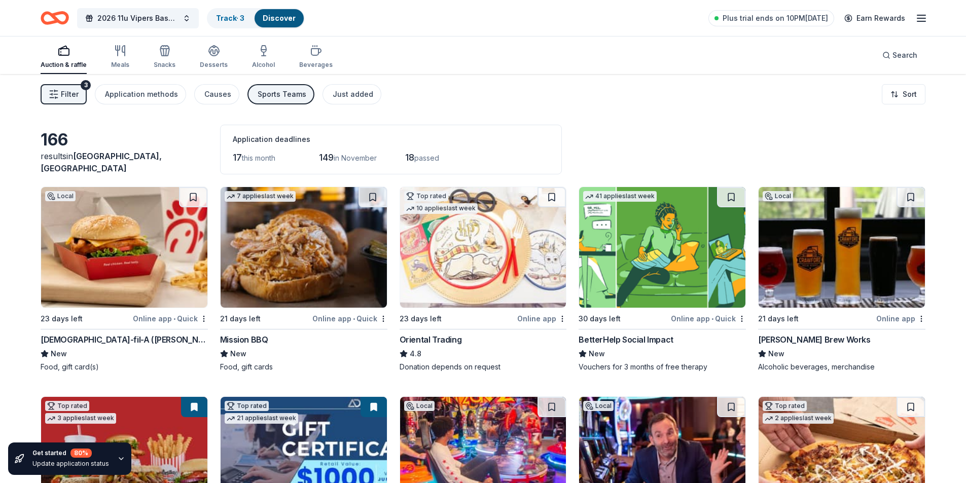
click at [672, 256] on img at bounding box center [662, 247] width 166 height 121
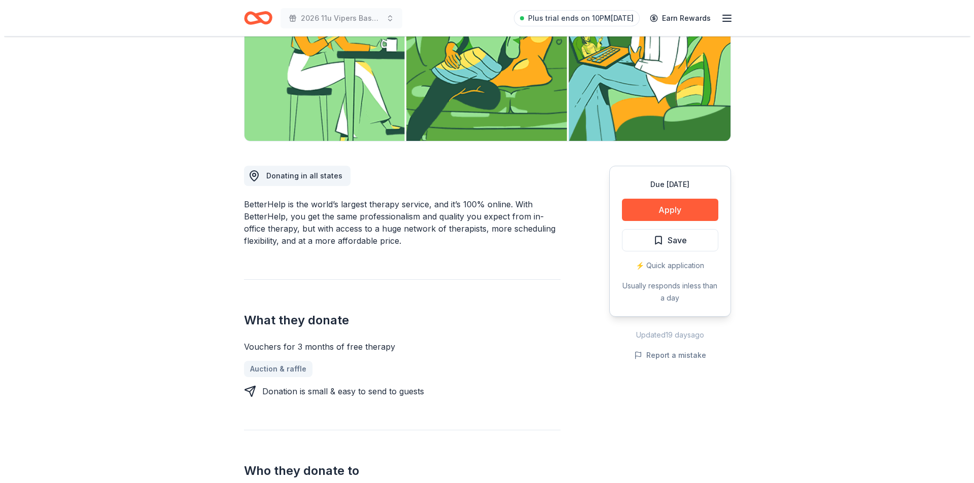
scroll to position [193, 0]
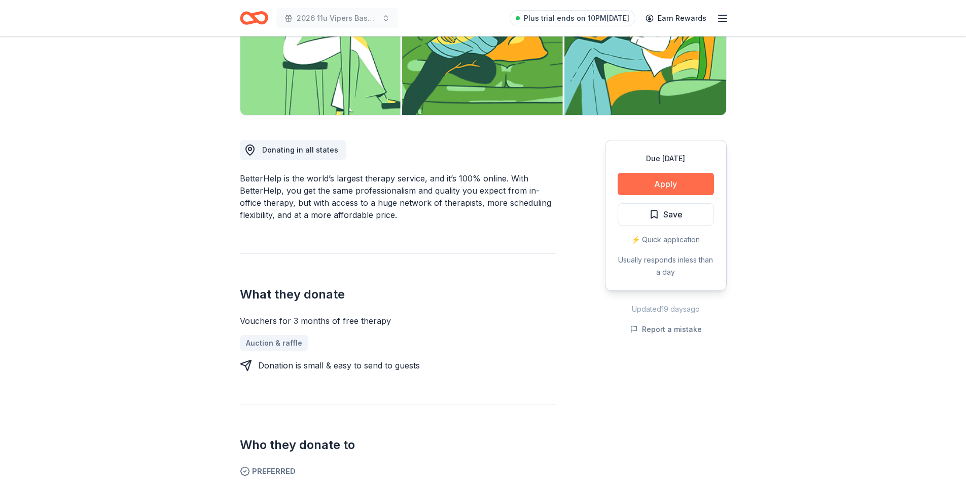
click at [661, 186] on button "Apply" at bounding box center [666, 184] width 96 height 22
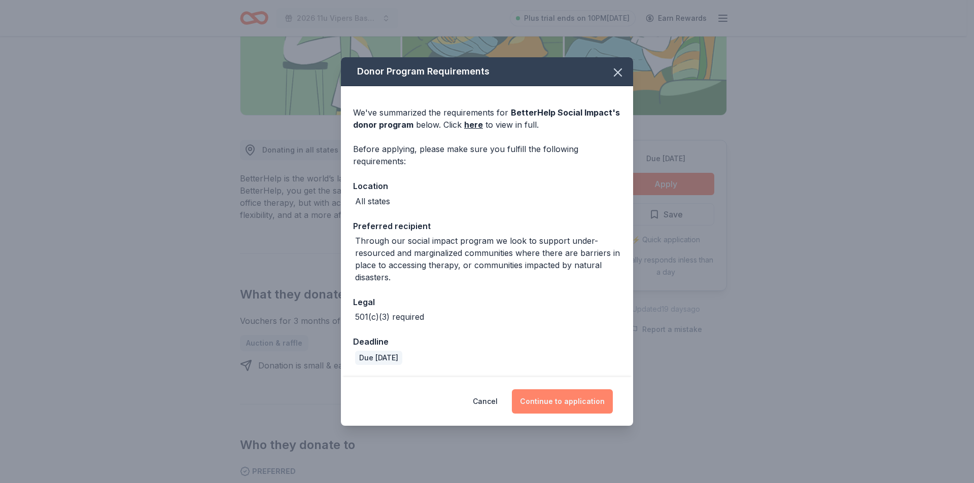
click at [572, 399] on button "Continue to application" at bounding box center [562, 402] width 101 height 24
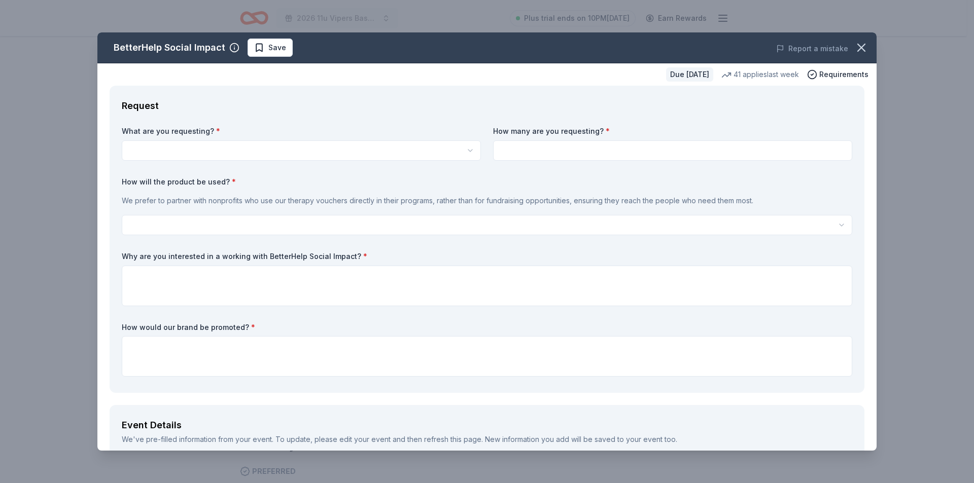
click at [205, 149] on html "2026 11u Vipers Baseball Team Fundraiser Plus trial ends on 10PM[DATE] Earn Rew…" at bounding box center [487, 48] width 974 height 483
select select "Vouchers for 3 months of free therapy"
click at [541, 154] on input at bounding box center [672, 151] width 359 height 20
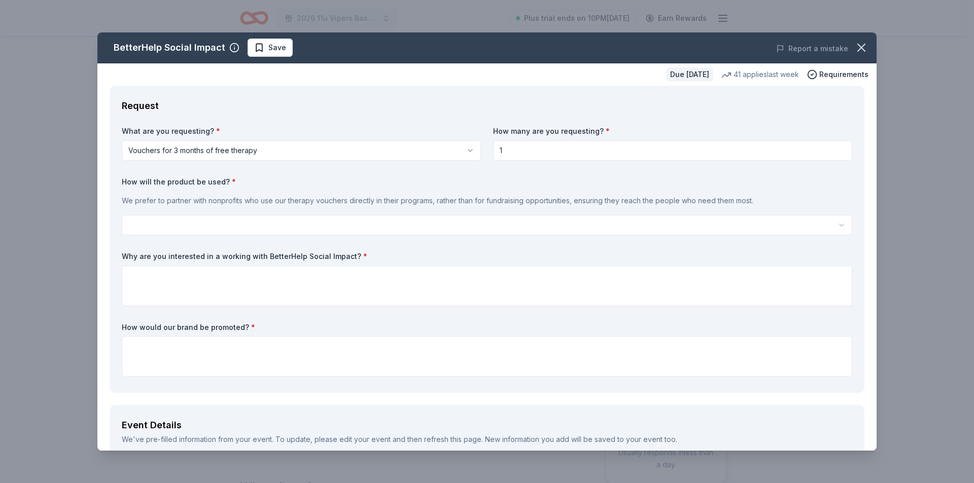
type input "1"
click at [256, 229] on html "2026 11u Vipers Baseball Team Fundraiser Plus trial ends on 10PM[DATE] Earn Rew…" at bounding box center [487, 241] width 974 height 483
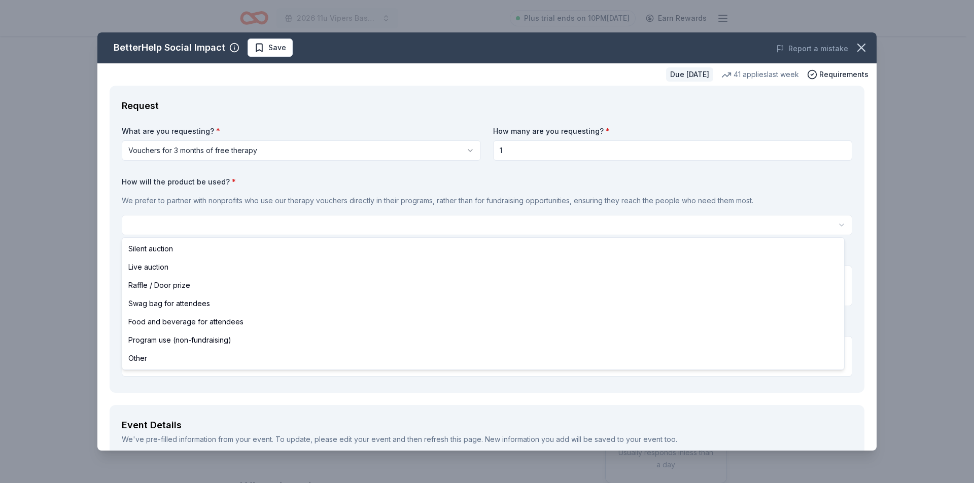
select select "raffleDoorPrize"
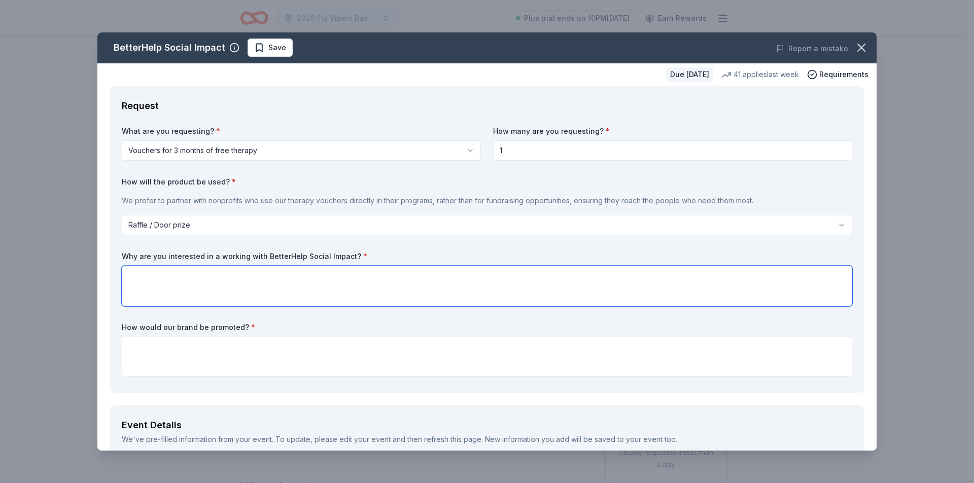
click at [175, 285] on textarea at bounding box center [487, 286] width 730 height 41
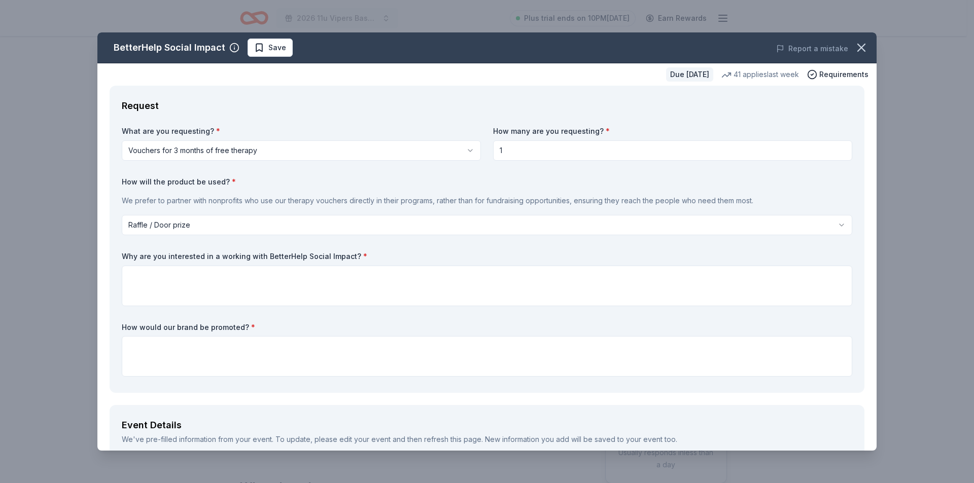
click at [265, 257] on label "Why are you interested in a working with BetterHelp Social Impact? *" at bounding box center [487, 257] width 730 height 10
drag, startPoint x: 359, startPoint y: 252, endPoint x: 146, endPoint y: 256, distance: 213.1
click at [146, 256] on label "Why are you interested in a working with BetterHelp Social Impact? *" at bounding box center [487, 257] width 730 height 10
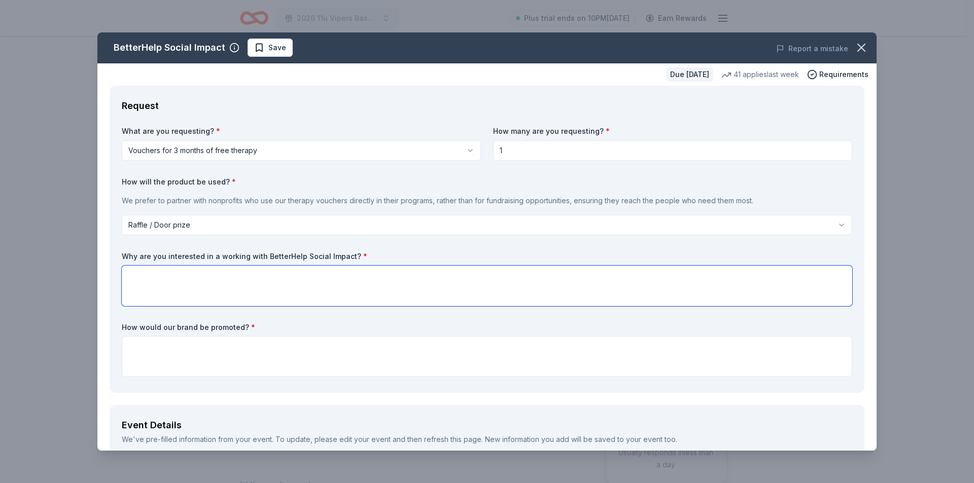
click at [266, 287] on textarea at bounding box center [487, 286] width 730 height 41
paste textarea "I’m interested in working with BetterHelp Home because I’ve seen firsthand, thr…"
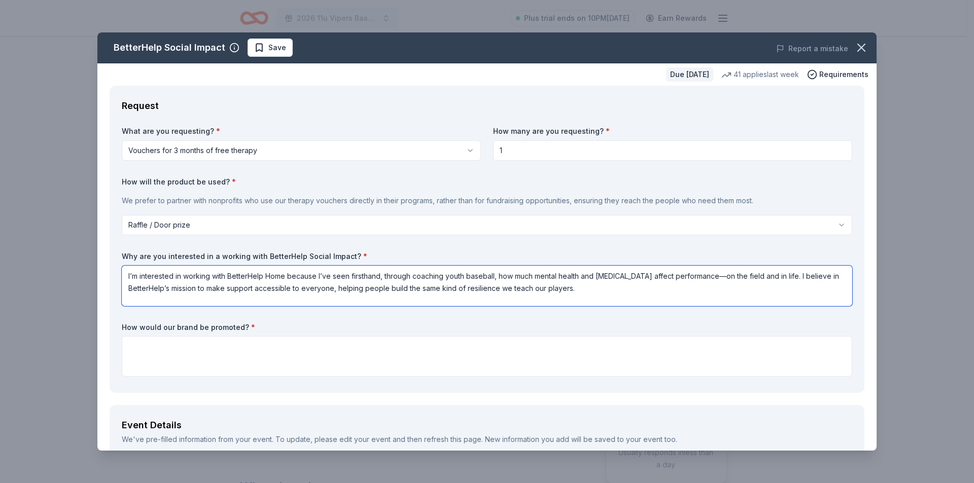
click at [735, 277] on textarea "I’m interested in working with BetterHelp Home because I’ve seen firsthand, thr…" at bounding box center [487, 286] width 730 height 41
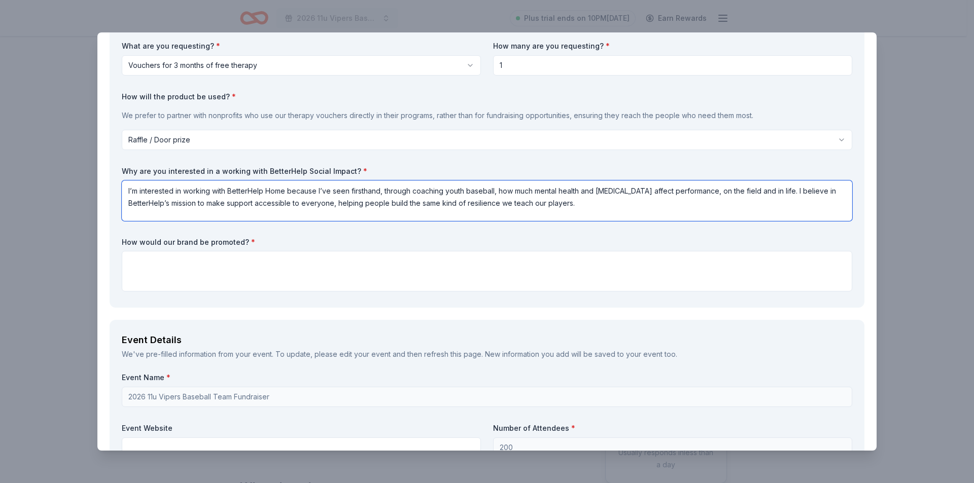
scroll to position [108, 0]
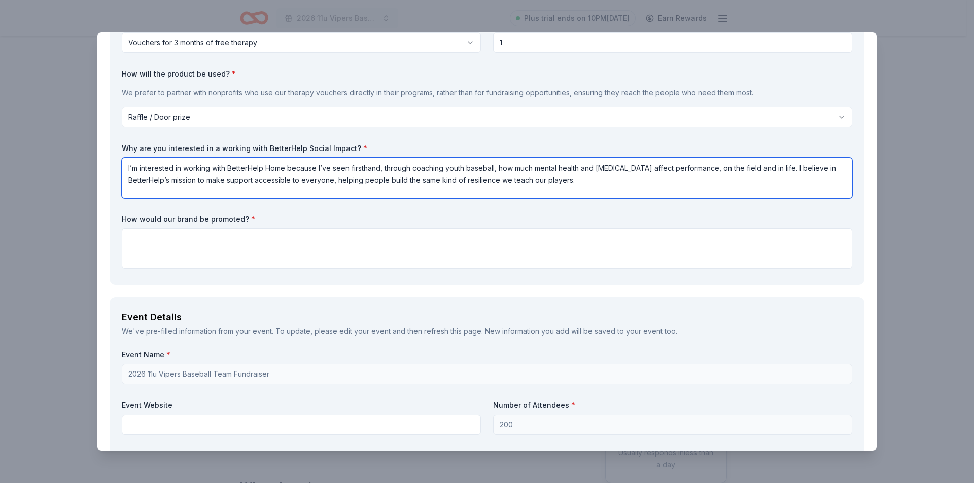
type textarea "I’m interested in working with BetterHelp Home because I’ve seen firsthand, thr…"
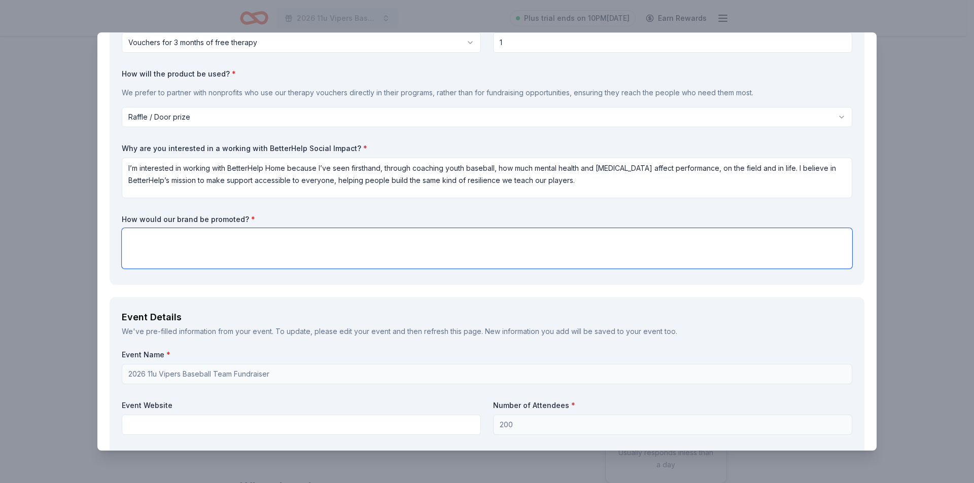
click at [248, 257] on textarea at bounding box center [487, 248] width 730 height 41
paste textarea "The donation will be used in our Winter Online Raffle to raise funds for our 11…"
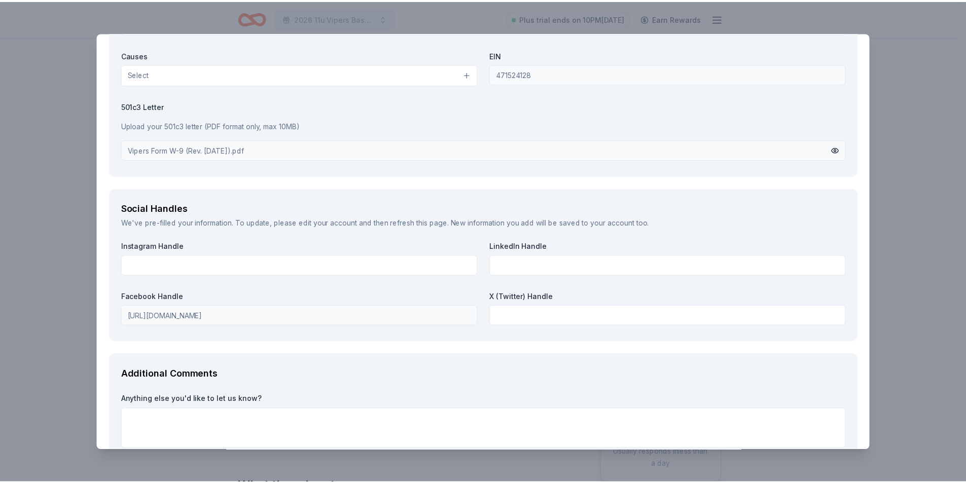
scroll to position [1103, 0]
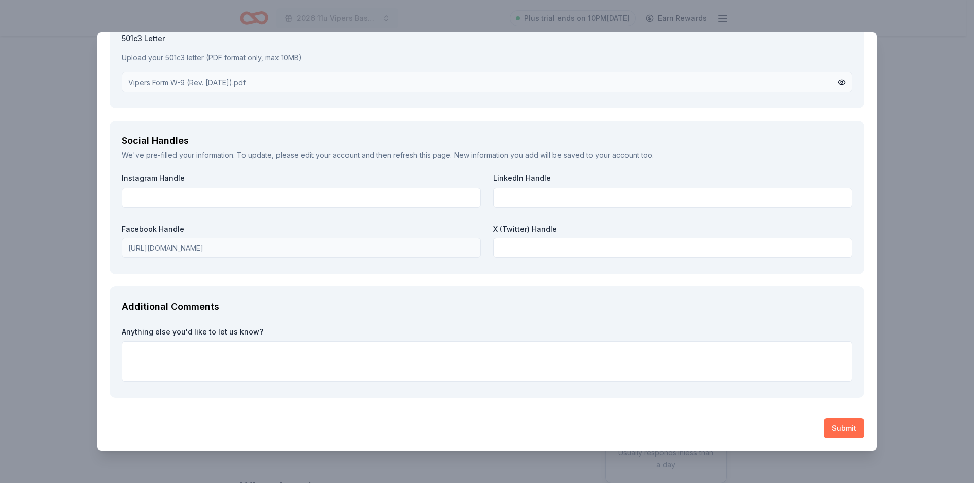
type textarea "The donation will be used in our Winter Online Raffle to raise funds for our 11…"
click at [827, 429] on button "Submit" at bounding box center [844, 428] width 41 height 20
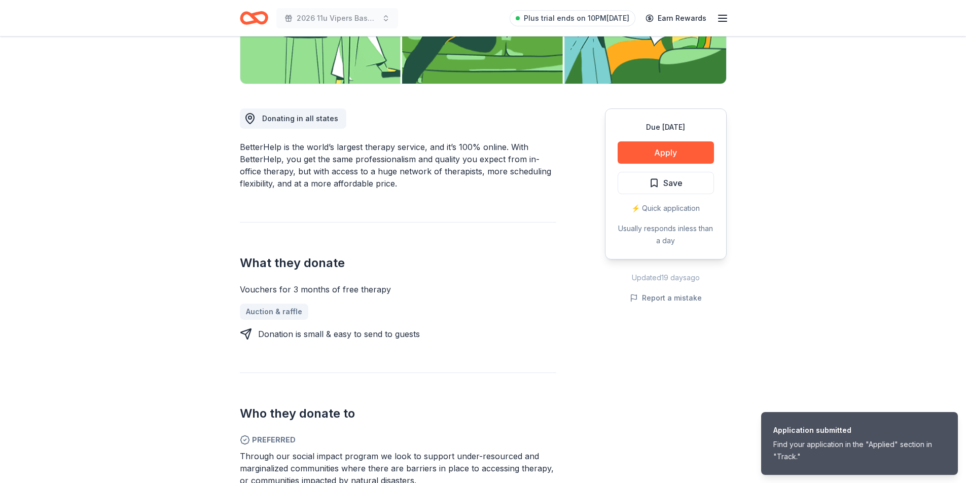
scroll to position [227, 0]
